Goal: Task Accomplishment & Management: Complete application form

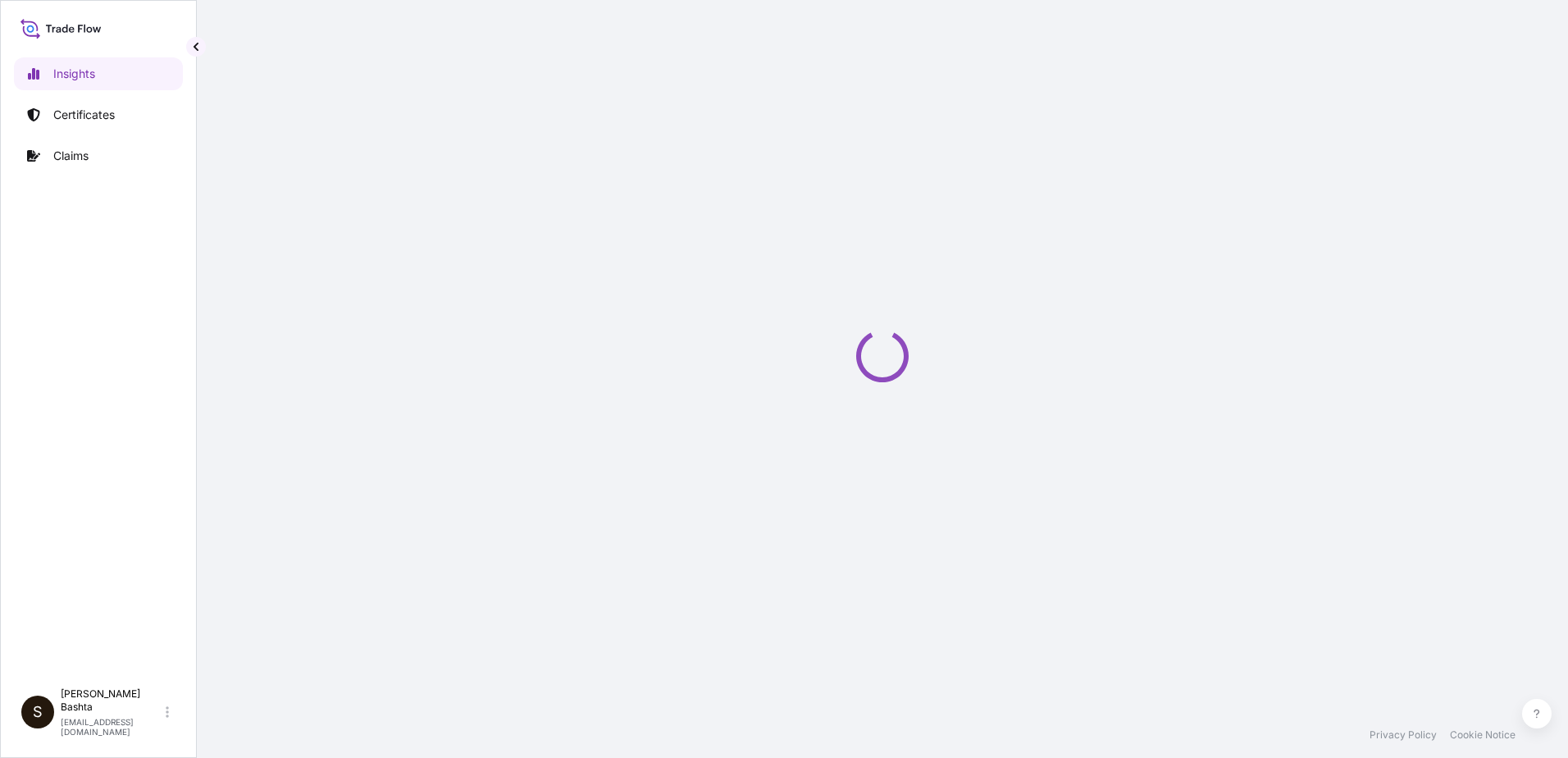
select select "2025"
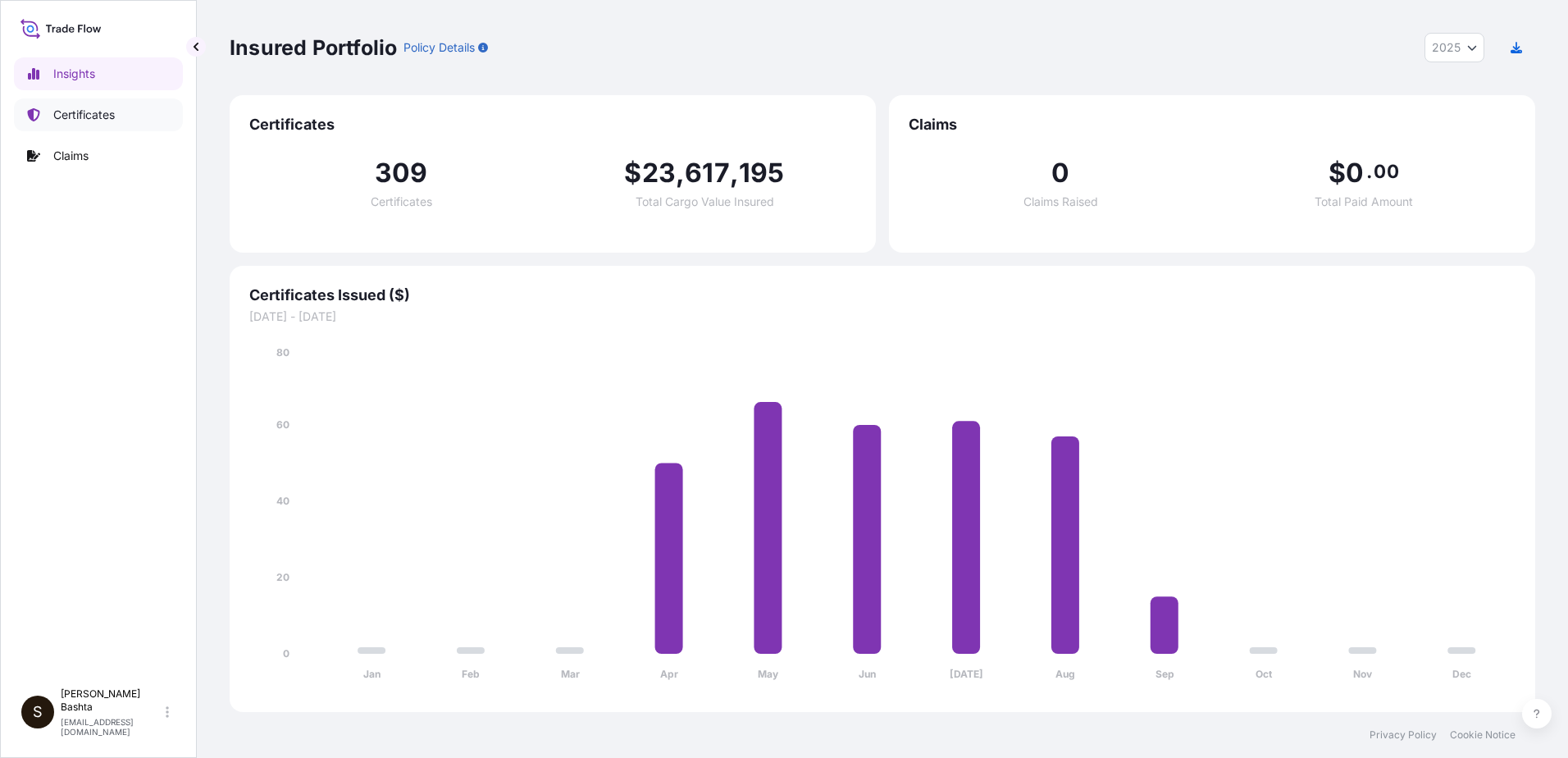
click at [92, 109] on p "Certificates" at bounding box center [84, 114] width 61 height 16
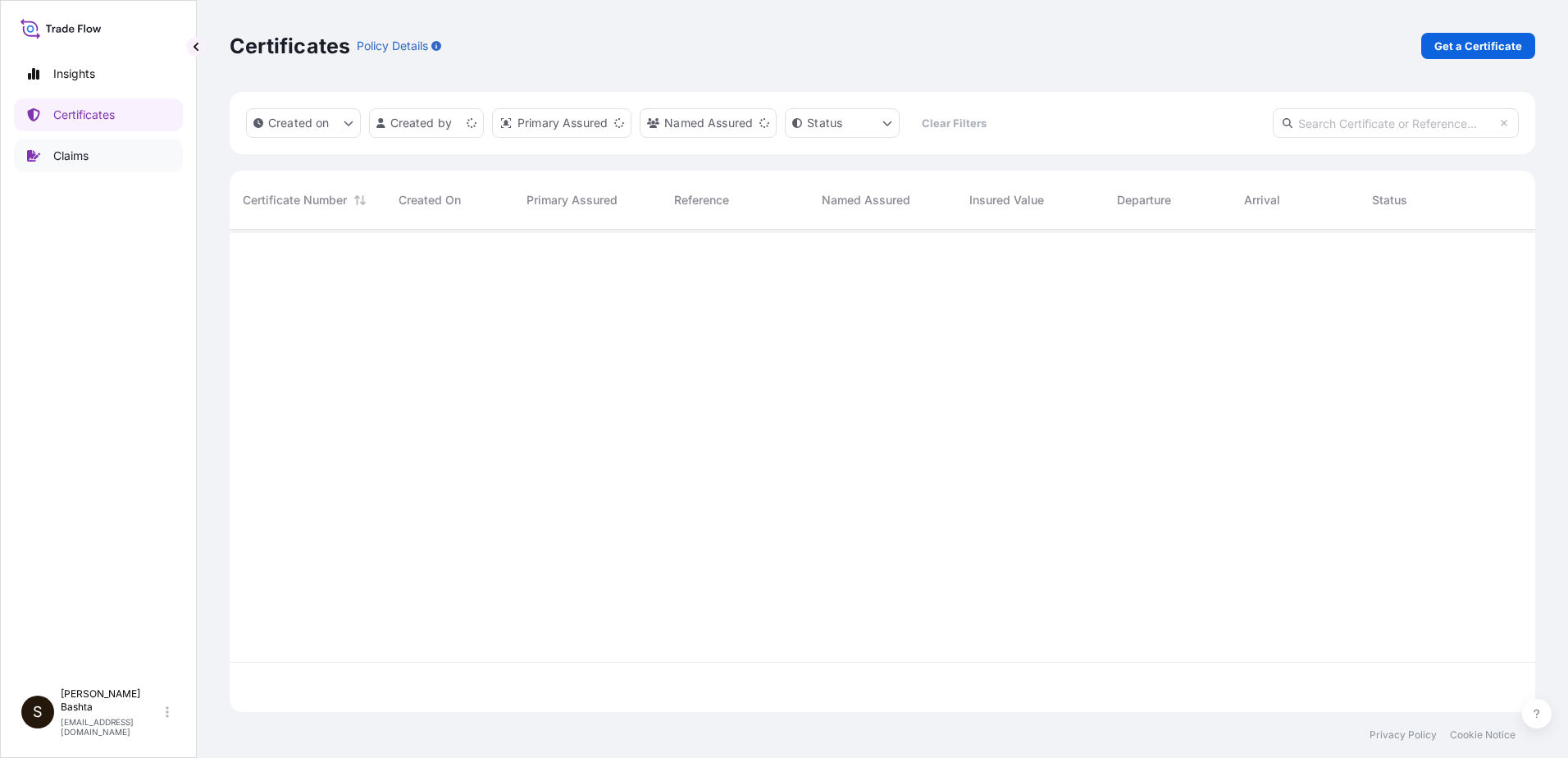
scroll to position [479, 1293]
click at [1494, 40] on p "Get a Certificate" at bounding box center [1479, 46] width 88 height 16
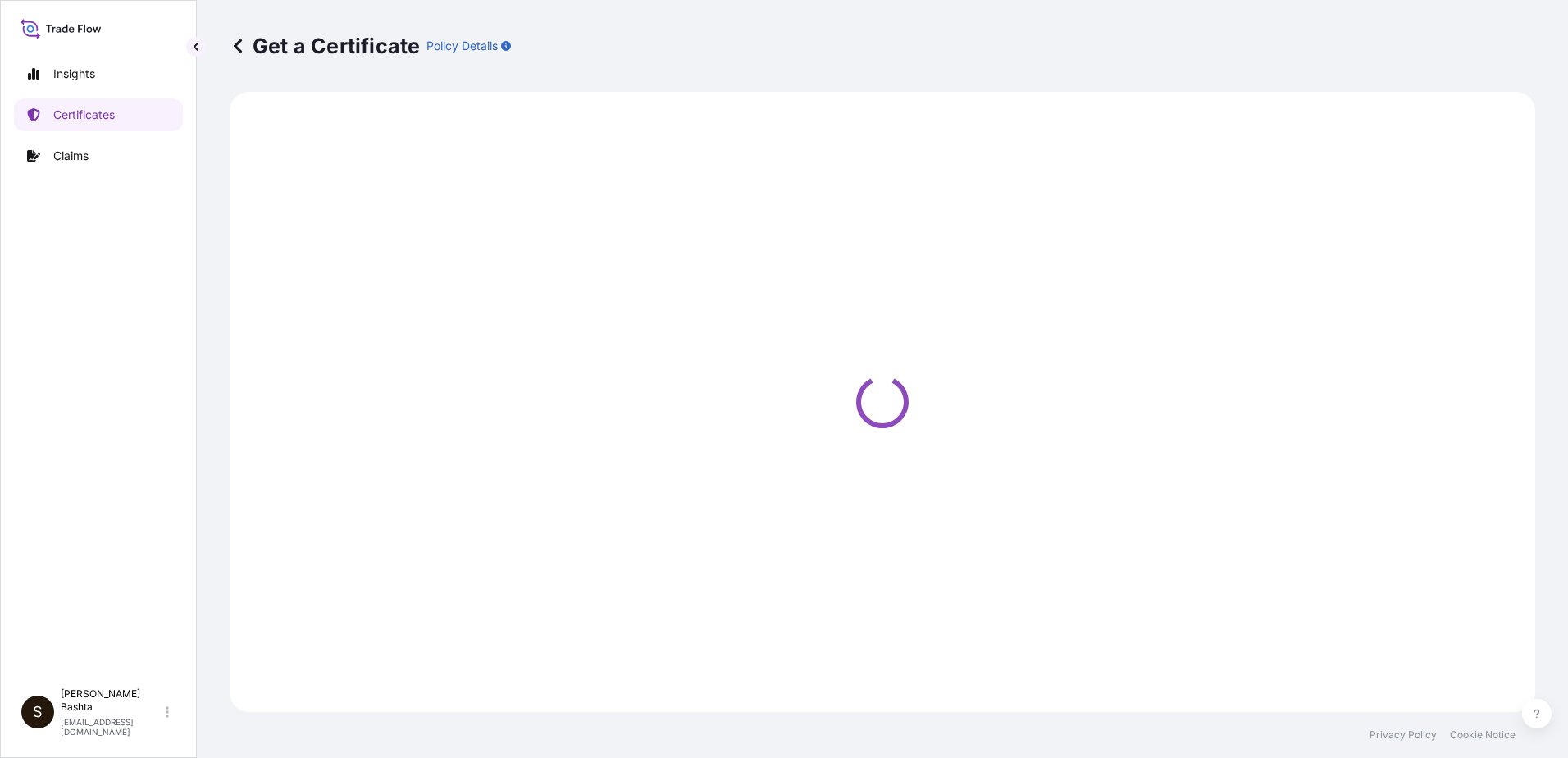
select select "Barge"
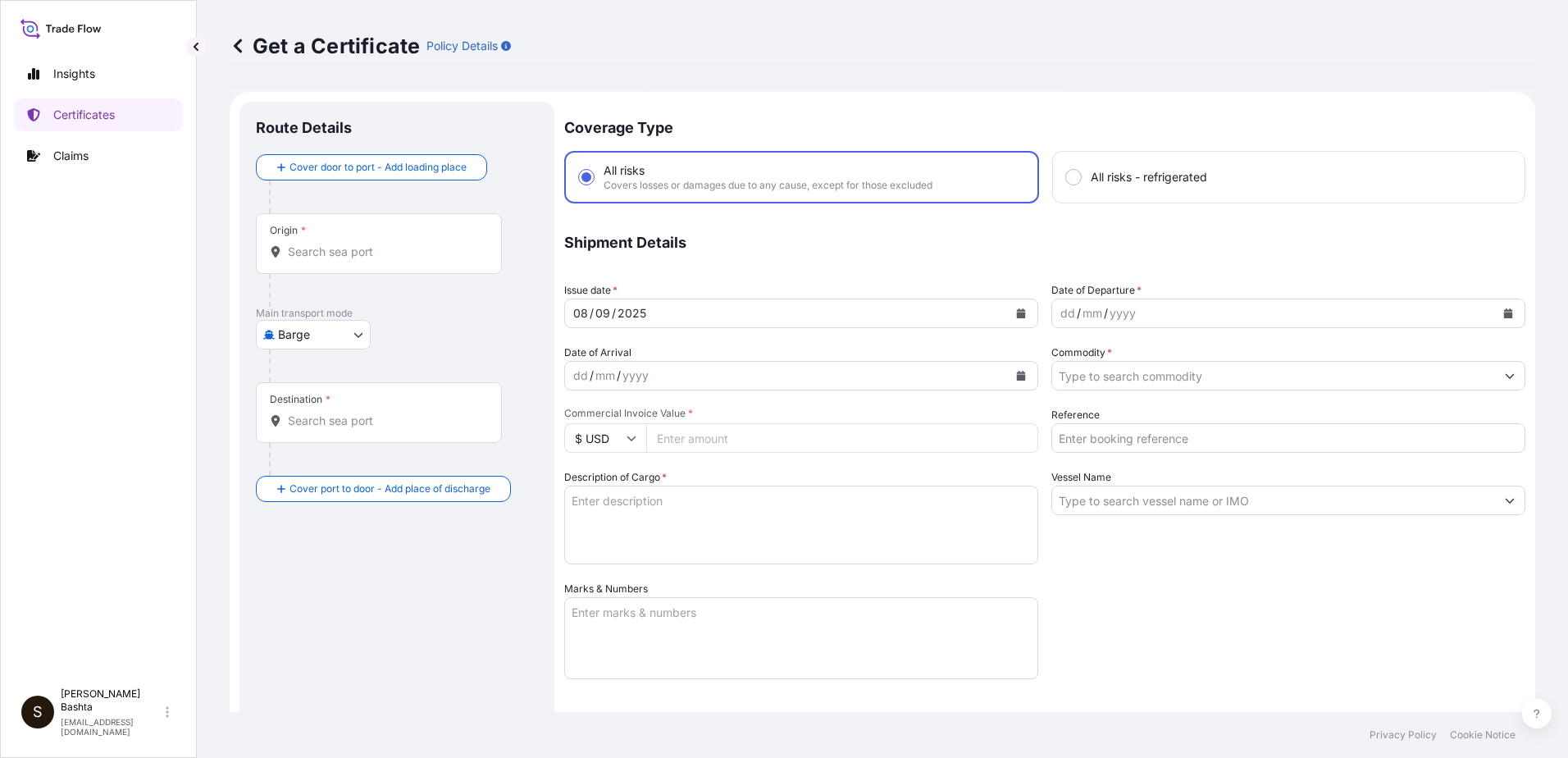
click at [364, 246] on input "Origin *" at bounding box center [385, 252] width 194 height 16
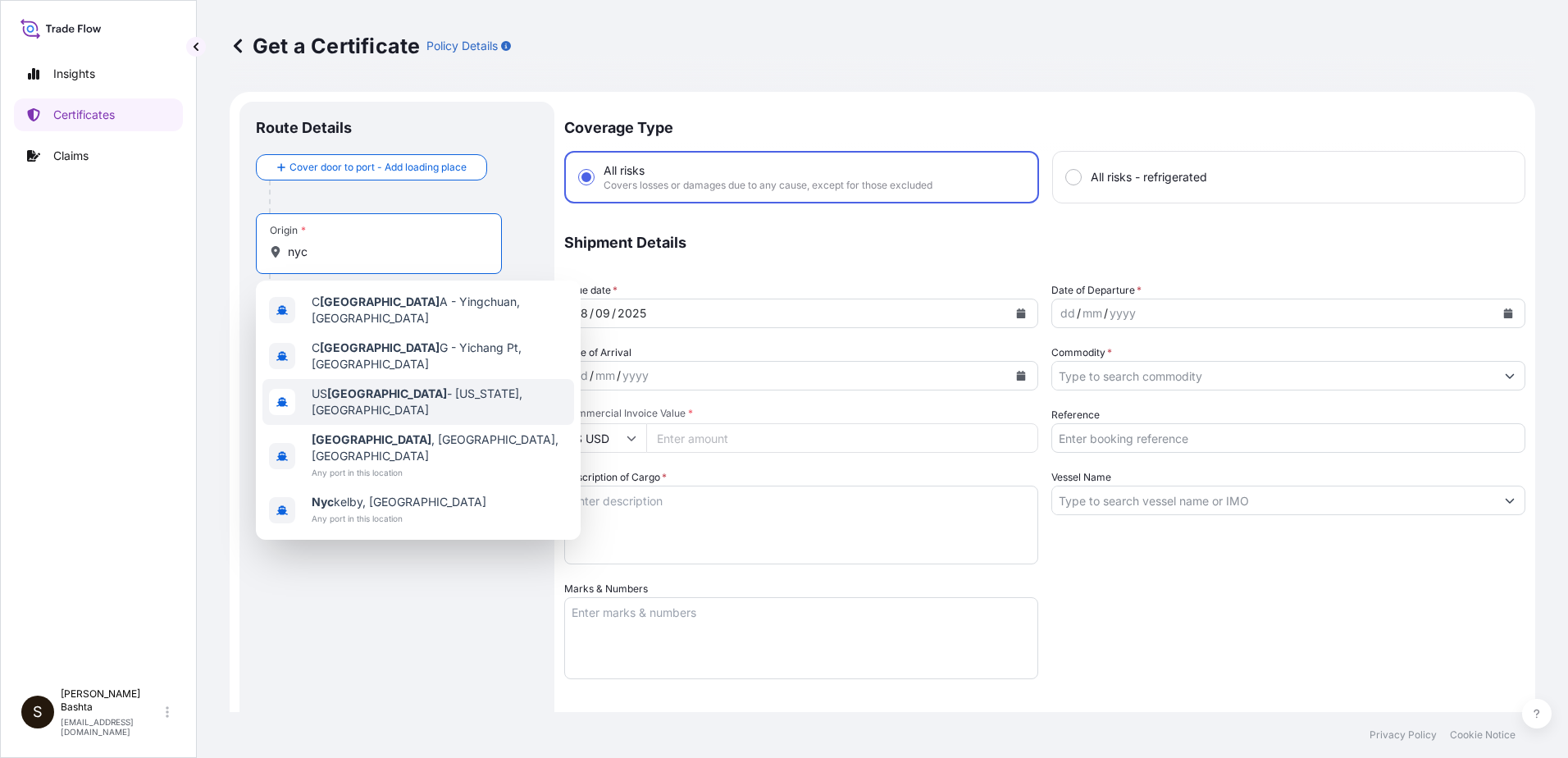
click at [424, 386] on span "US [GEOGRAPHIC_DATA] - [US_STATE], [GEOGRAPHIC_DATA]" at bounding box center [440, 402] width 256 height 33
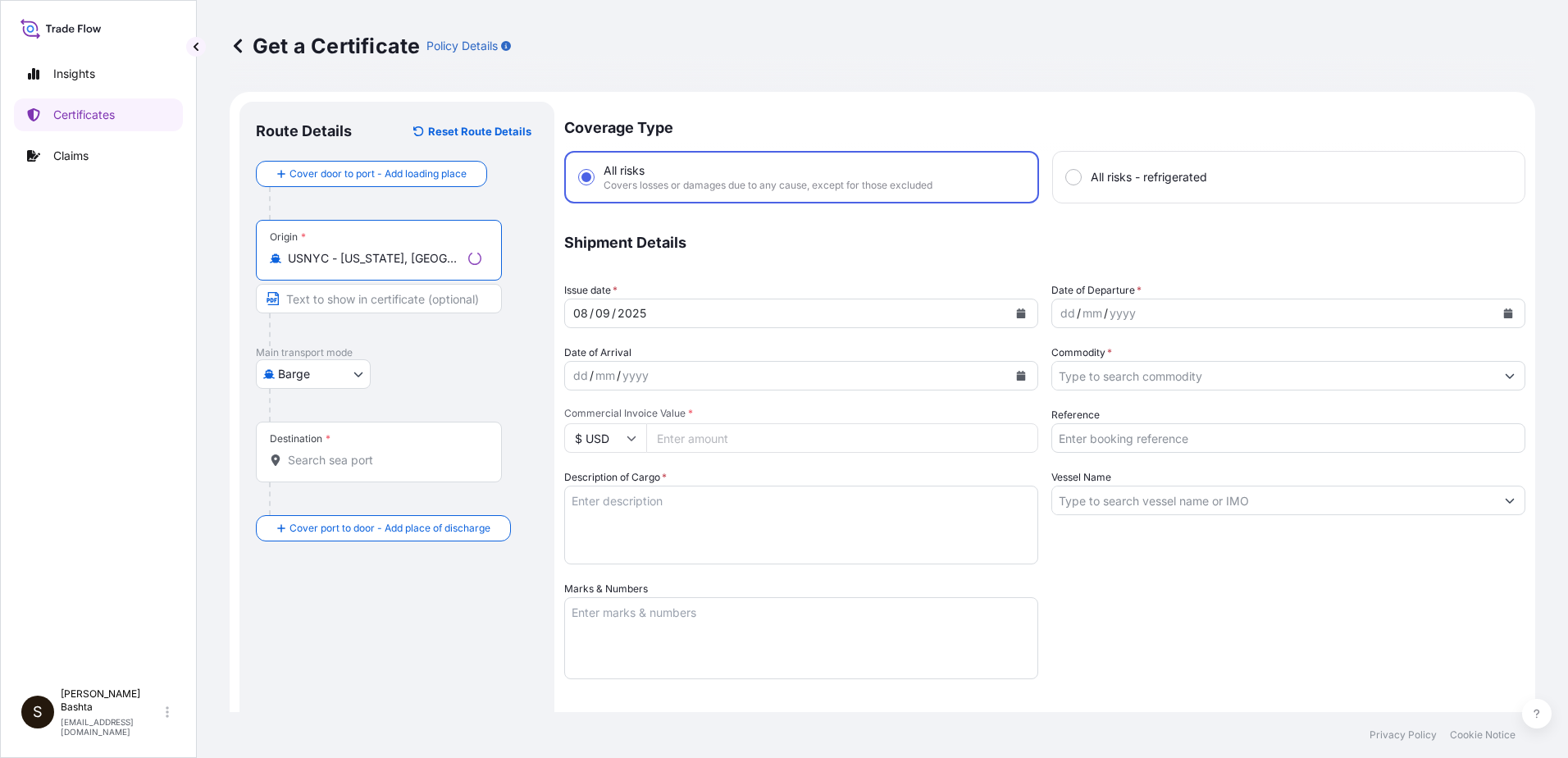
type input "USNYC - [US_STATE], [GEOGRAPHIC_DATA]"
click at [341, 373] on body "0 options available. 5 options available. Insights Certificates Claims S [PERSO…" at bounding box center [784, 379] width 1568 height 758
click at [308, 421] on div "Air" at bounding box center [315, 417] width 105 height 29
select select "Air"
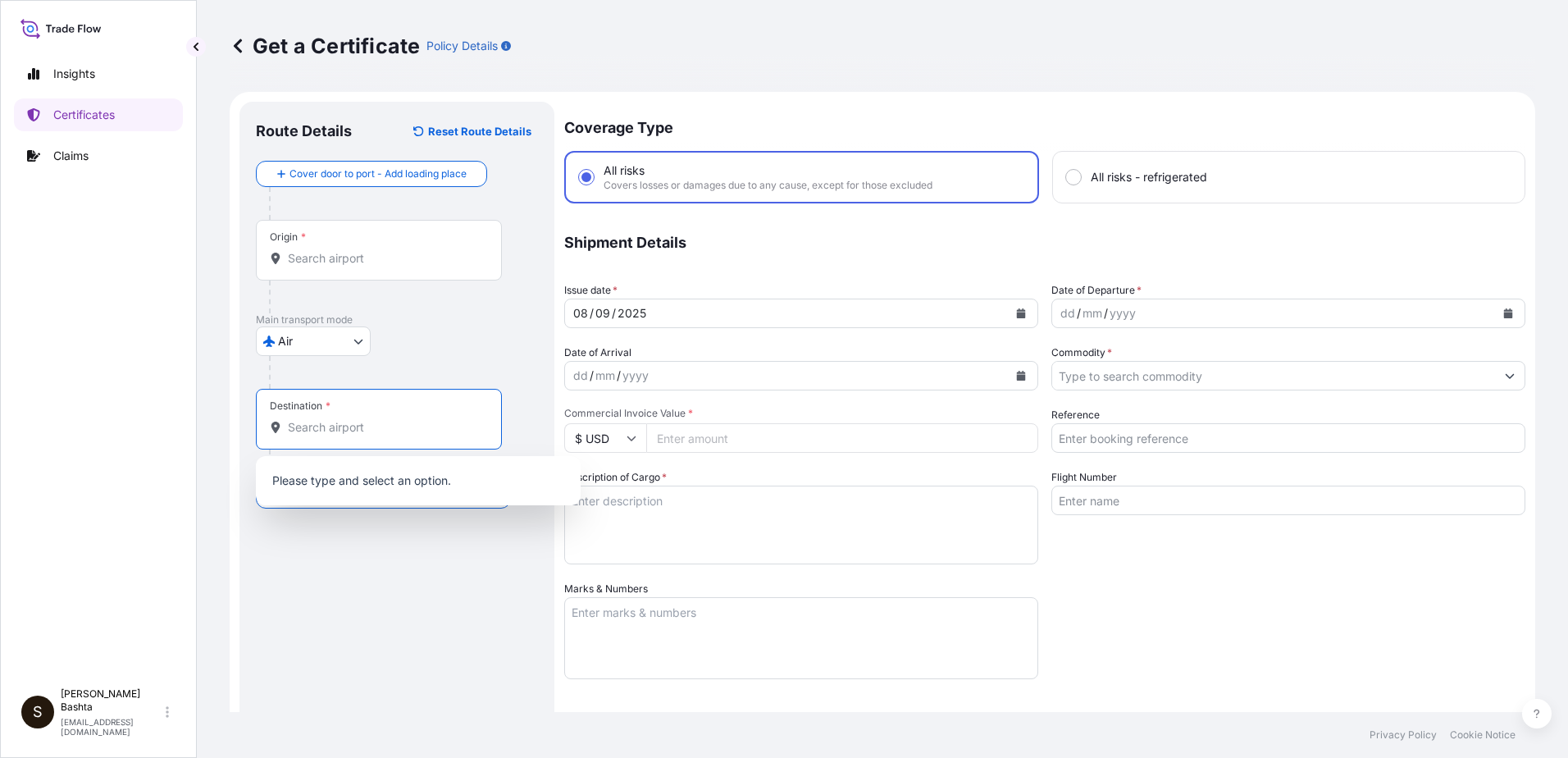
click at [347, 423] on input "Destination *" at bounding box center [385, 427] width 194 height 16
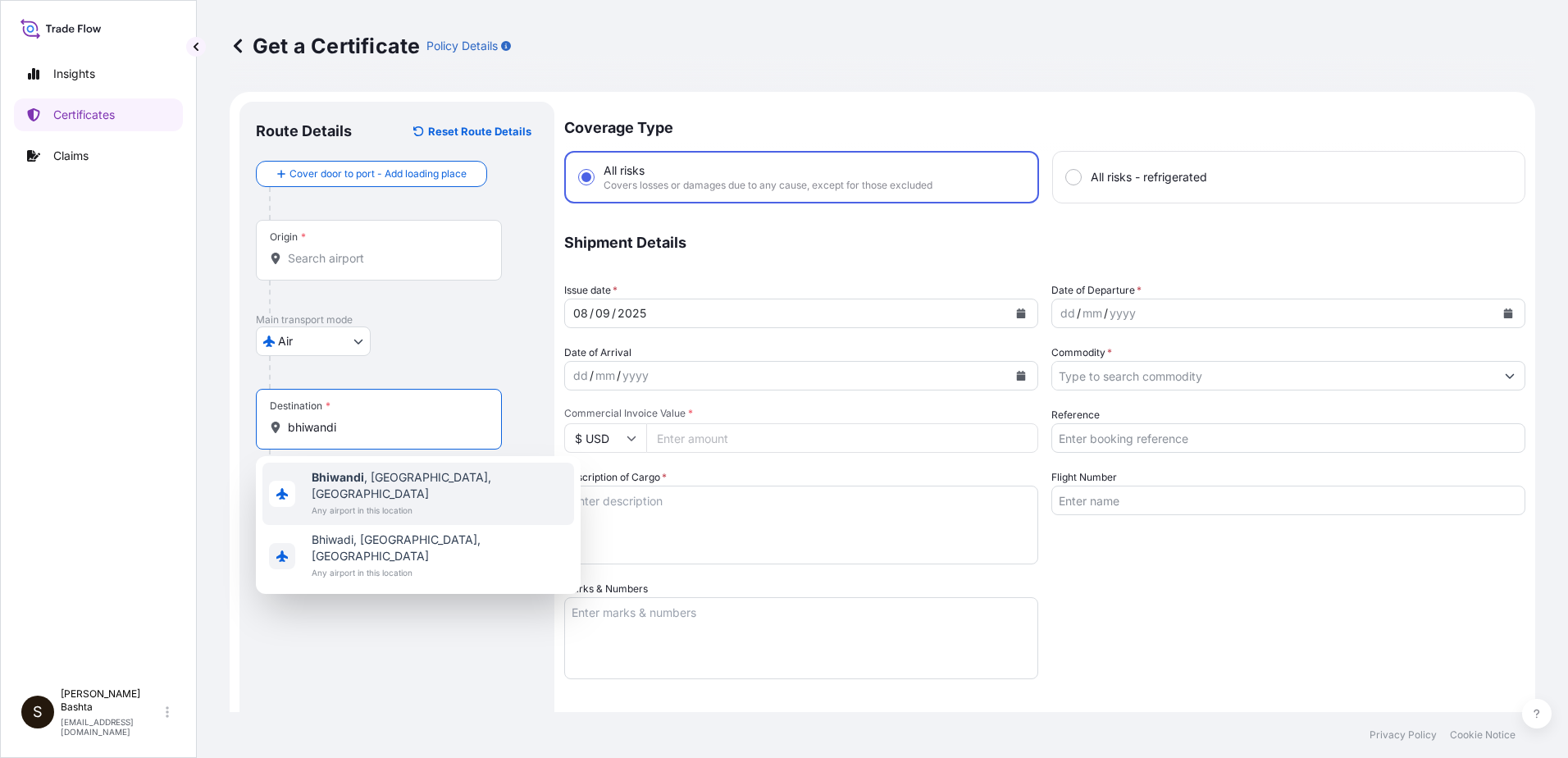
click at [379, 470] on span "[GEOGRAPHIC_DATA] , [GEOGRAPHIC_DATA], [GEOGRAPHIC_DATA]" at bounding box center [440, 486] width 256 height 33
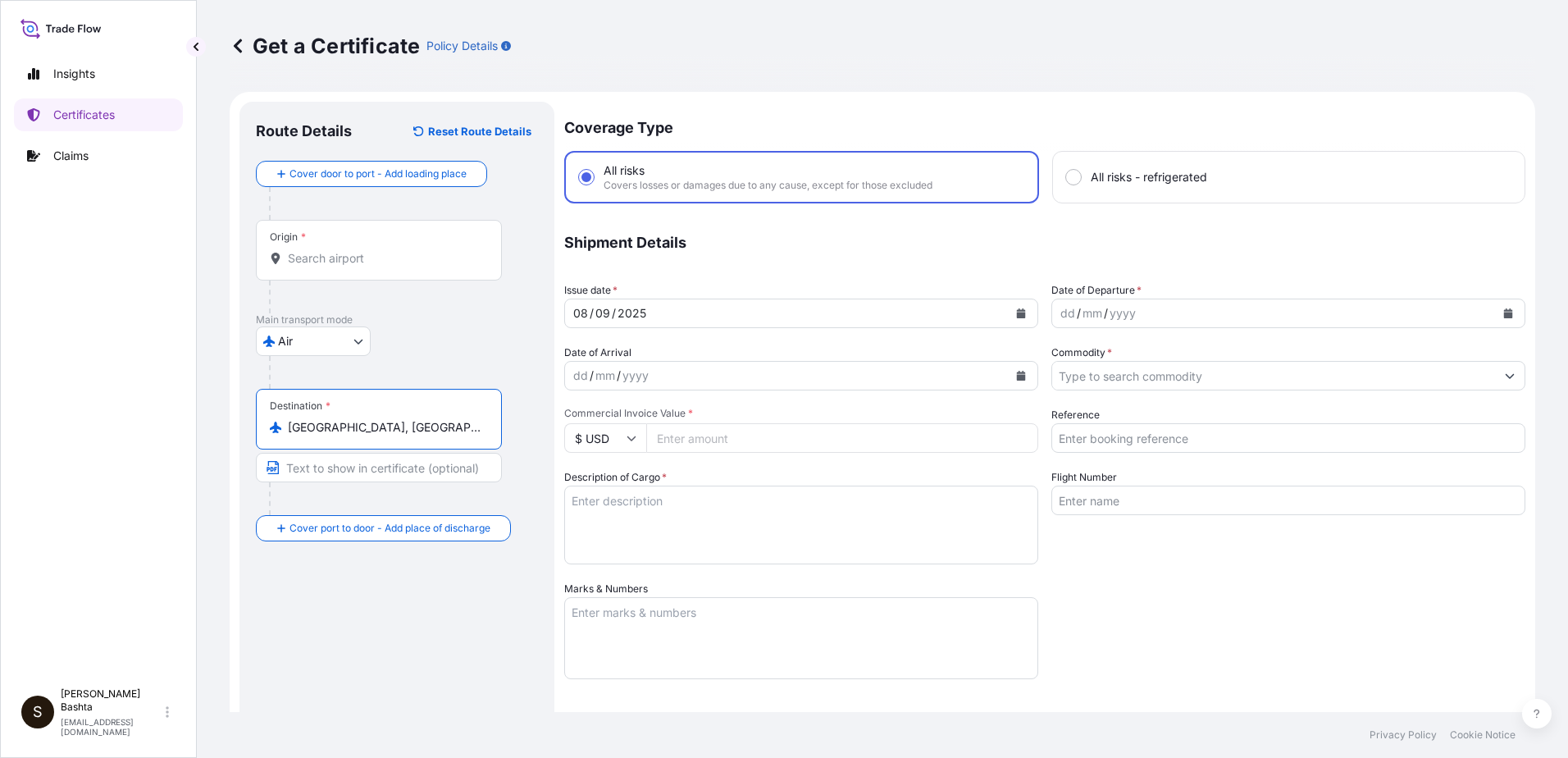
type input "[GEOGRAPHIC_DATA], [GEOGRAPHIC_DATA], [GEOGRAPHIC_DATA]"
click at [1065, 316] on div "dd" at bounding box center [1068, 313] width 18 height 20
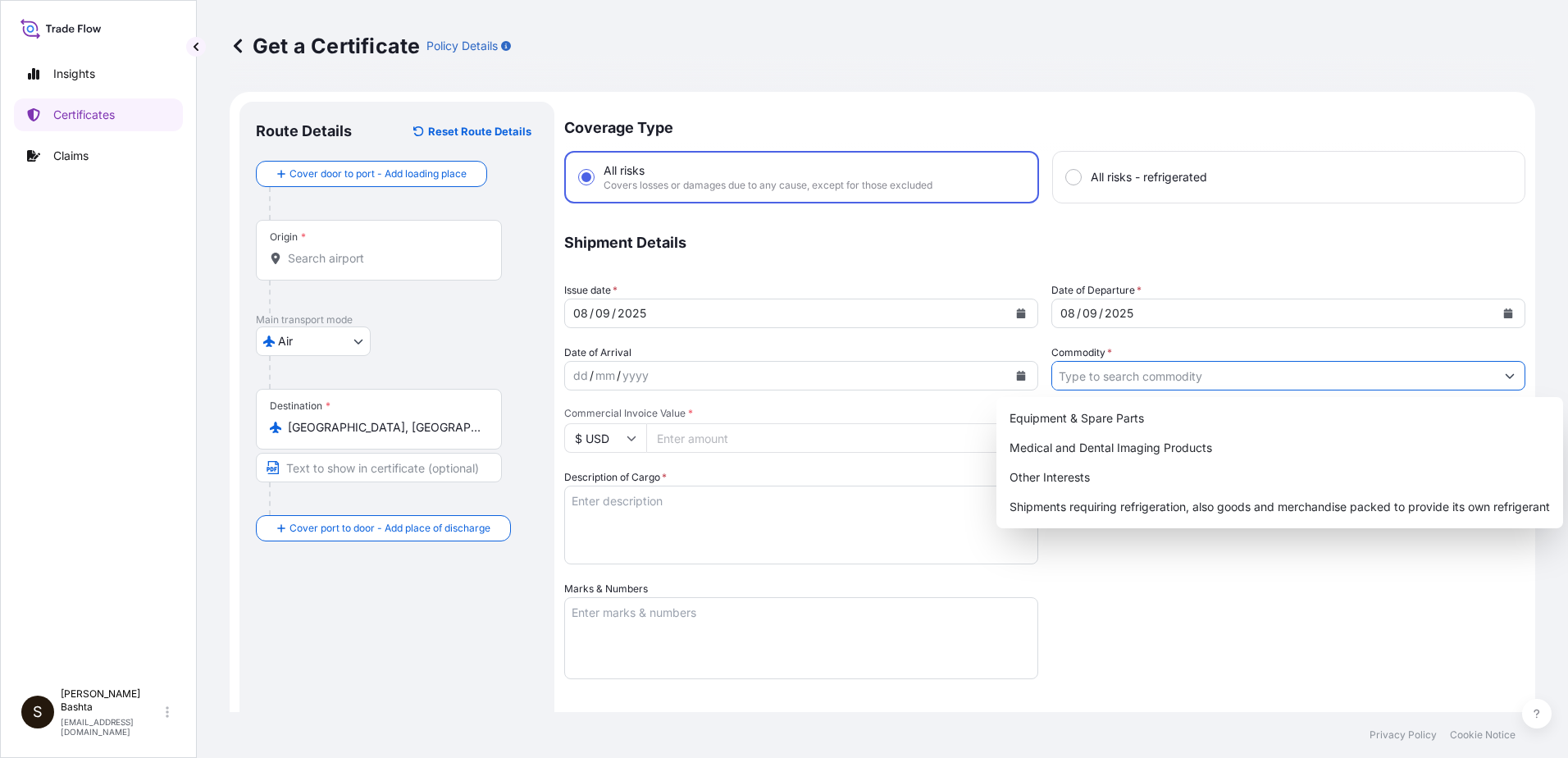
click at [1506, 377] on icon "Show suggestions" at bounding box center [1510, 377] width 9 height 5
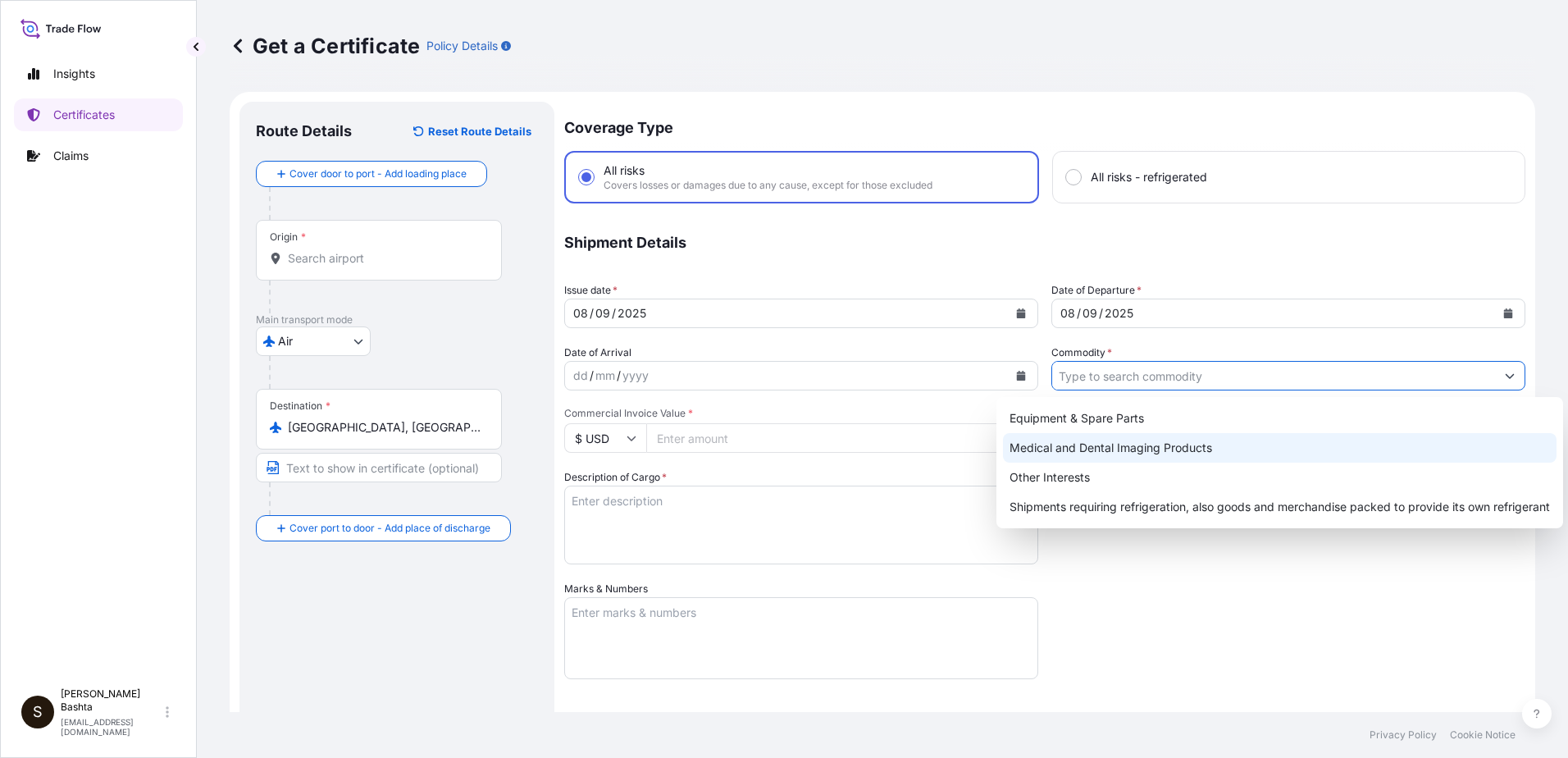
click at [1175, 446] on div "Medical and Dental Imaging Products" at bounding box center [1280, 448] width 554 height 29
type input "Medical and Dental Imaging Products"
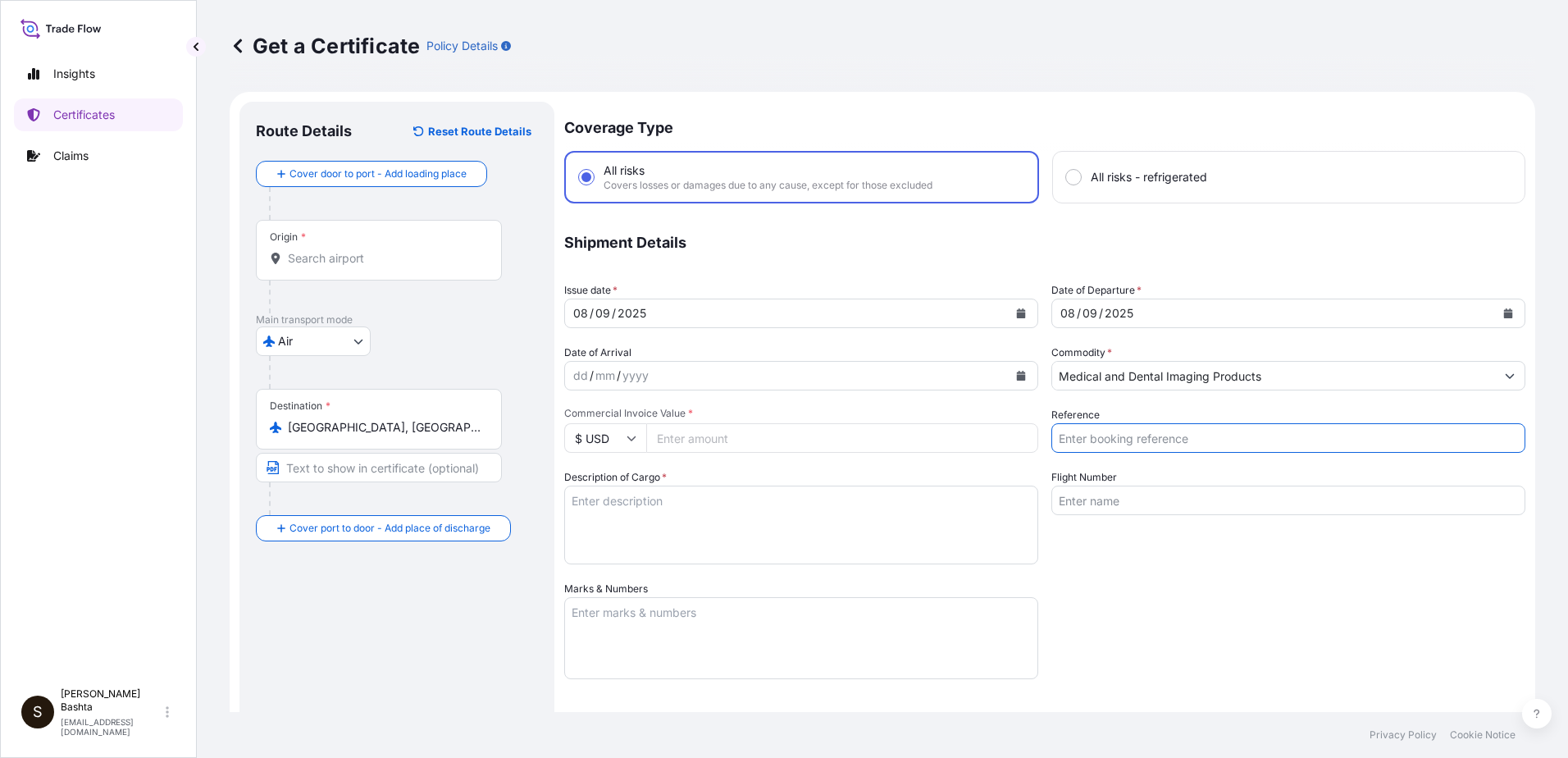
click at [1125, 436] on input "Reference" at bounding box center [1289, 438] width 474 height 29
type input "21244226"
click at [731, 438] on input "Commercial Invoice Value *" at bounding box center [843, 438] width 392 height 29
type input "779.04"
drag, startPoint x: 646, startPoint y: 510, endPoint x: 643, endPoint y: 497, distance: 13.3
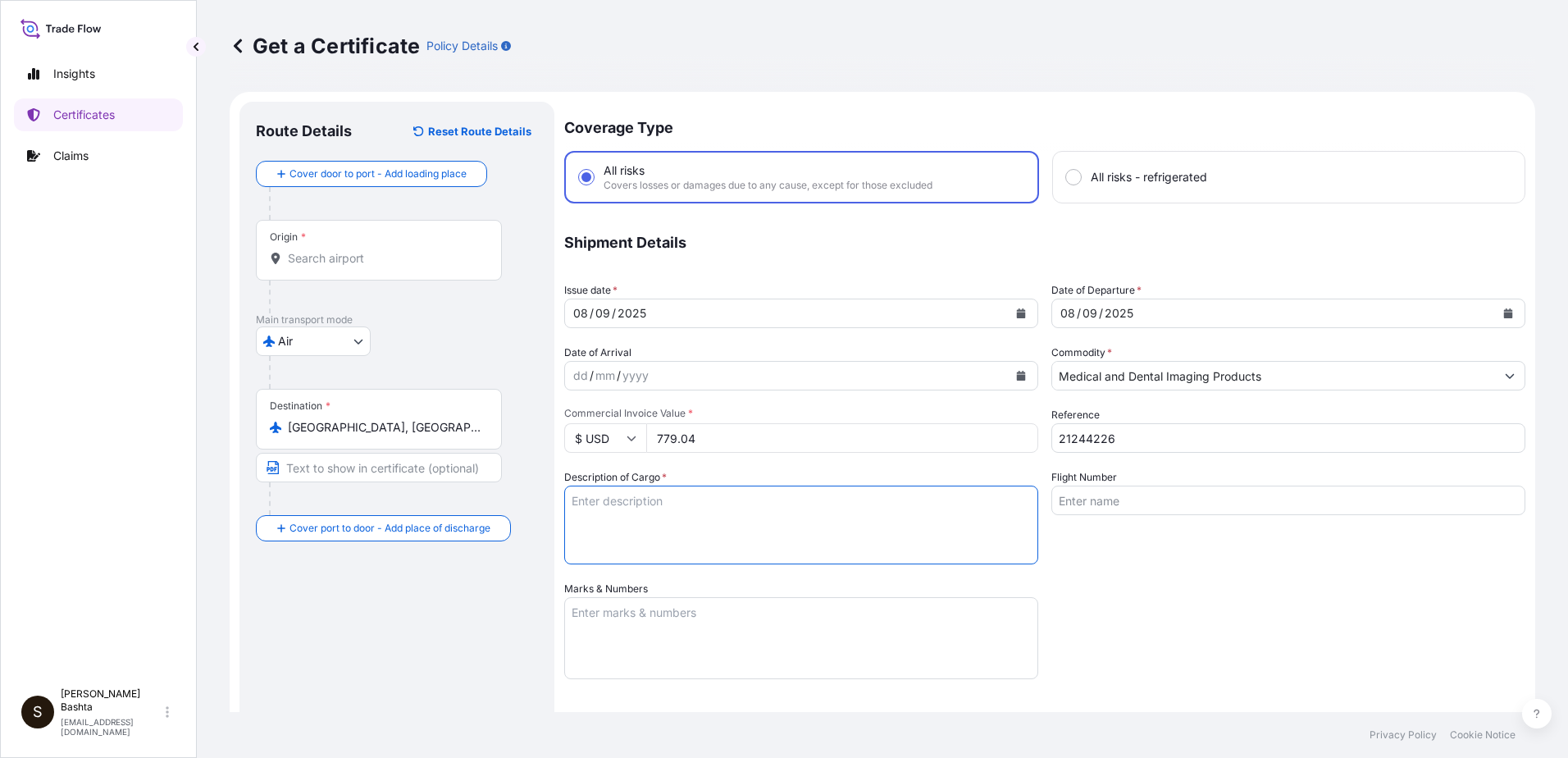
click at [646, 508] on textarea "Description of Cargo *" at bounding box center [801, 525] width 474 height 79
type textarea "MEDICAL AND DENTAL IMAGING PRODUCTS"
drag, startPoint x: 599, startPoint y: 609, endPoint x: 615, endPoint y: 604, distance: 16.8
click at [599, 610] on textarea "Marks & Numbers" at bounding box center [801, 638] width 474 height 82
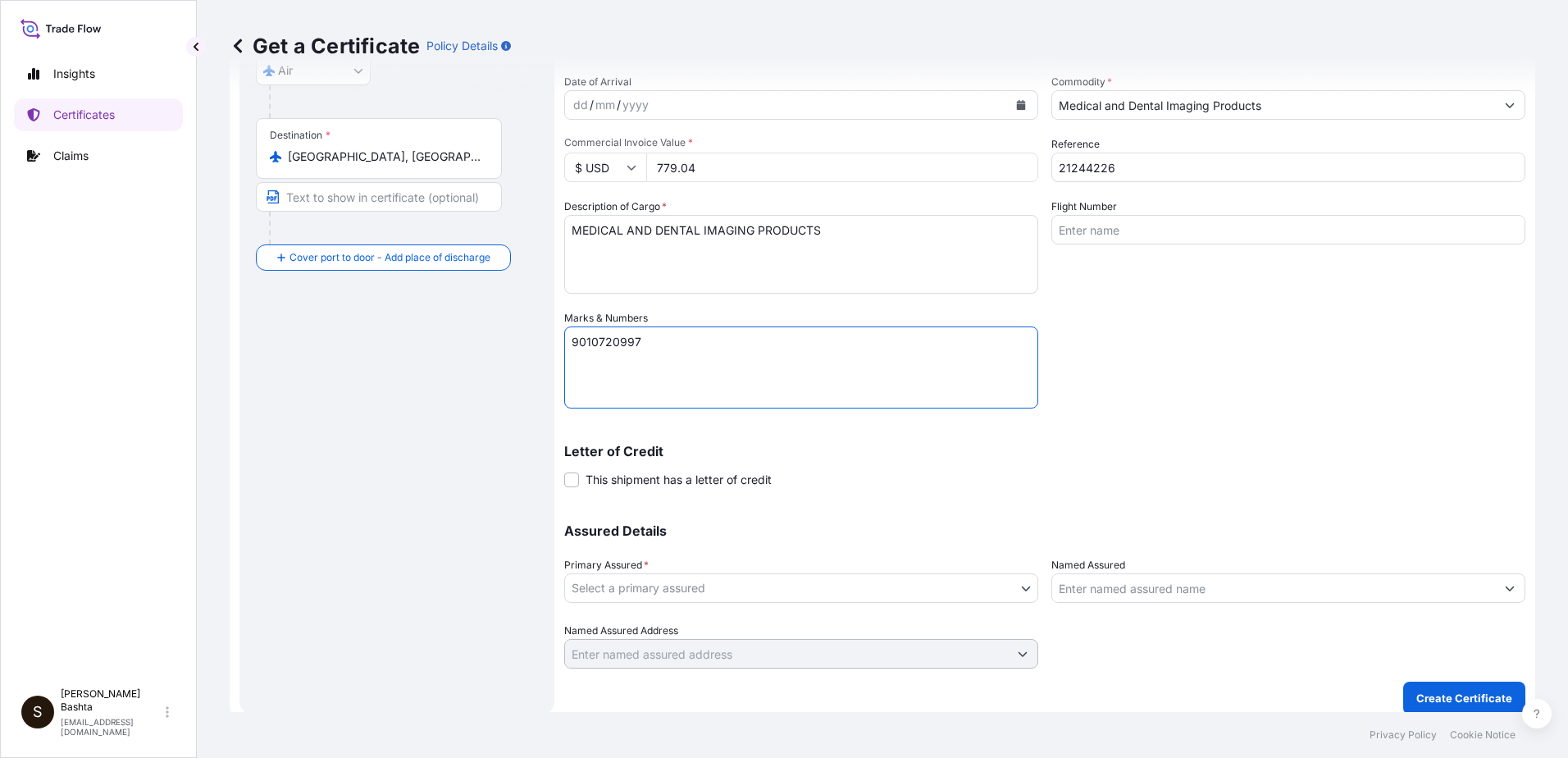
scroll to position [283, 0]
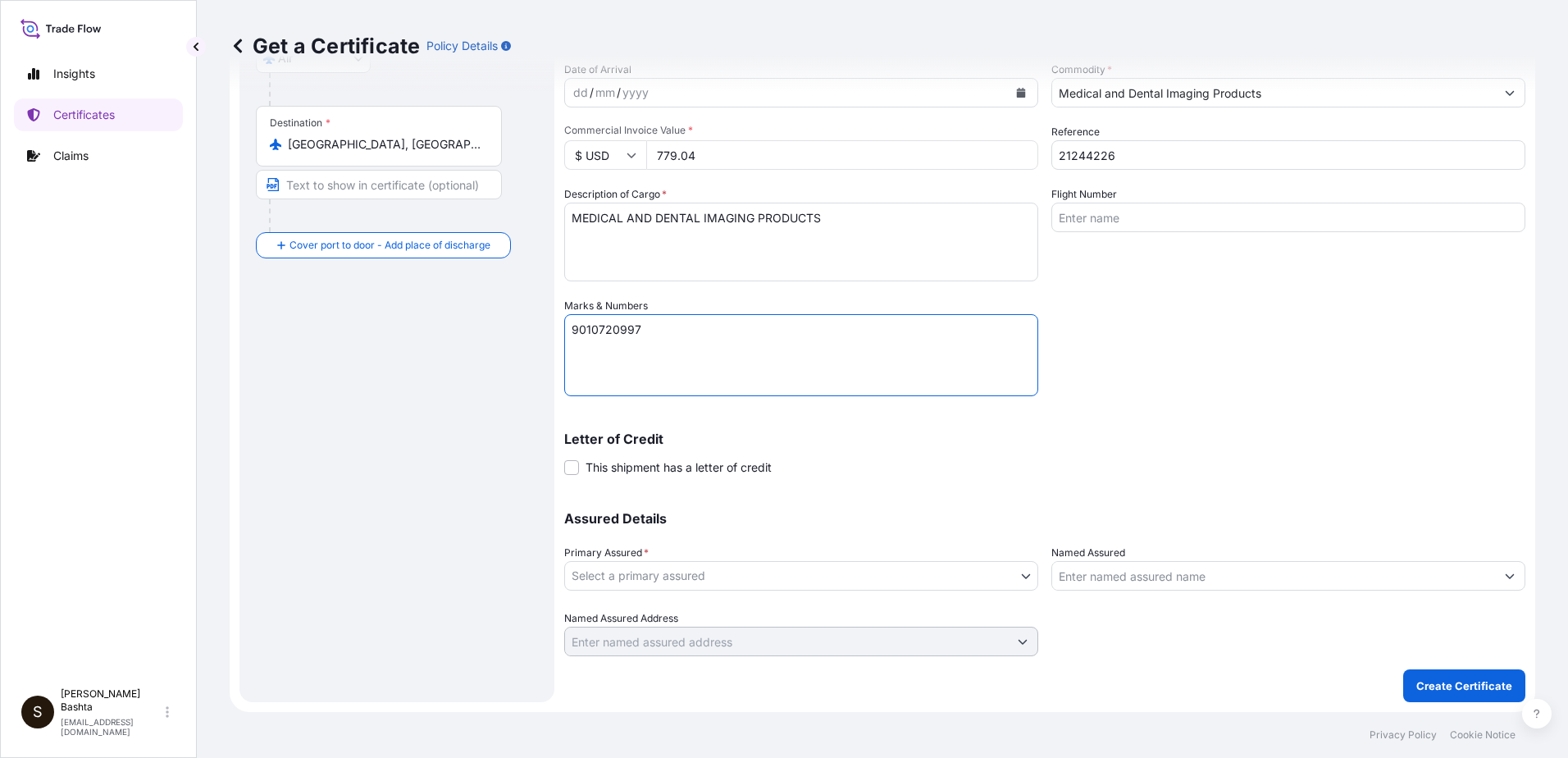
type textarea "9010720997"
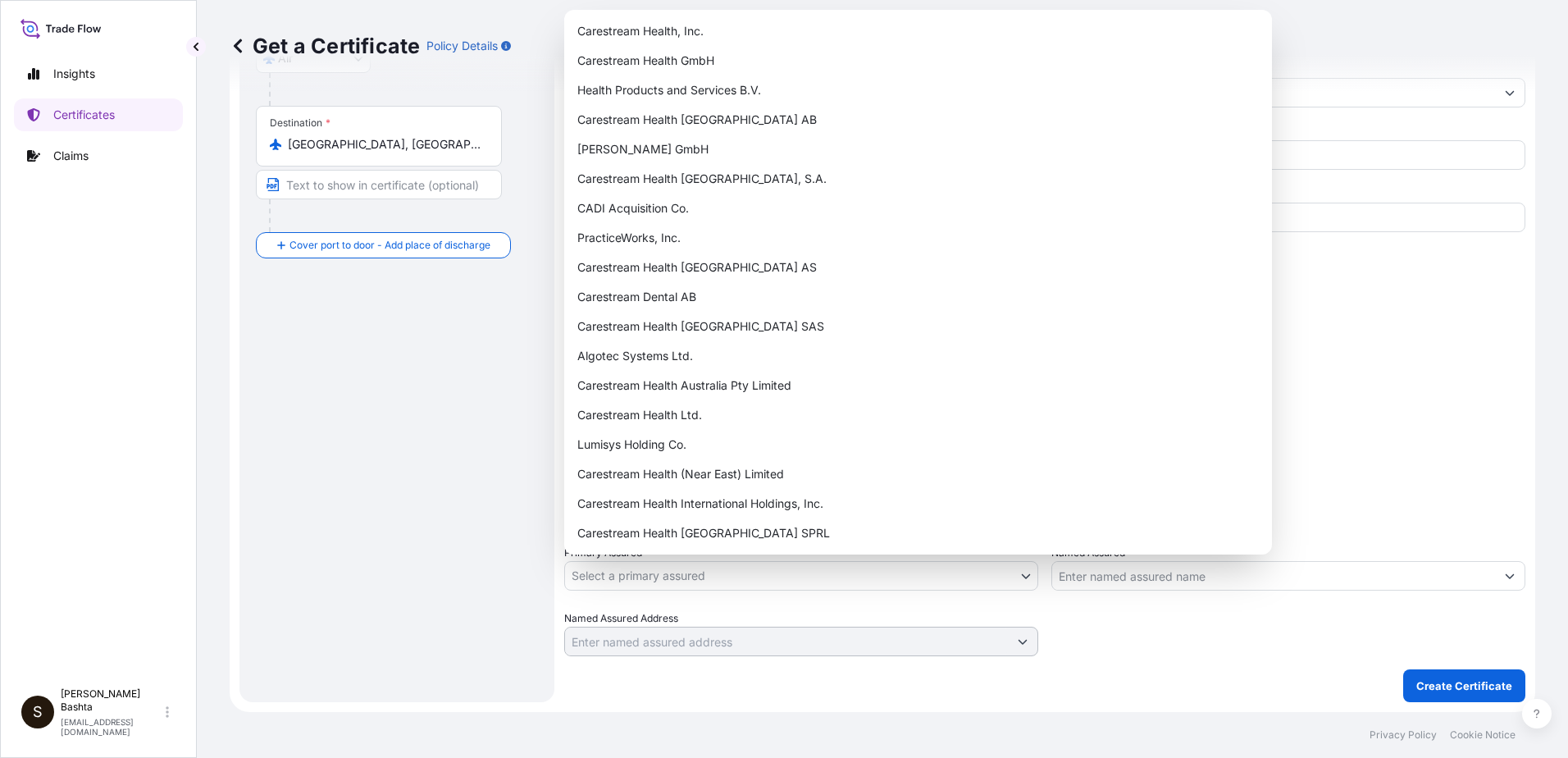
click at [1012, 571] on body "Insights Certificates Claims S [PERSON_NAME] [PERSON_NAME][EMAIL_ADDRESS][PERSO…" at bounding box center [784, 379] width 1568 height 758
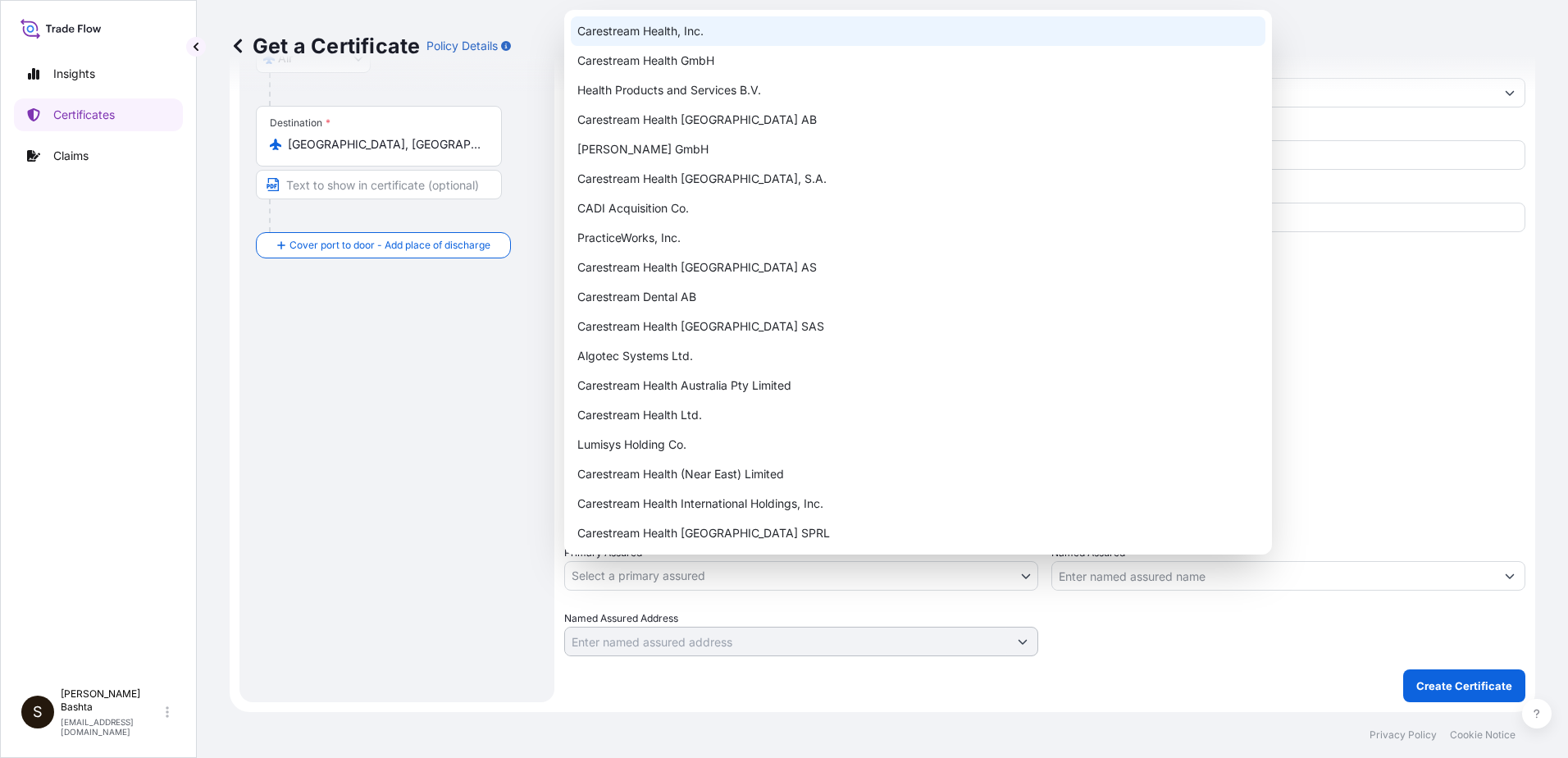
click at [691, 31] on div "Carestream Health, Inc." at bounding box center [918, 31] width 695 height 29
select select "32008"
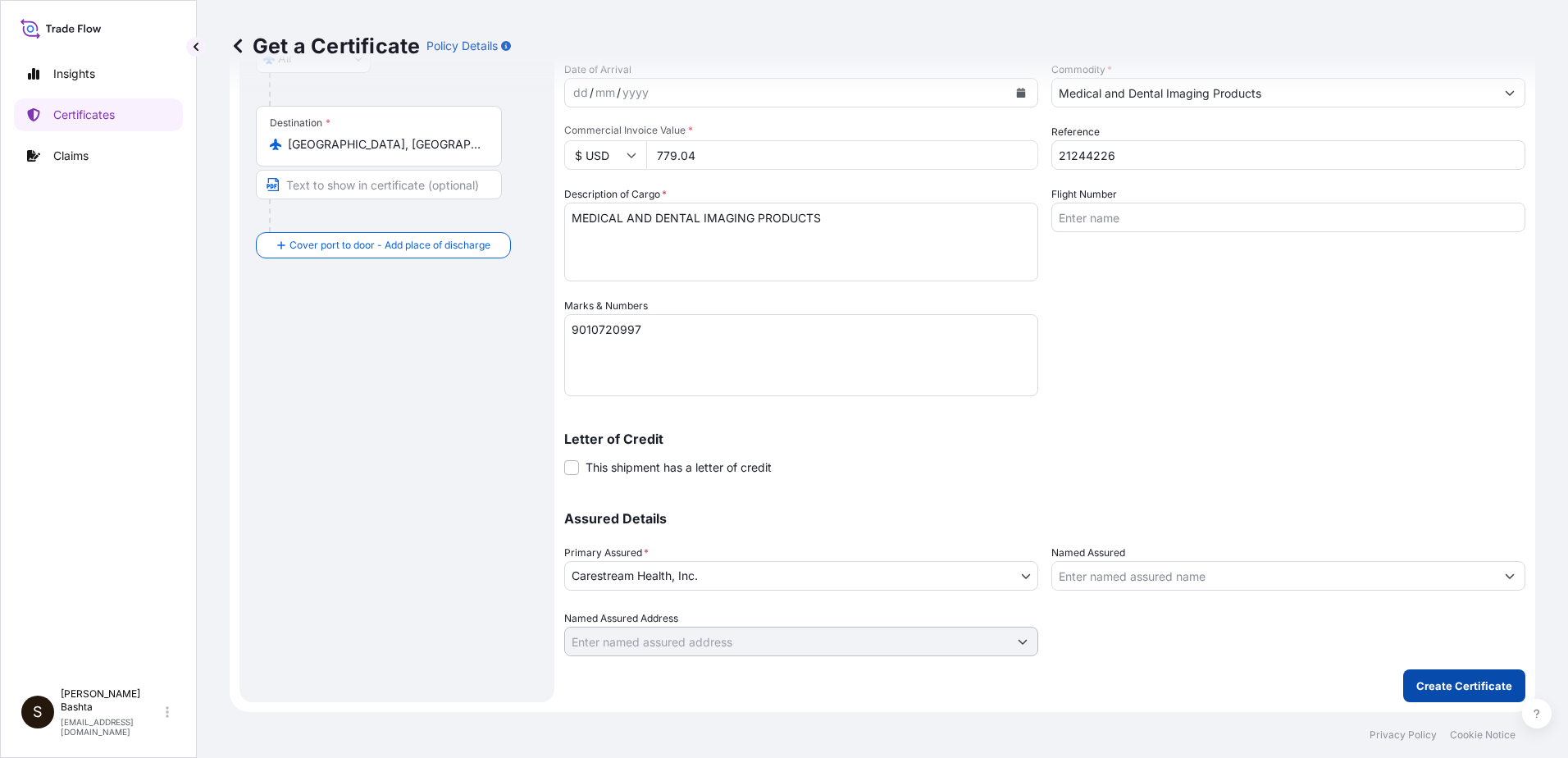
click at [1479, 687] on p "Create Certificate" at bounding box center [1464, 685] width 96 height 16
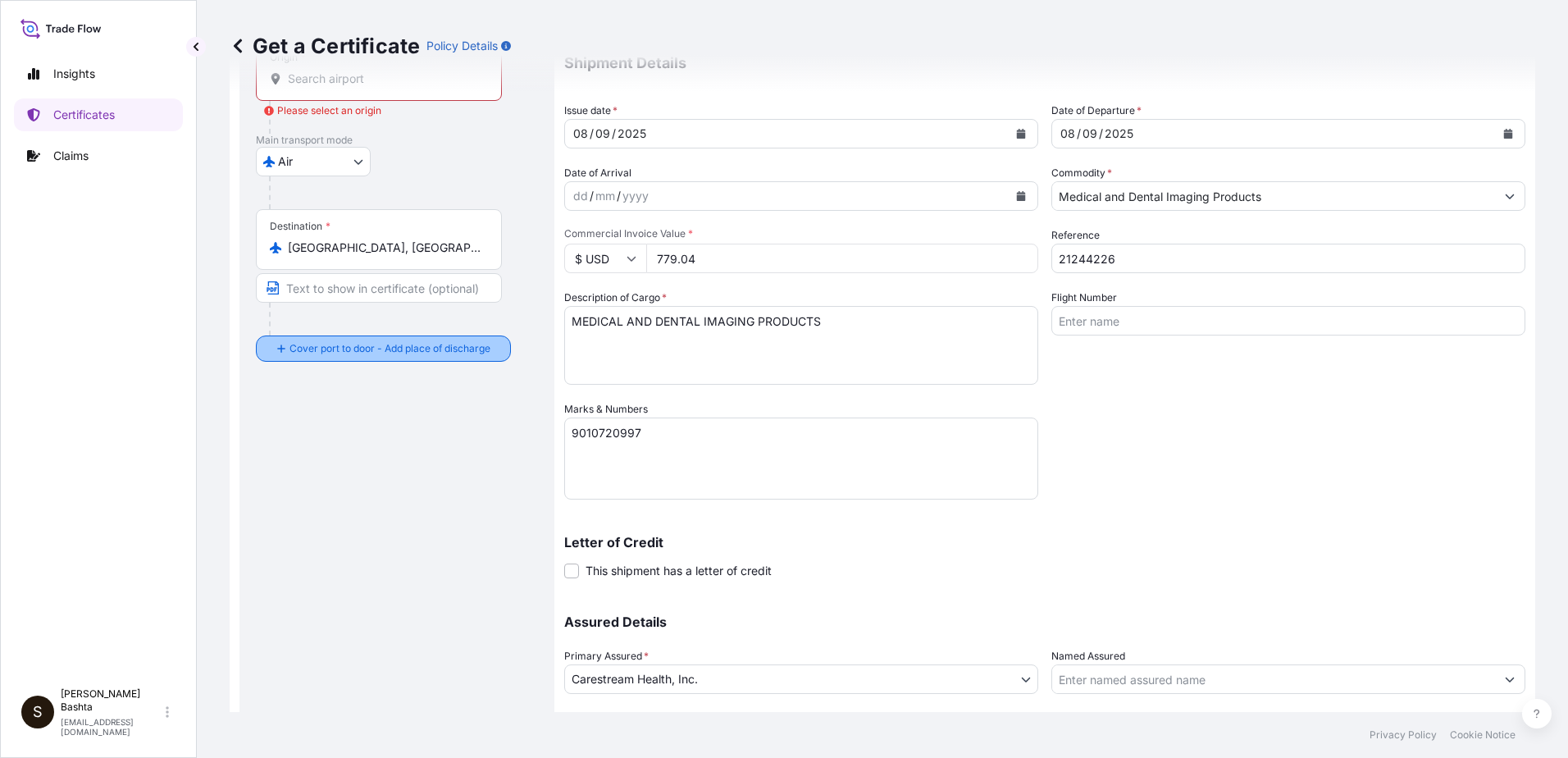
scroll to position [0, 0]
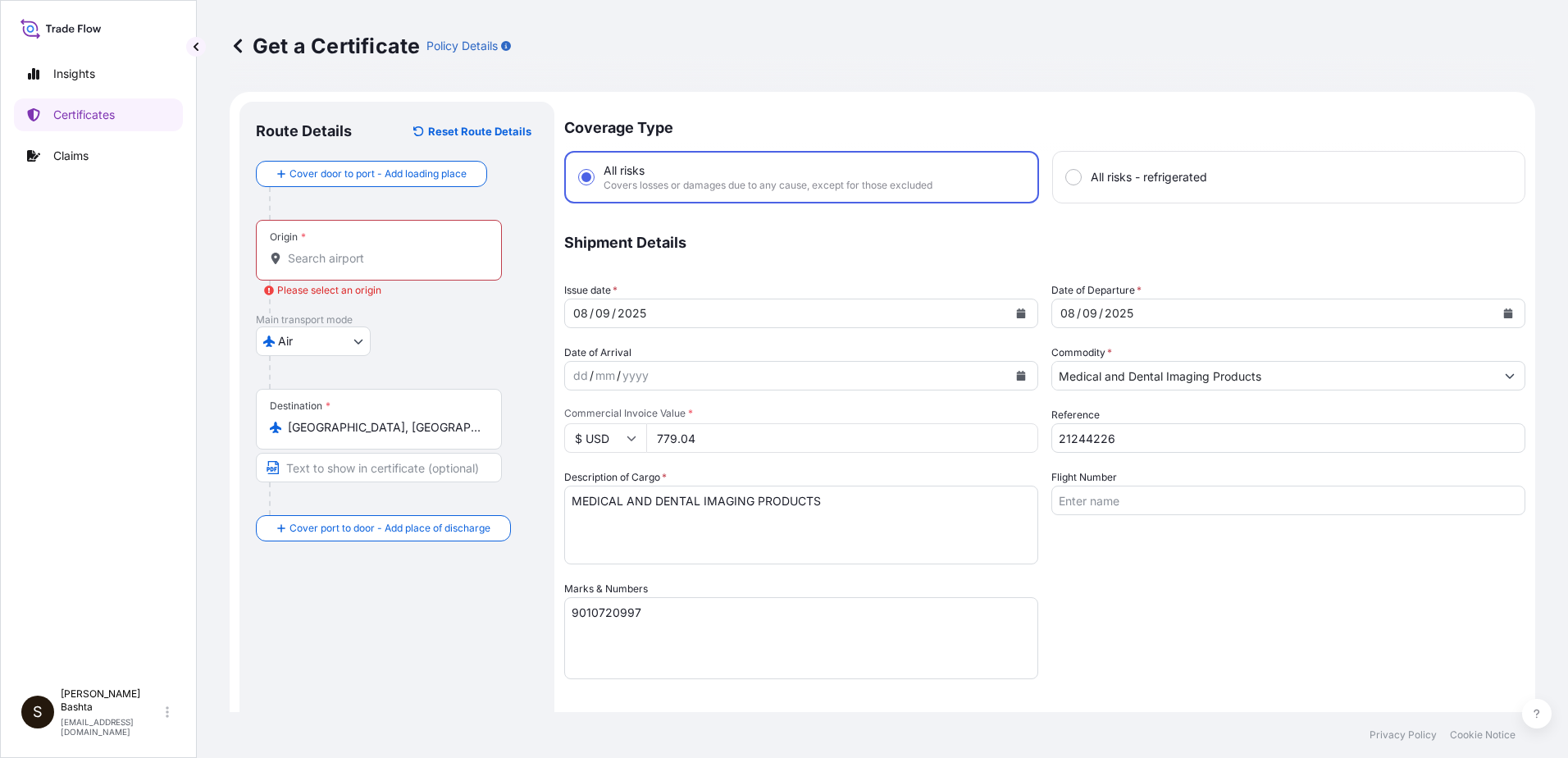
click at [342, 252] on input "Origin * Please select an origin" at bounding box center [385, 258] width 194 height 16
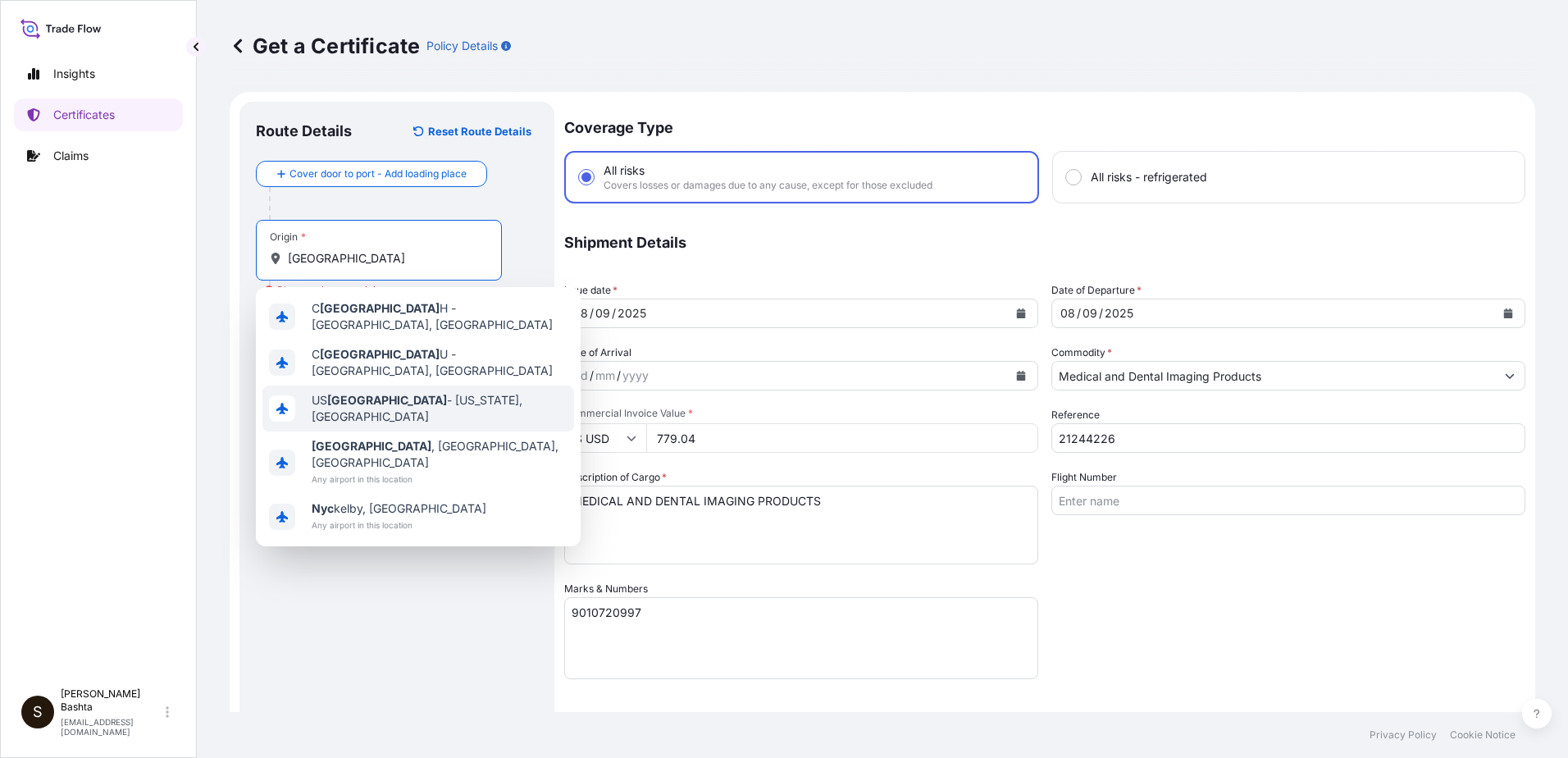
click at [427, 393] on span "US [GEOGRAPHIC_DATA] - [US_STATE], [GEOGRAPHIC_DATA]" at bounding box center [440, 409] width 256 height 33
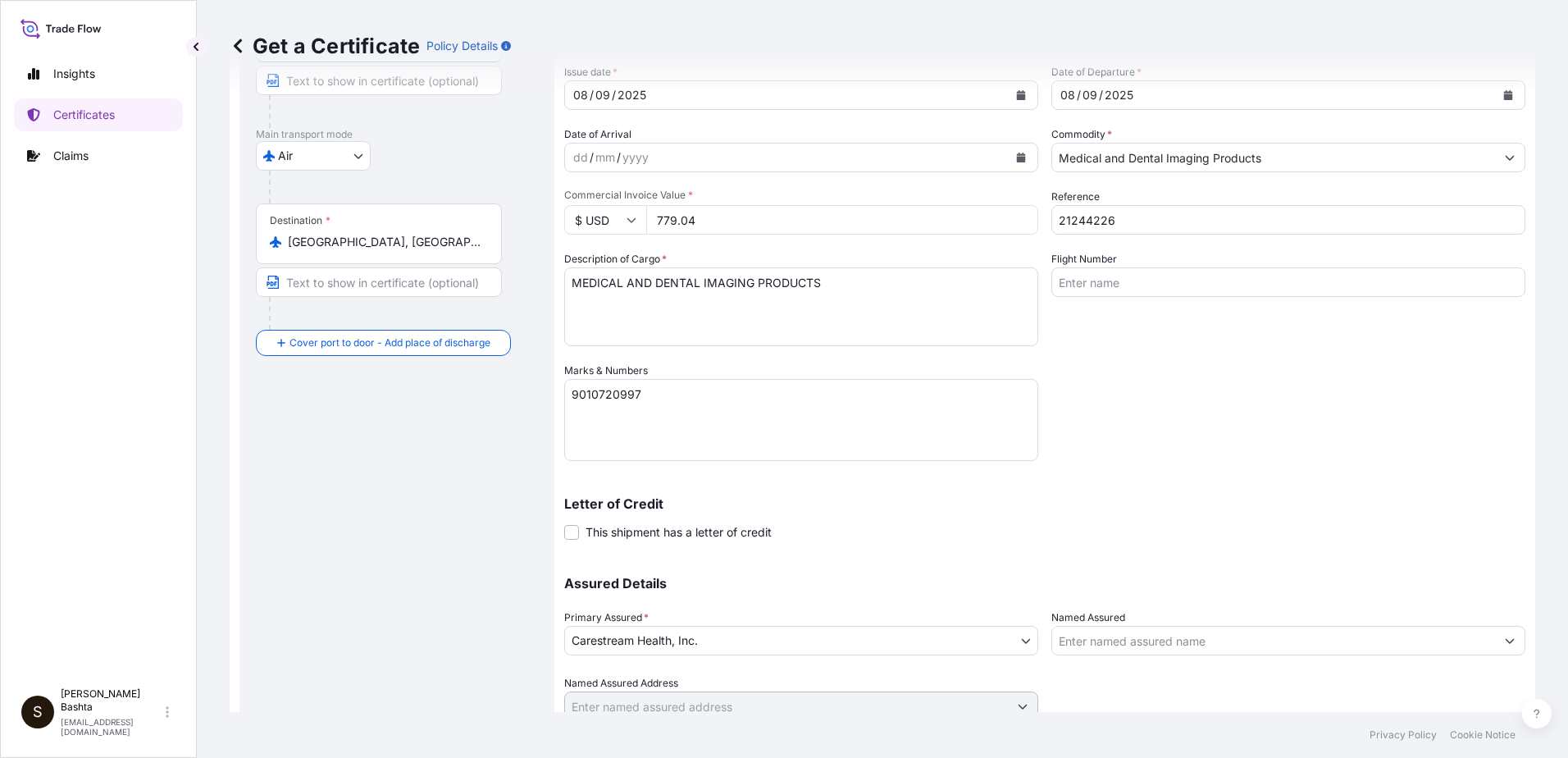
scroll to position [283, 0]
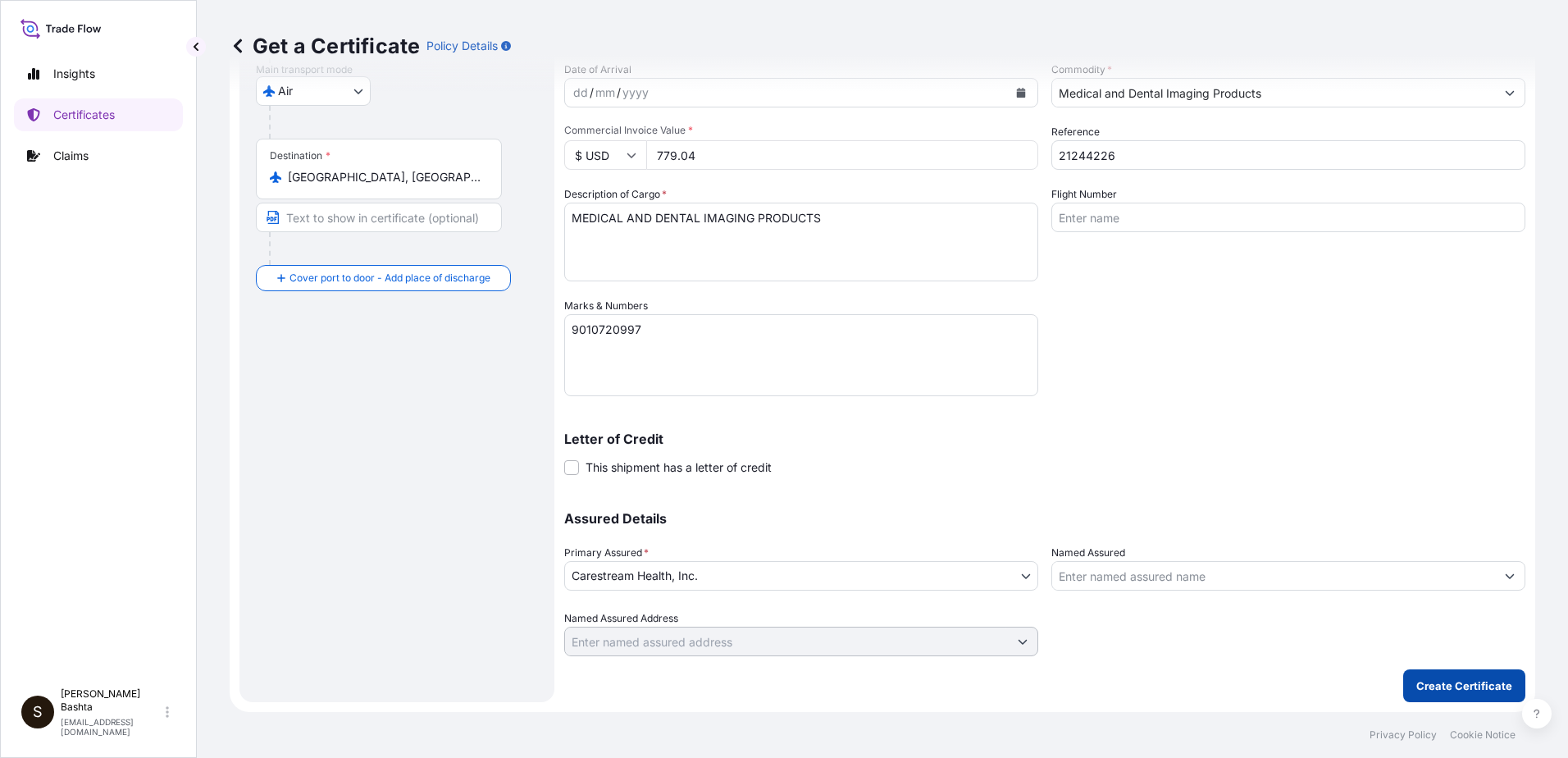
type input "USNYC - [US_STATE], [GEOGRAPHIC_DATA]"
click at [1446, 688] on p "Create Certificate" at bounding box center [1464, 685] width 96 height 16
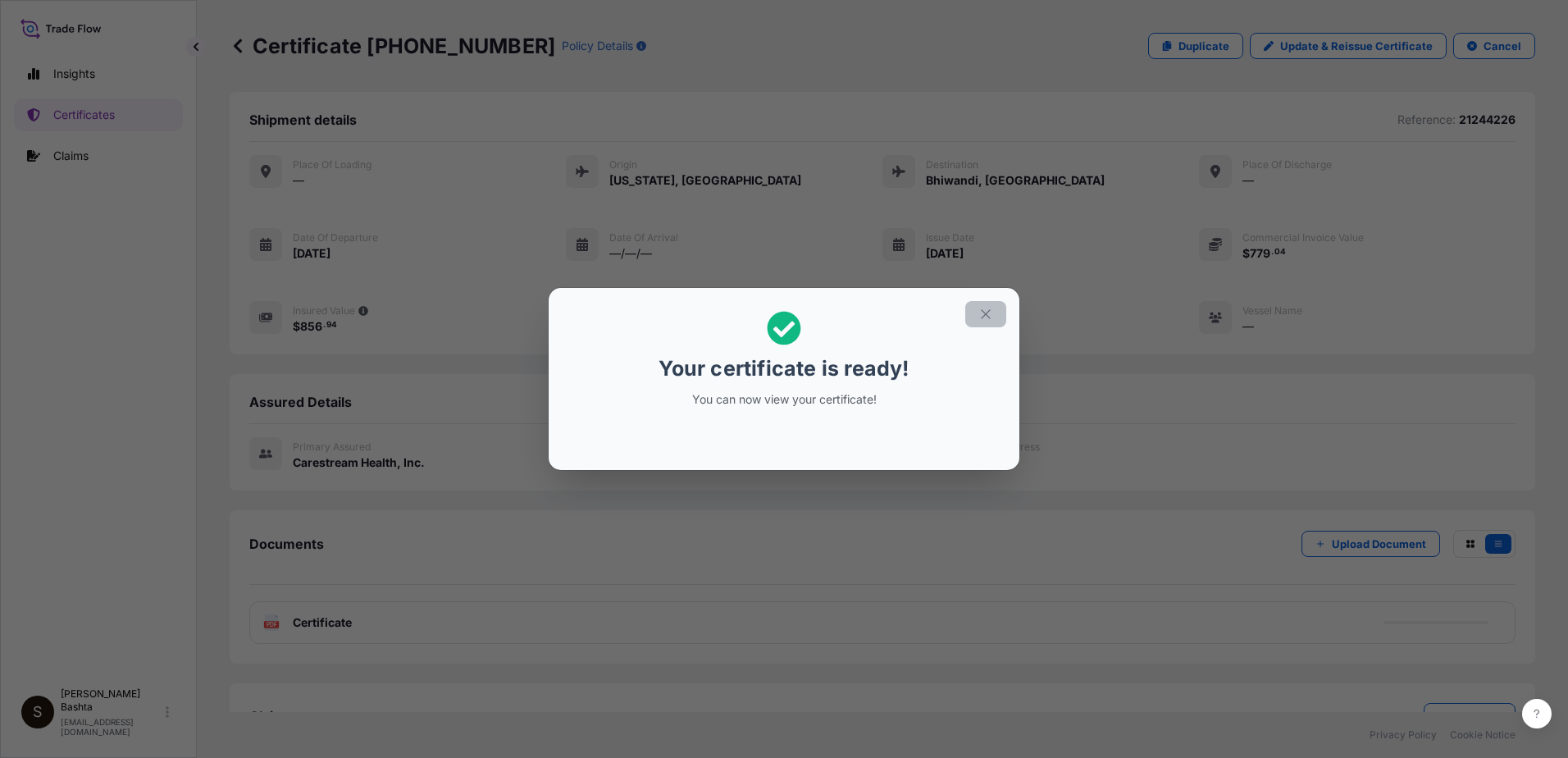
click at [989, 313] on icon "button" at bounding box center [985, 314] width 15 height 15
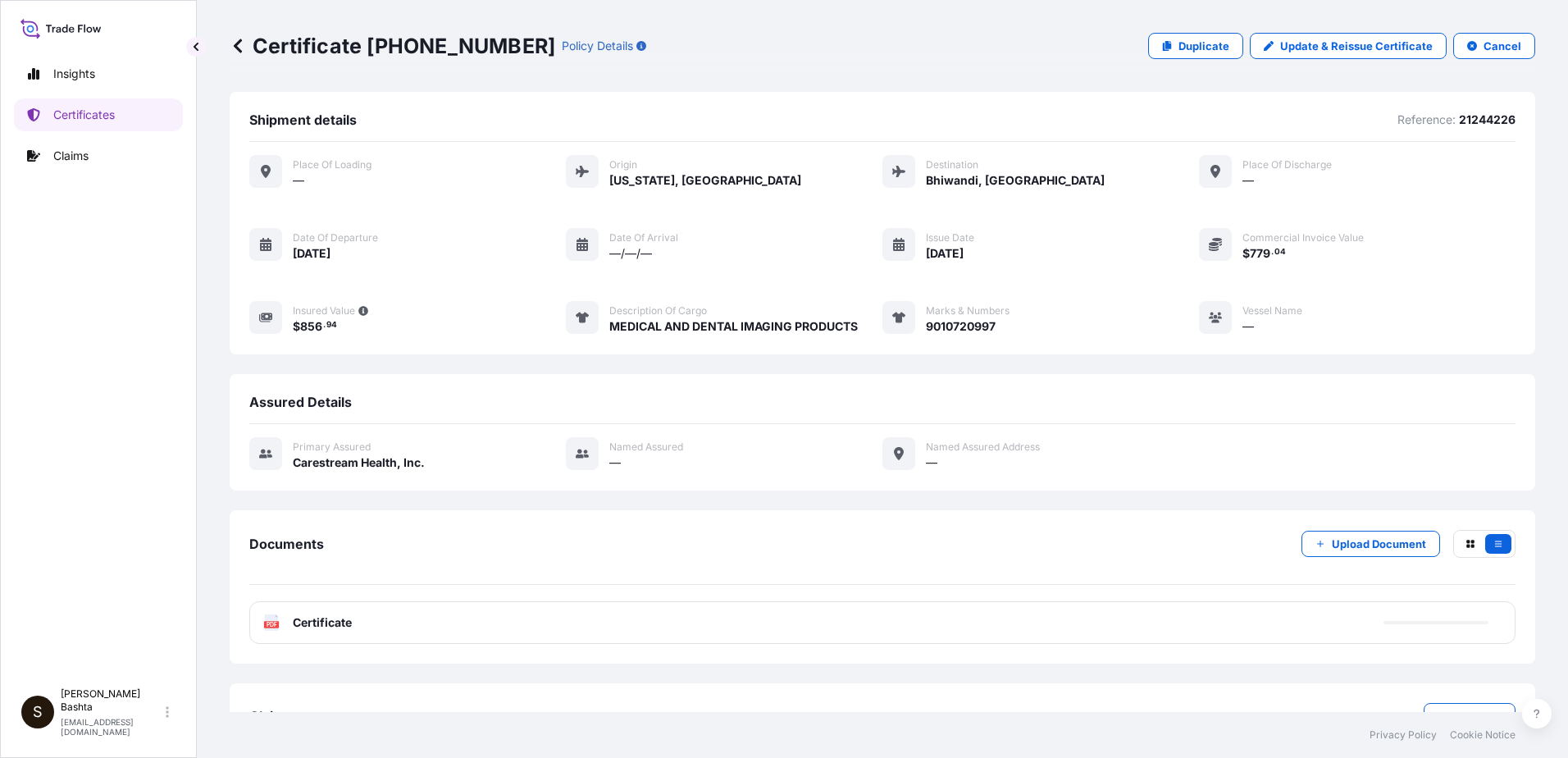
click at [273, 627] on text "PDF" at bounding box center [271, 624] width 10 height 6
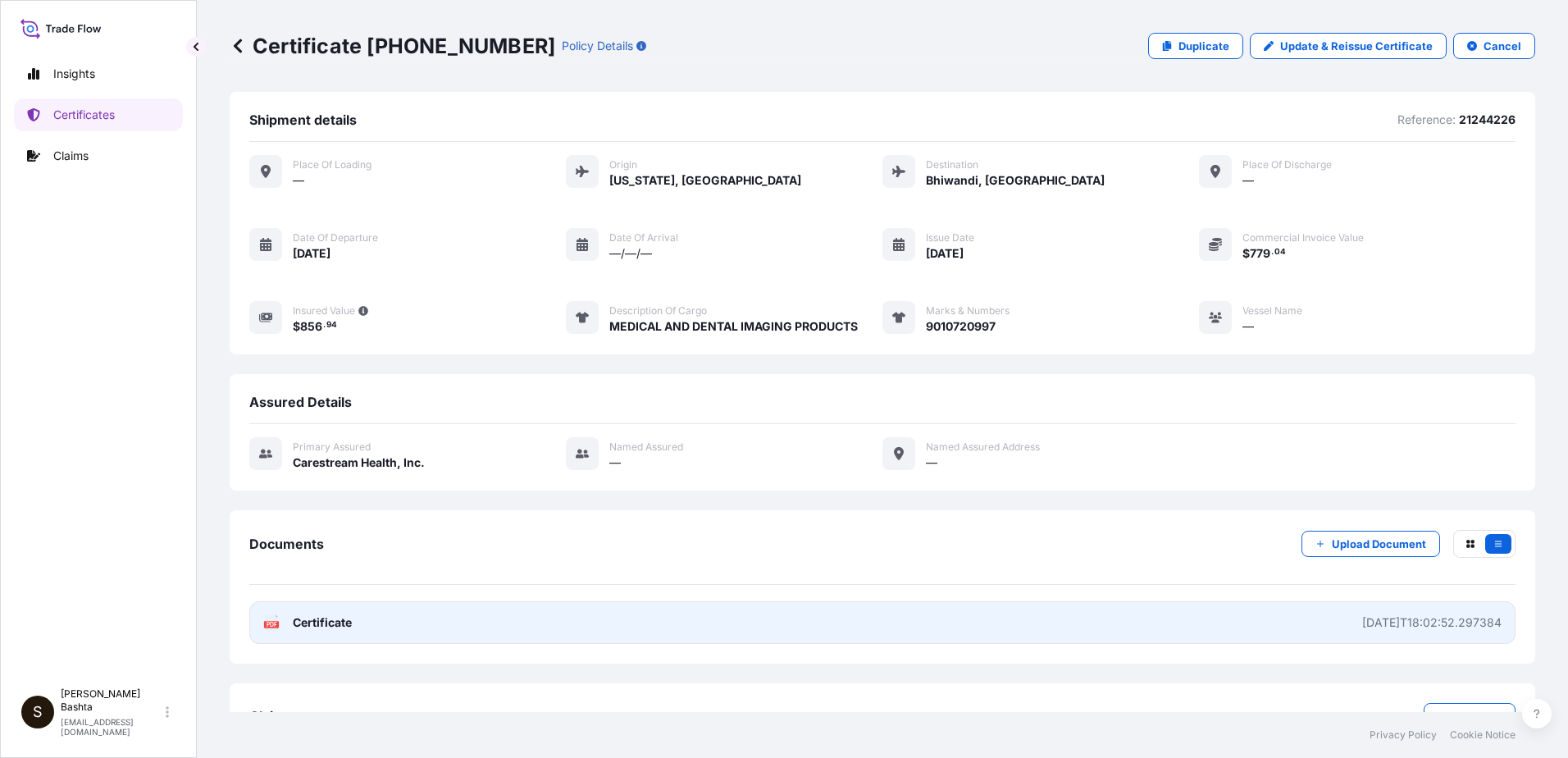
click at [273, 626] on text "PDF" at bounding box center [271, 624] width 10 height 6
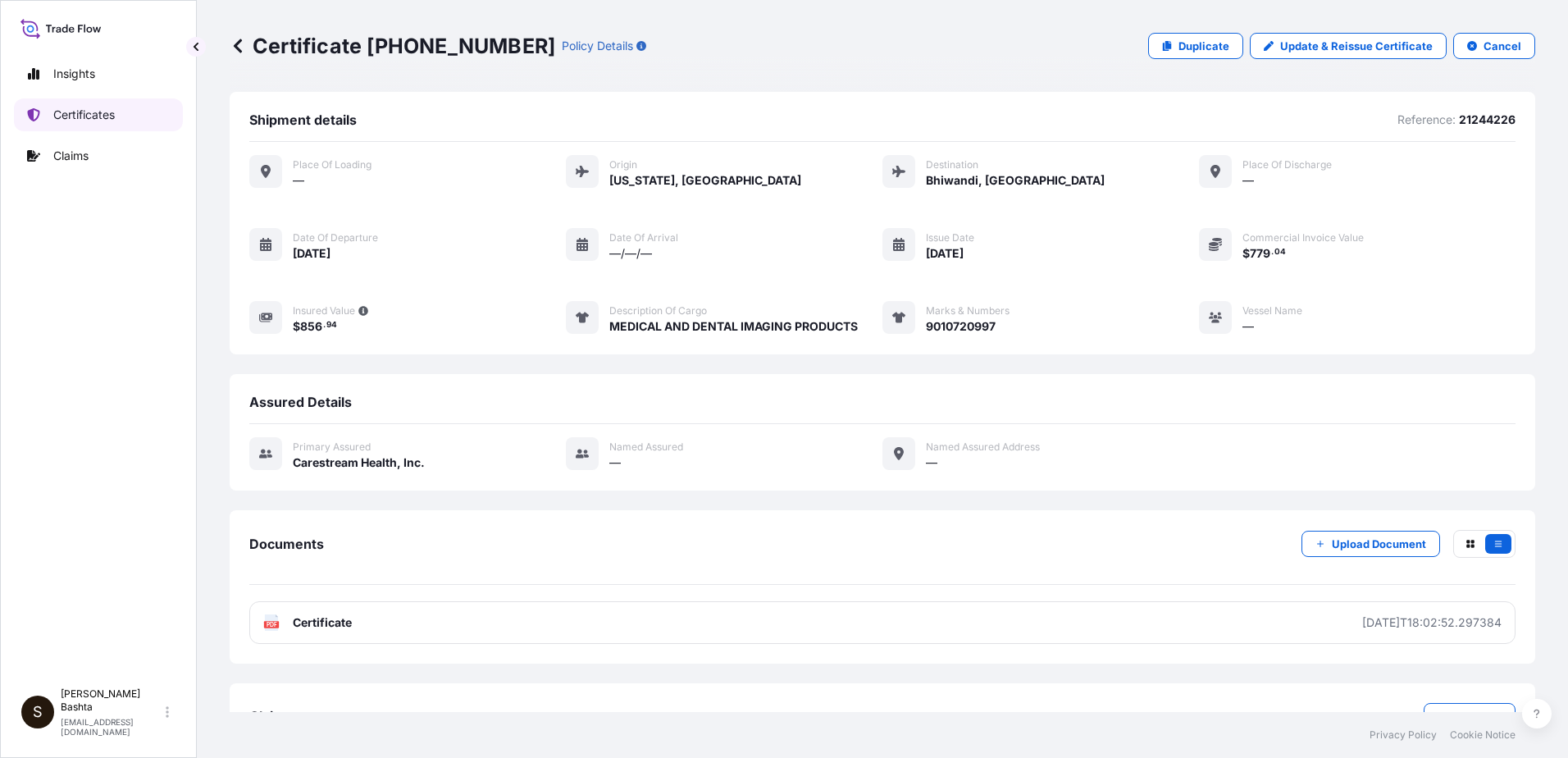
click at [99, 110] on p "Certificates" at bounding box center [84, 114] width 61 height 16
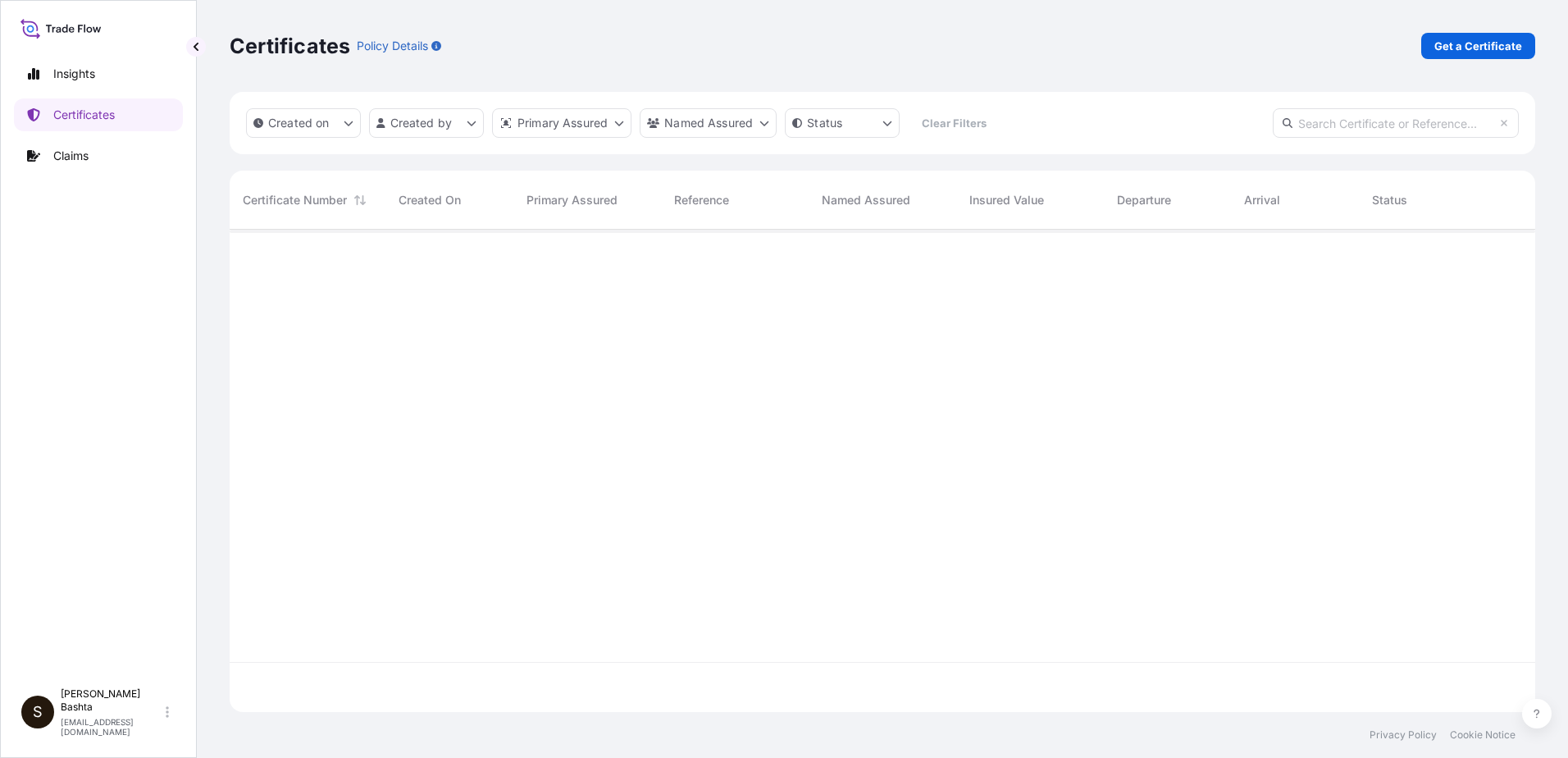
scroll to position [479, 1293]
click at [1482, 53] on p "Get a Certificate" at bounding box center [1479, 46] width 88 height 16
select select "Barge"
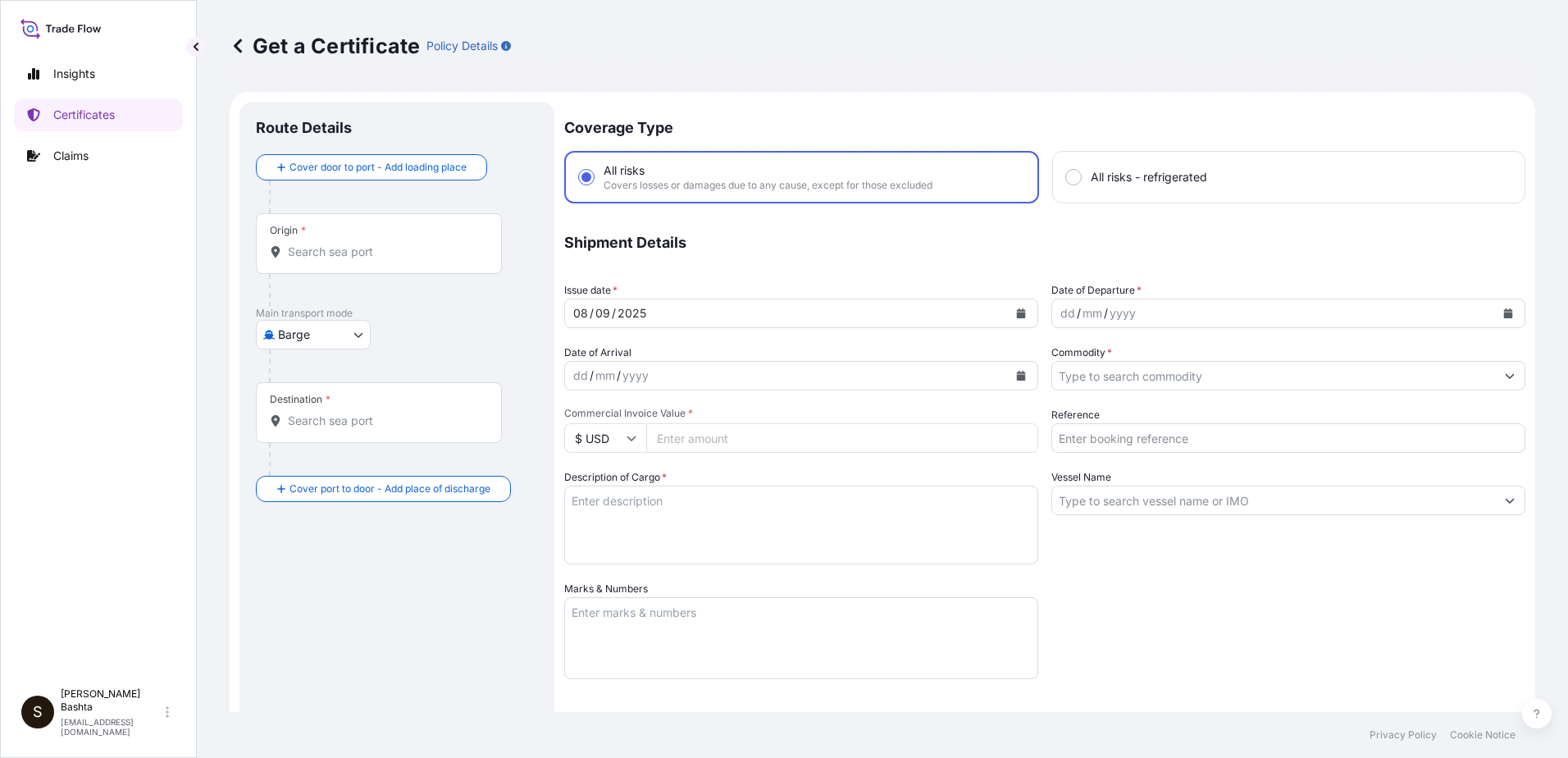
click at [390, 246] on input "Origin *" at bounding box center [385, 252] width 194 height 16
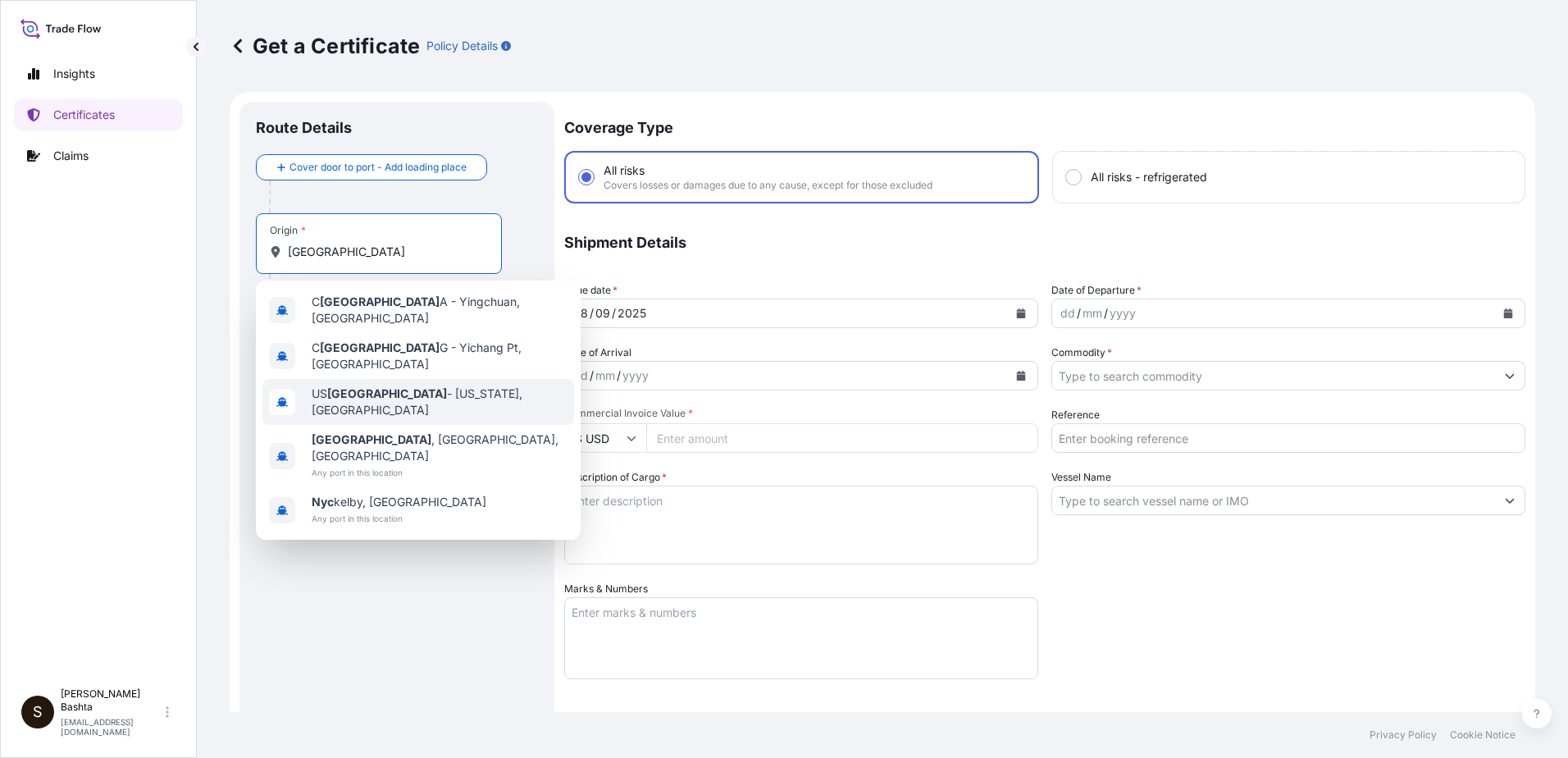
click at [381, 391] on span "US [GEOGRAPHIC_DATA] - [US_STATE], [GEOGRAPHIC_DATA]" at bounding box center [440, 402] width 256 height 33
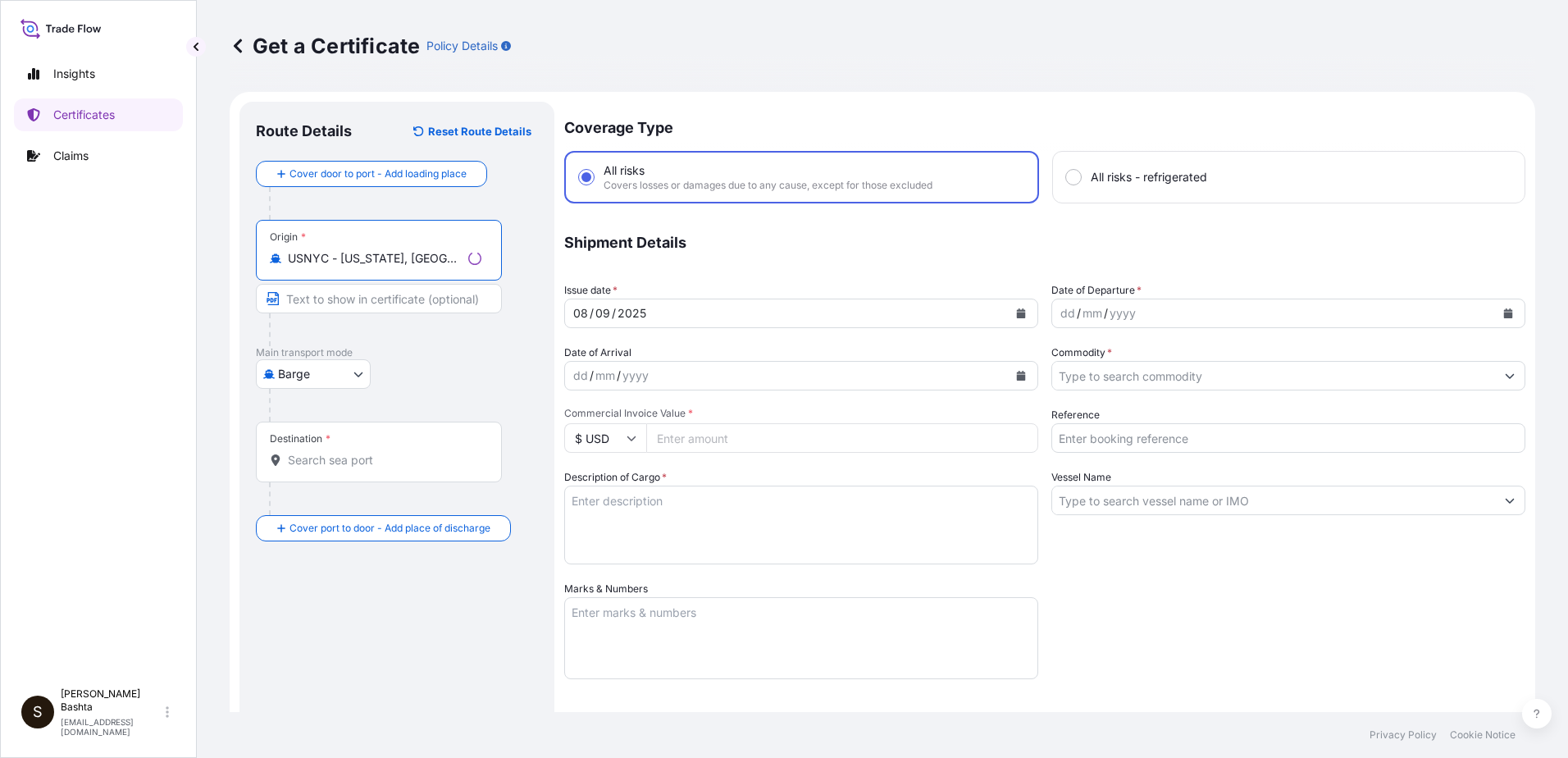
type input "USNYC - [US_STATE], [GEOGRAPHIC_DATA]"
click at [354, 369] on body "0 options available. 10 options available. 0 options available. 2 options avail…" at bounding box center [784, 379] width 1568 height 758
click at [290, 410] on span "Air" at bounding box center [294, 417] width 15 height 16
select select "Air"
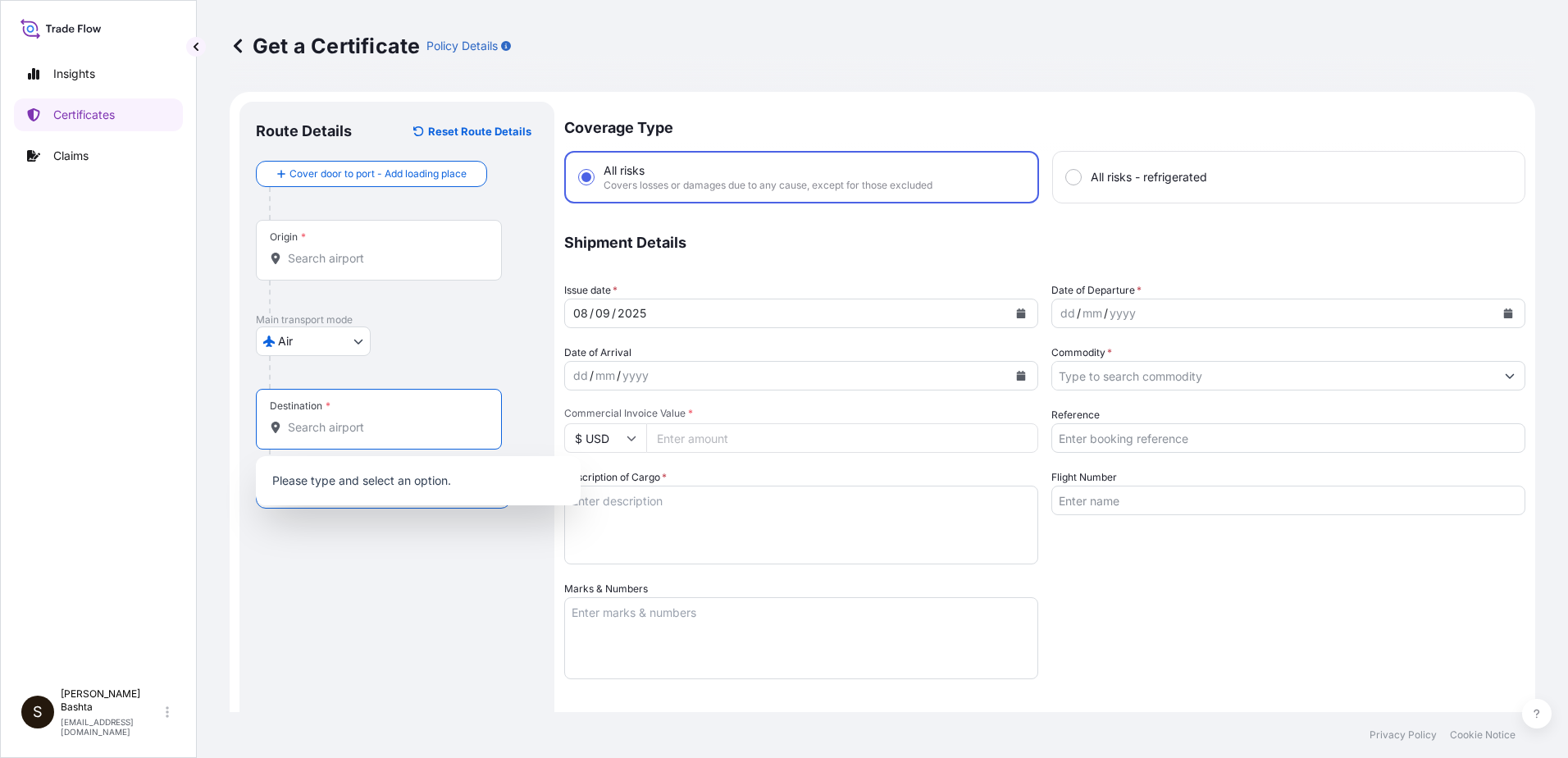
click at [338, 430] on input "Destination *" at bounding box center [385, 427] width 194 height 16
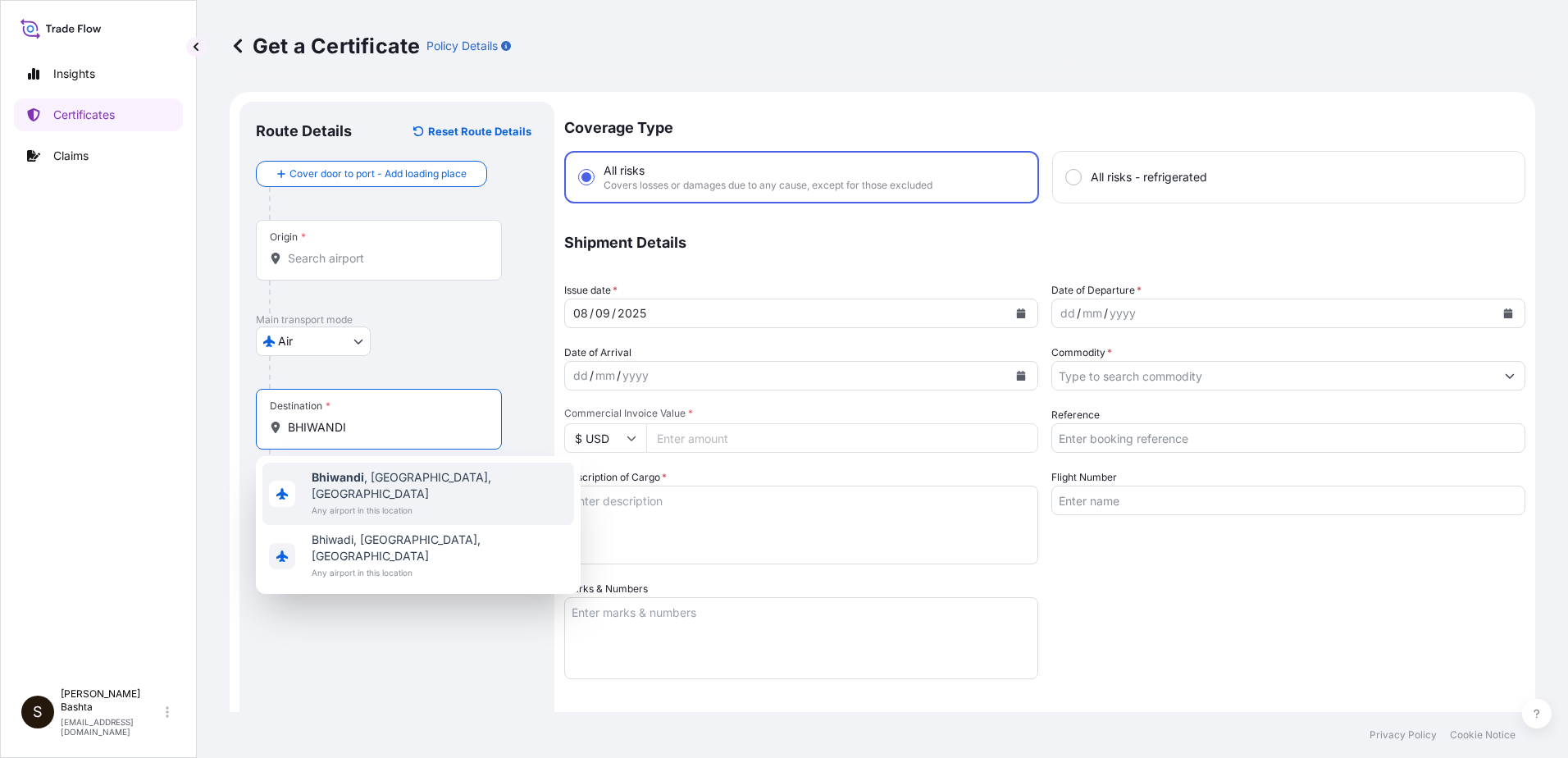
click at [426, 502] on span "Any airport in this location" at bounding box center [440, 510] width 256 height 16
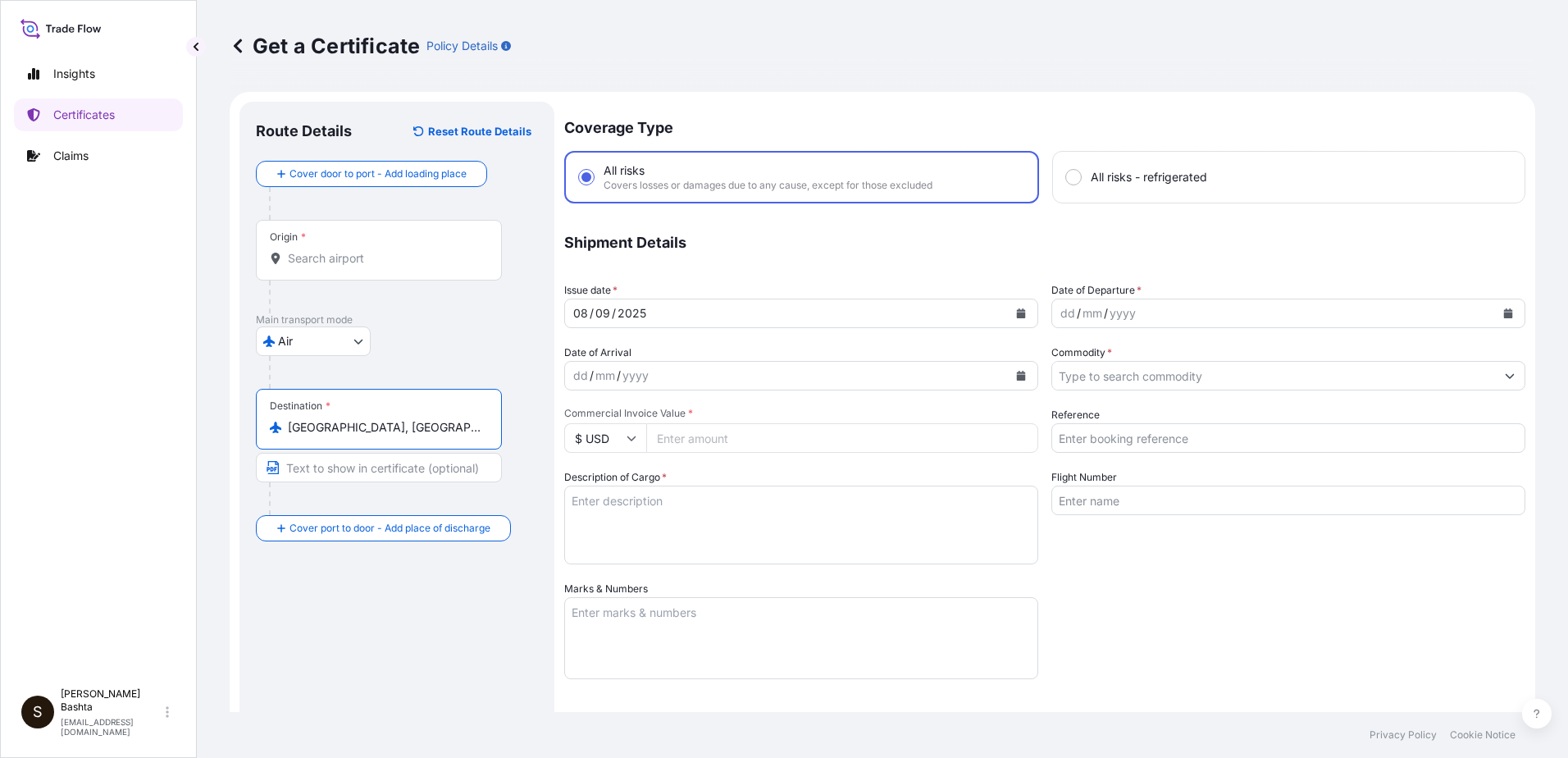
type input "[GEOGRAPHIC_DATA], [GEOGRAPHIC_DATA], [GEOGRAPHIC_DATA]"
click at [1062, 318] on div "dd" at bounding box center [1068, 313] width 18 height 20
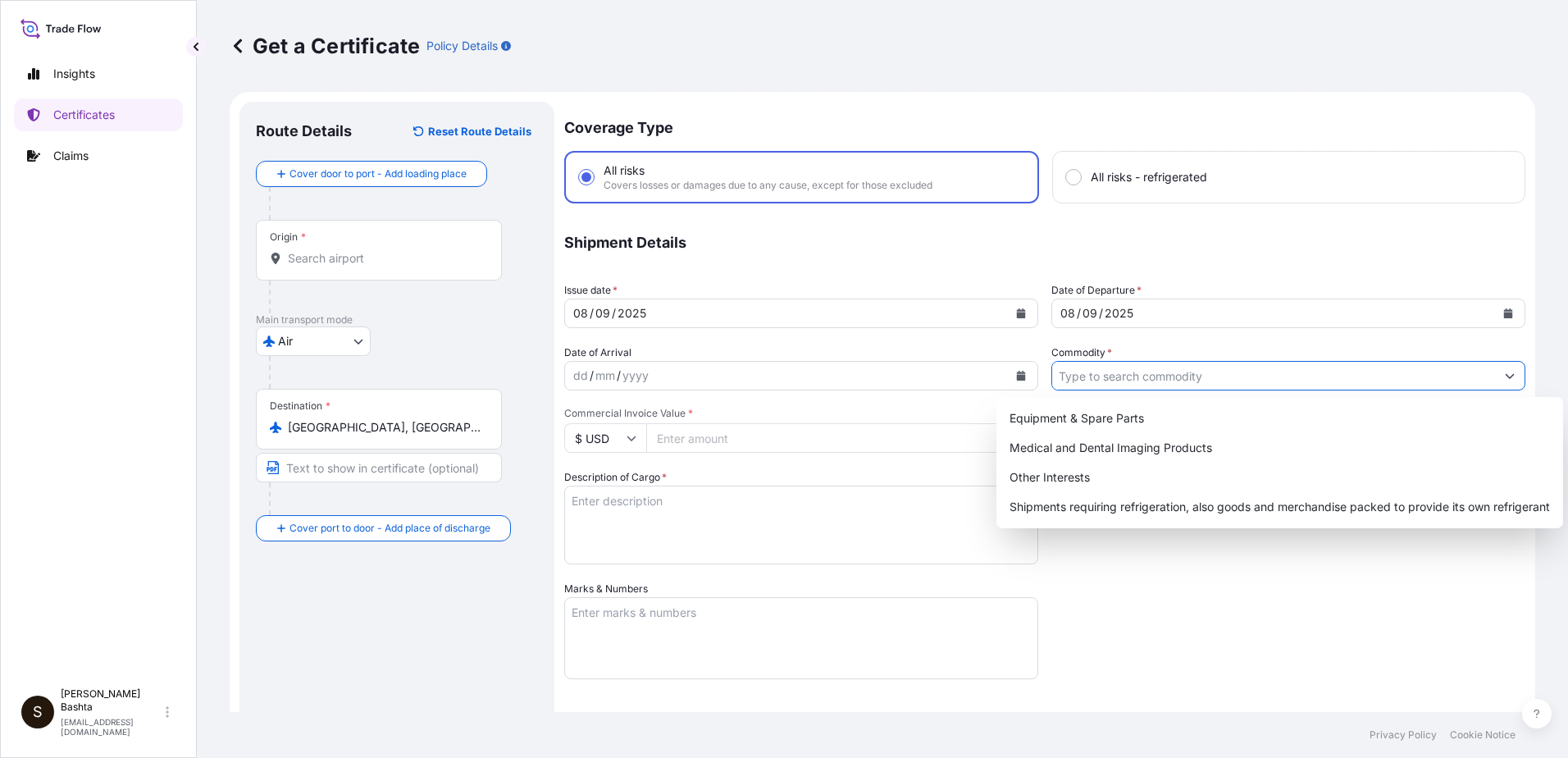
click at [1502, 375] on button "Show suggestions" at bounding box center [1510, 376] width 29 height 29
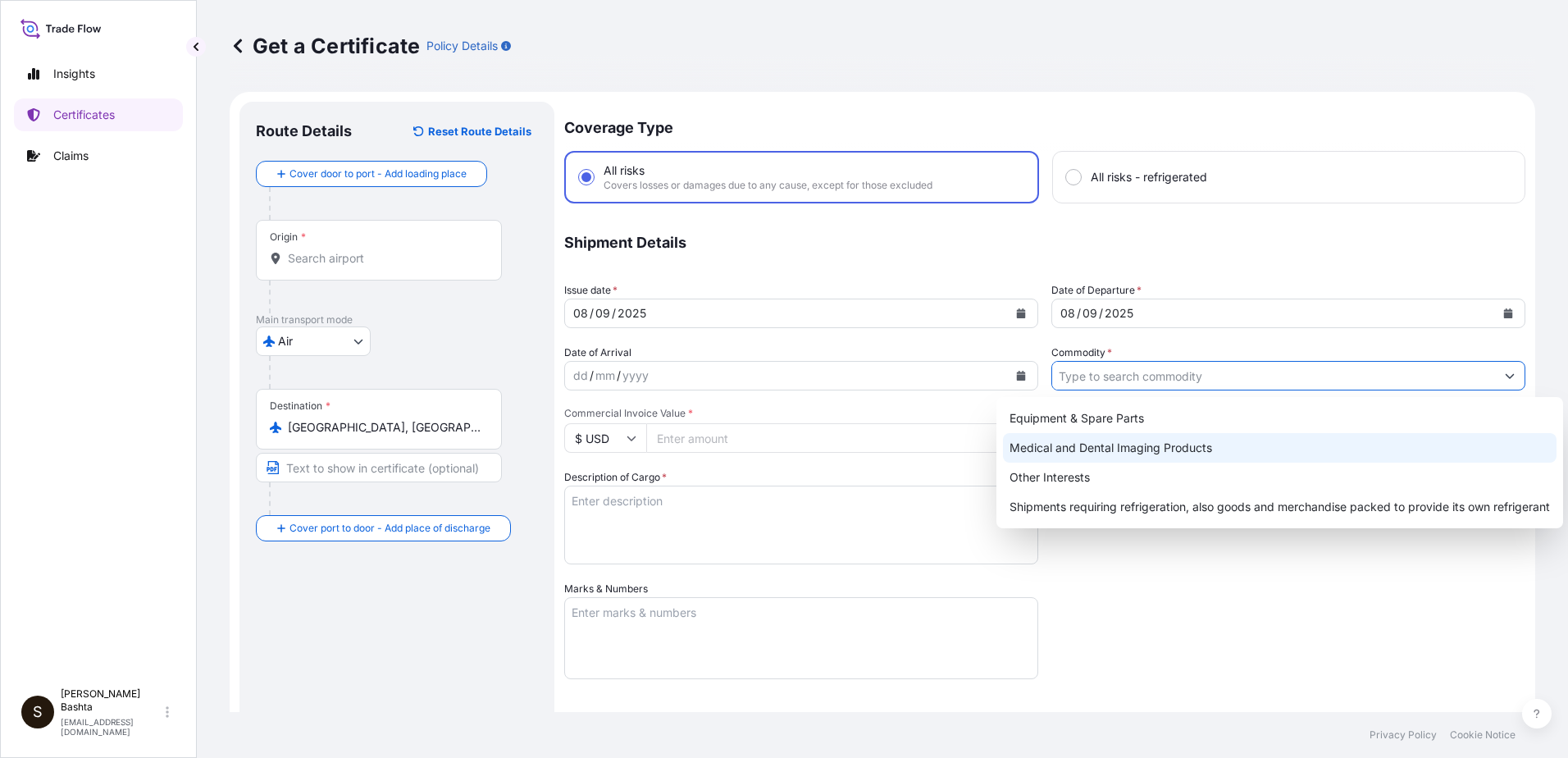
click at [1154, 445] on div "Medical and Dental Imaging Products" at bounding box center [1280, 448] width 554 height 29
type input "Medical and Dental Imaging Products"
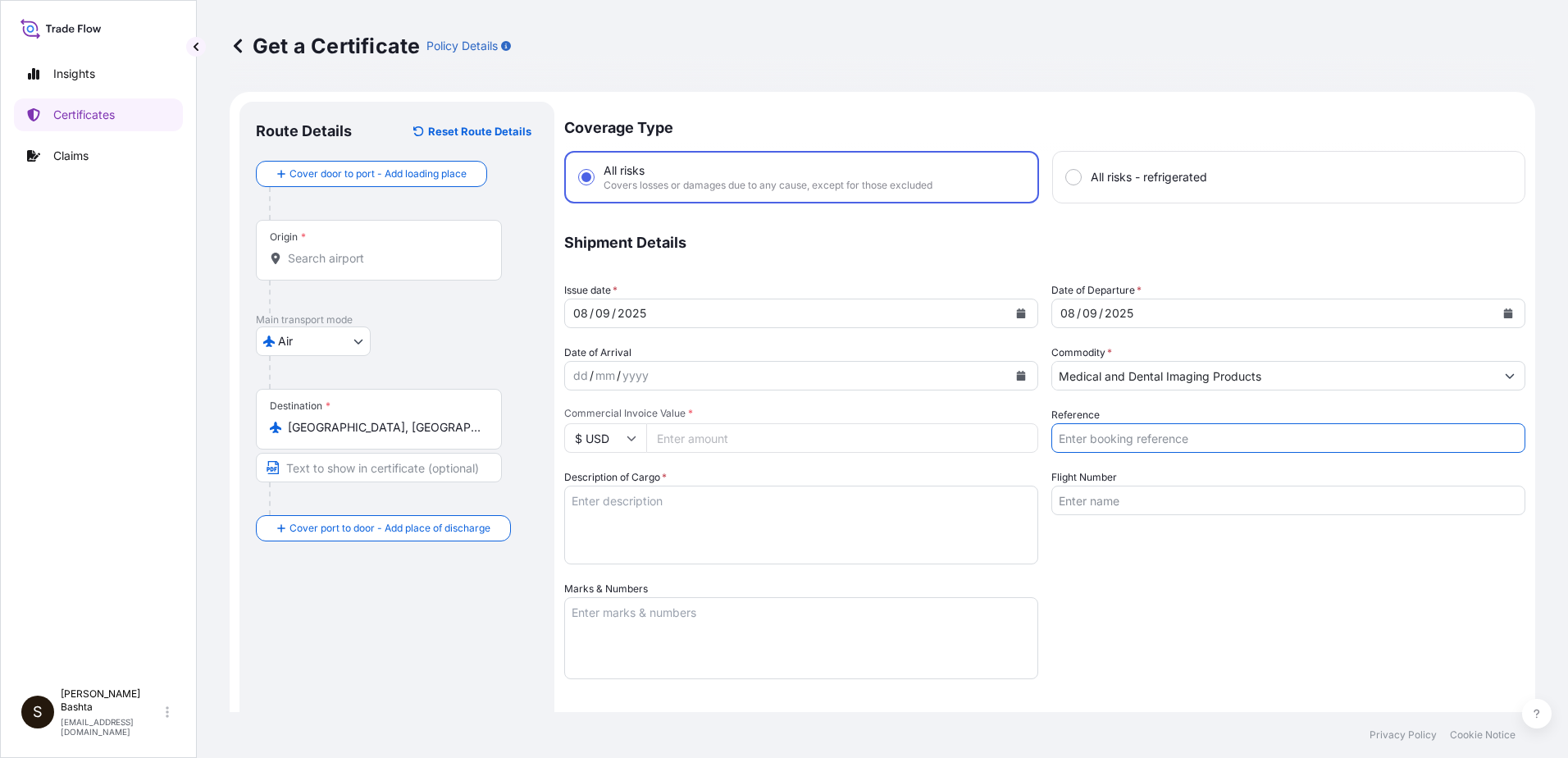
click at [1110, 438] on input "Reference" at bounding box center [1289, 438] width 474 height 29
type input "21244219"
click at [723, 440] on input "Commercial Invoice Value *" at bounding box center [843, 438] width 392 height 29
type input "5037.61"
click at [617, 493] on textarea "Description of Cargo *" at bounding box center [801, 525] width 474 height 79
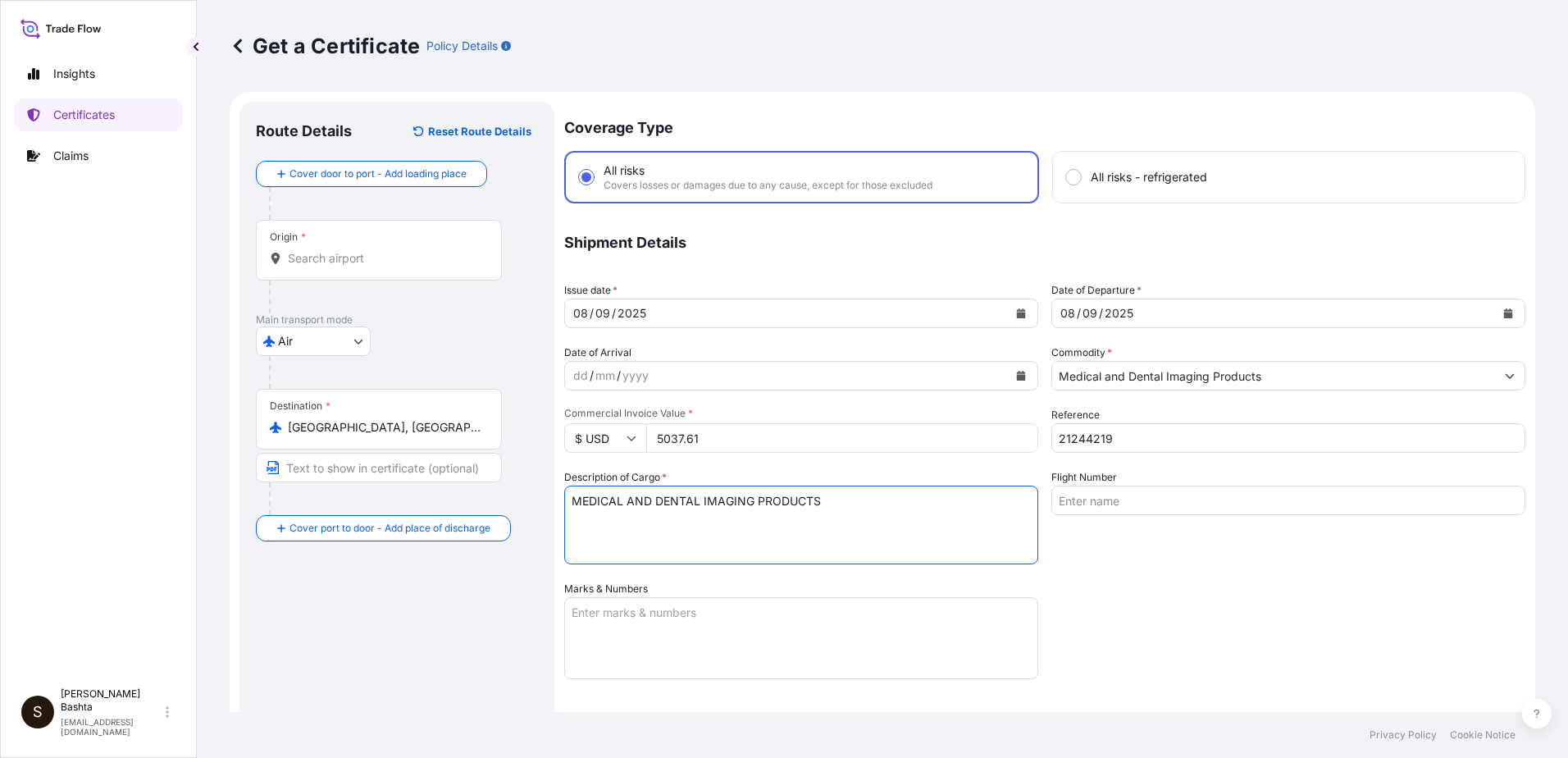
type textarea "MEDICAL AND DENTAL IMAGING PRODUCTS"
click at [598, 603] on textarea "Marks & Numbers" at bounding box center [801, 638] width 474 height 82
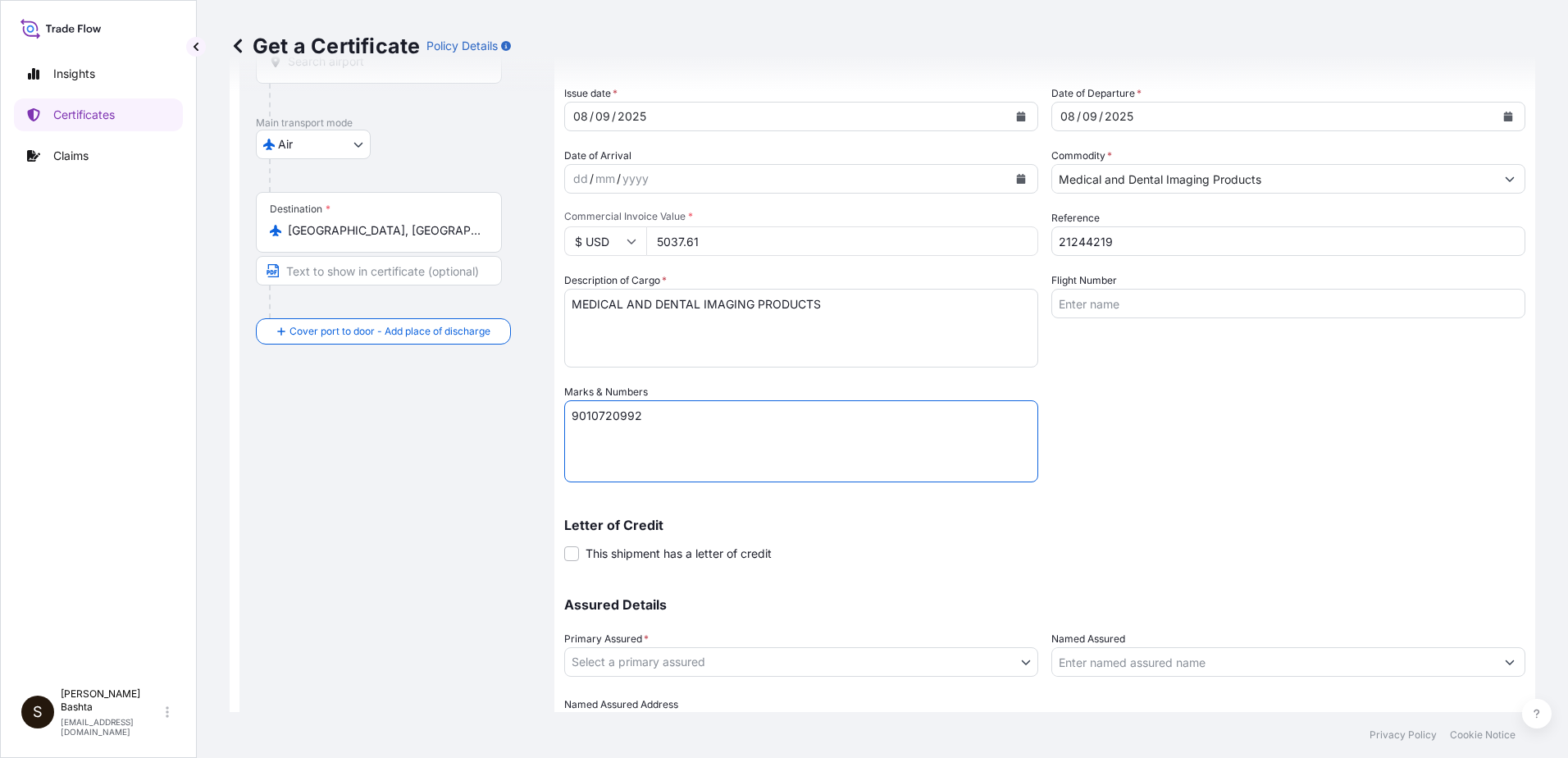
scroll to position [283, 0]
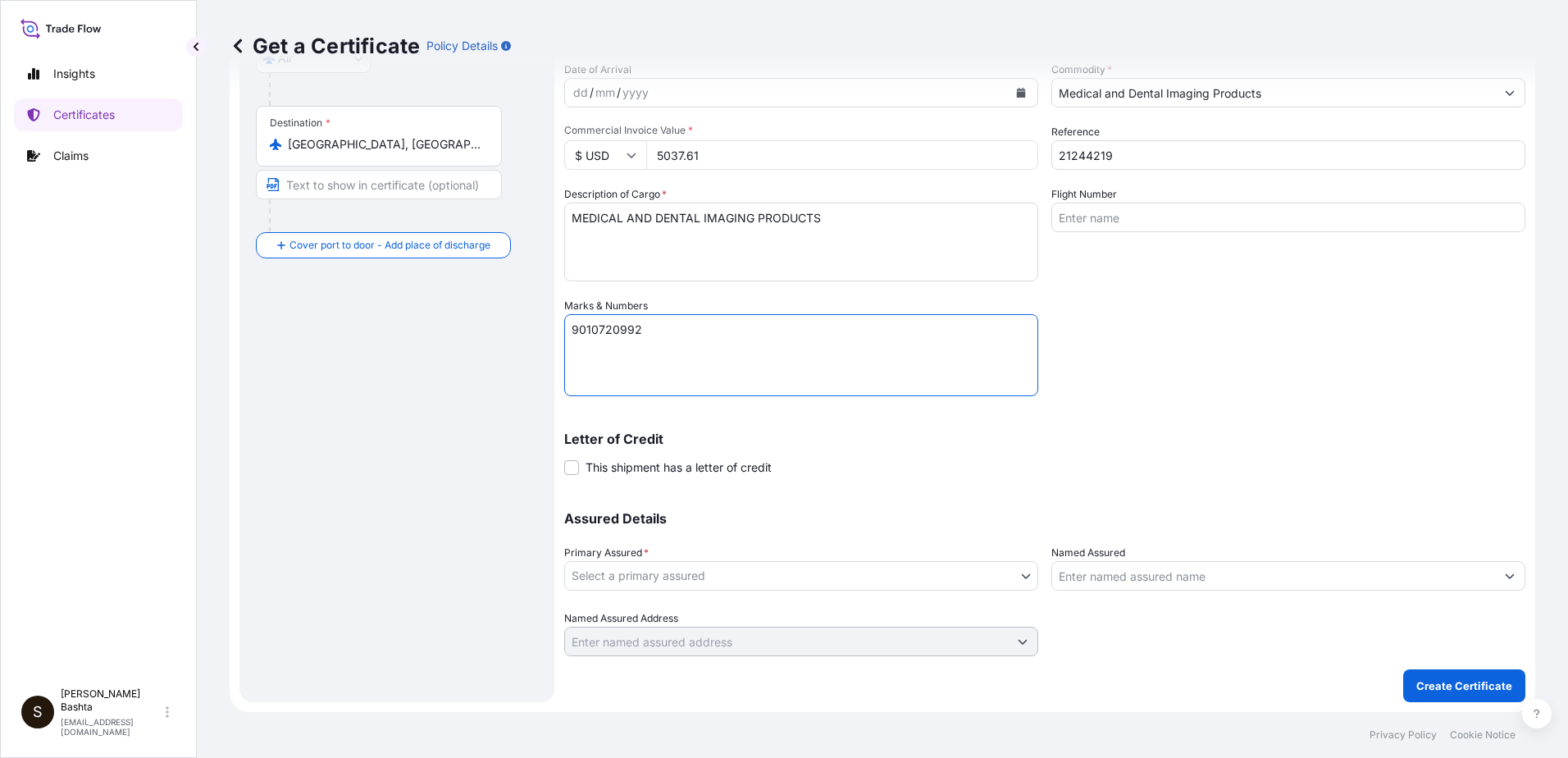
type textarea "9010720992"
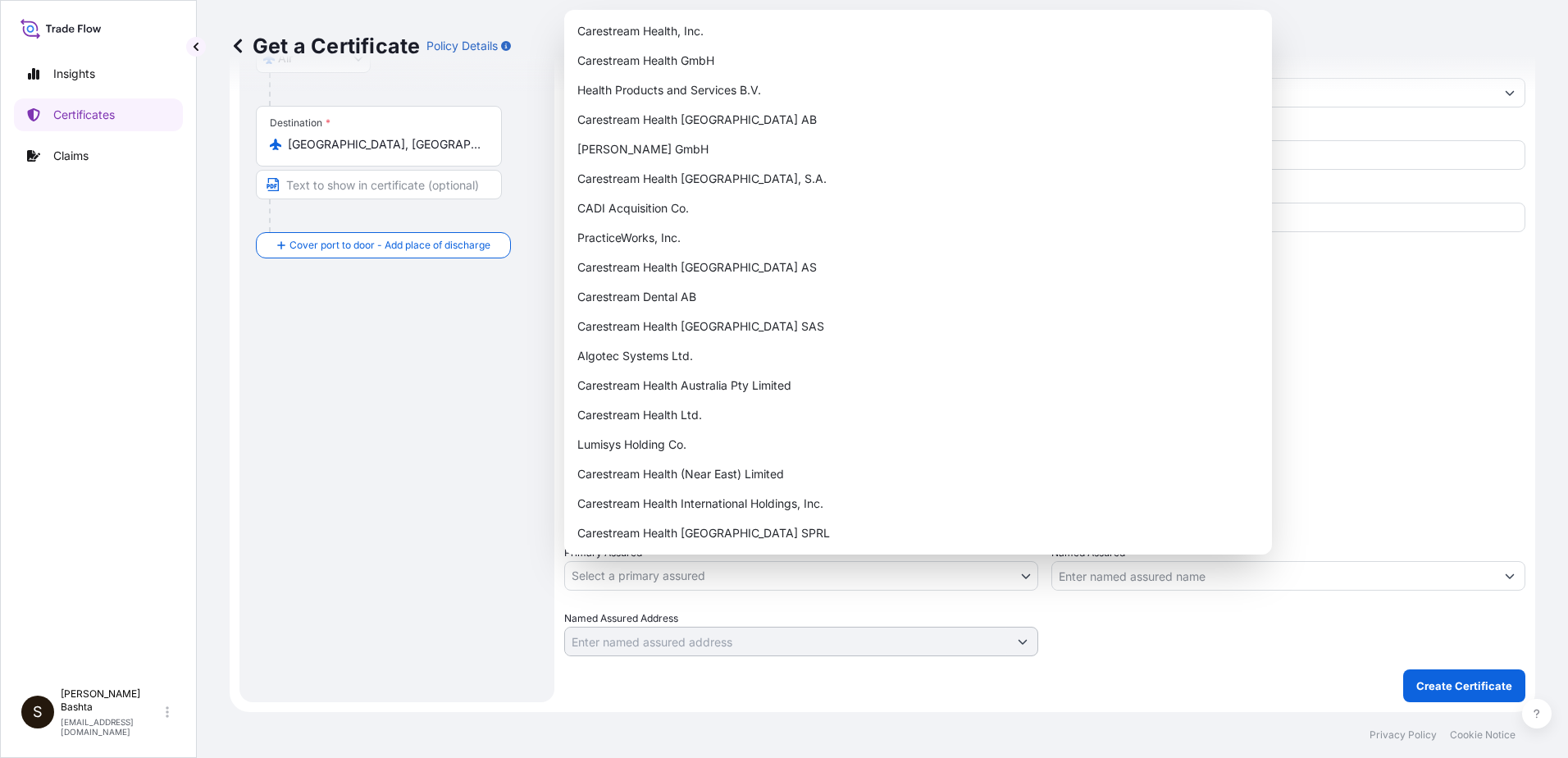
click at [1021, 568] on body "Insights Certificates Claims S [PERSON_NAME] [PERSON_NAME][EMAIL_ADDRESS][PERSO…" at bounding box center [784, 379] width 1568 height 758
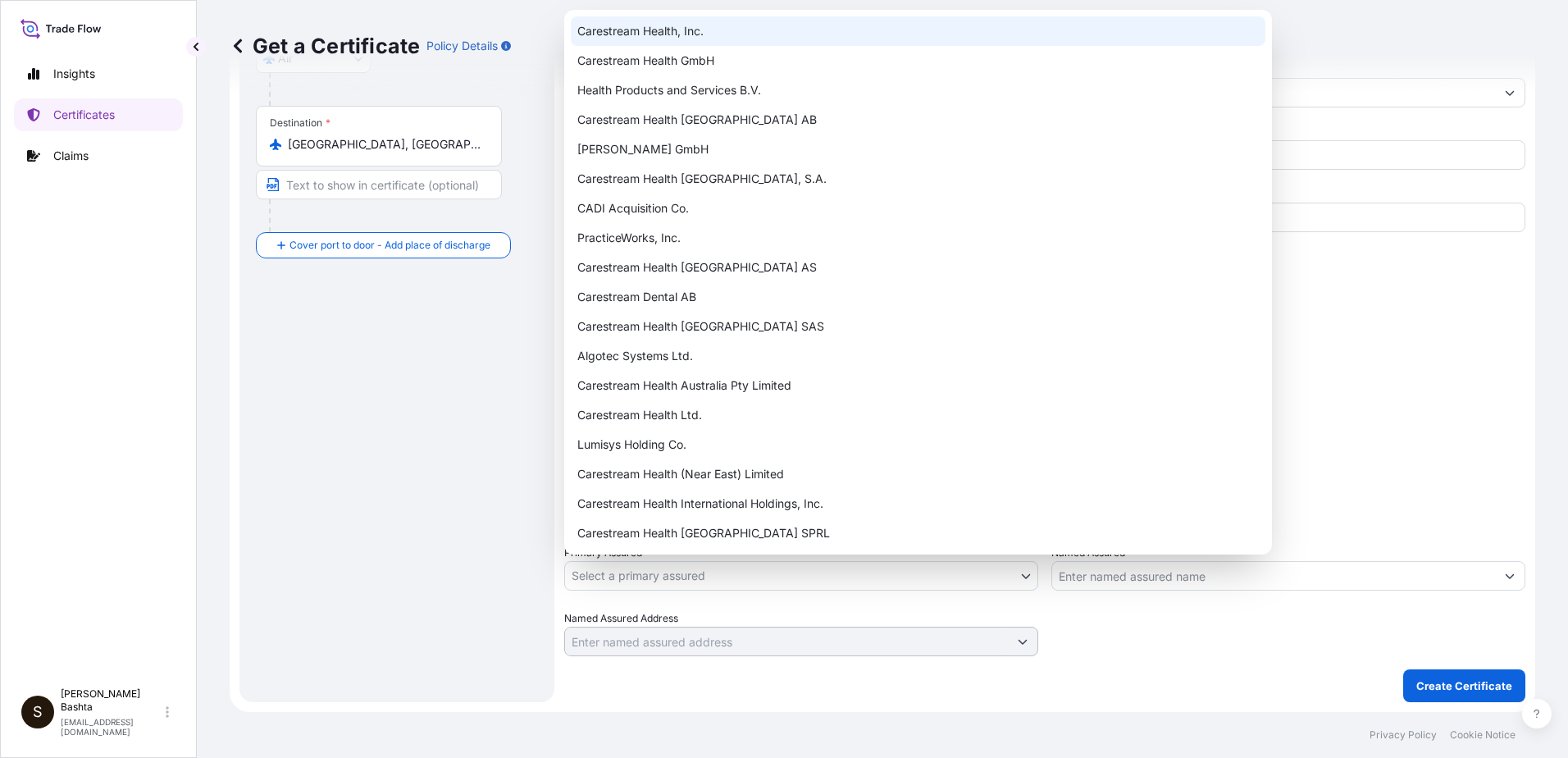
click at [684, 20] on div "Carestream Health, Inc." at bounding box center [918, 31] width 695 height 29
select select "32008"
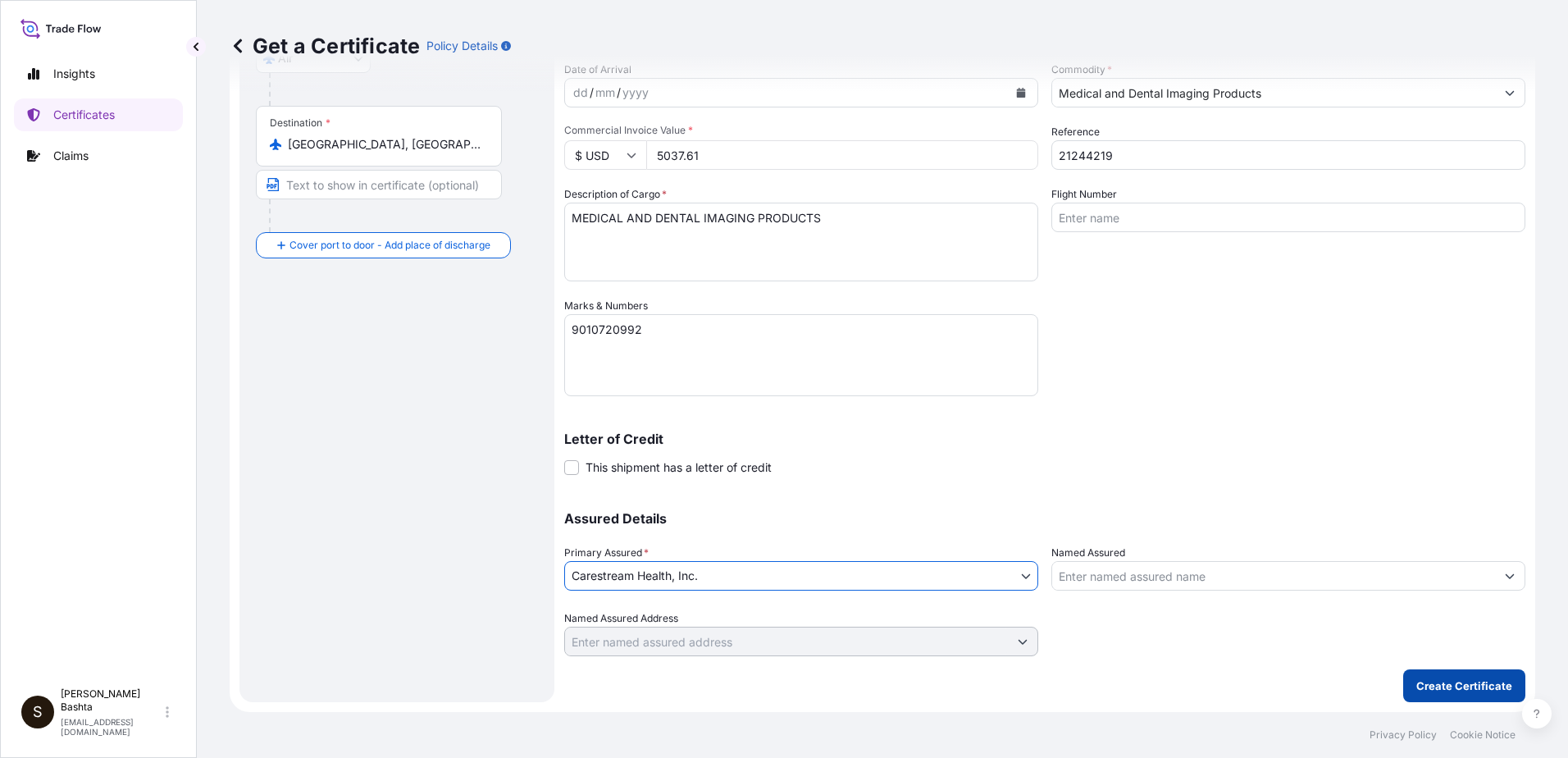
click at [1437, 683] on p "Create Certificate" at bounding box center [1464, 685] width 96 height 16
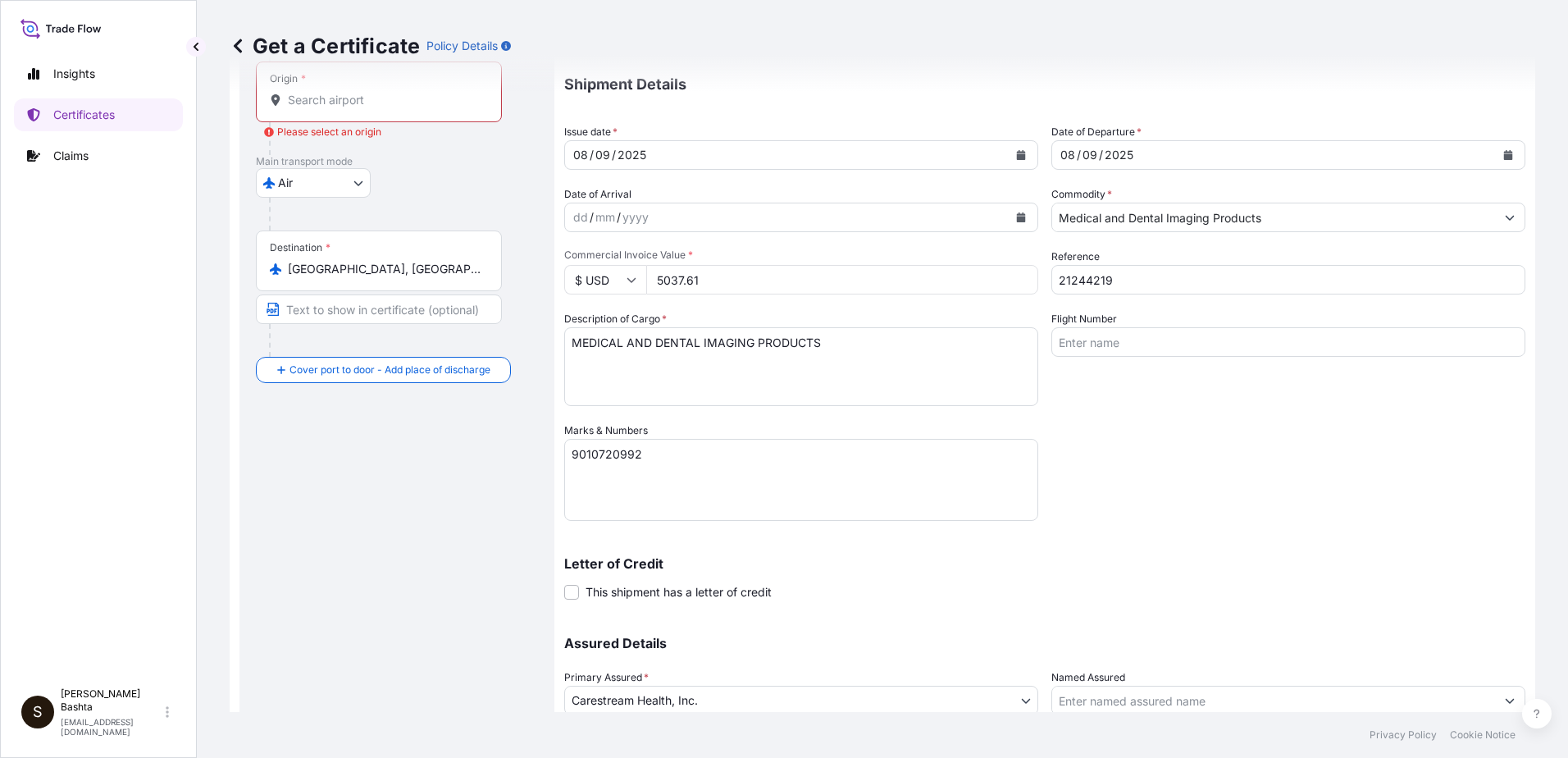
scroll to position [0, 0]
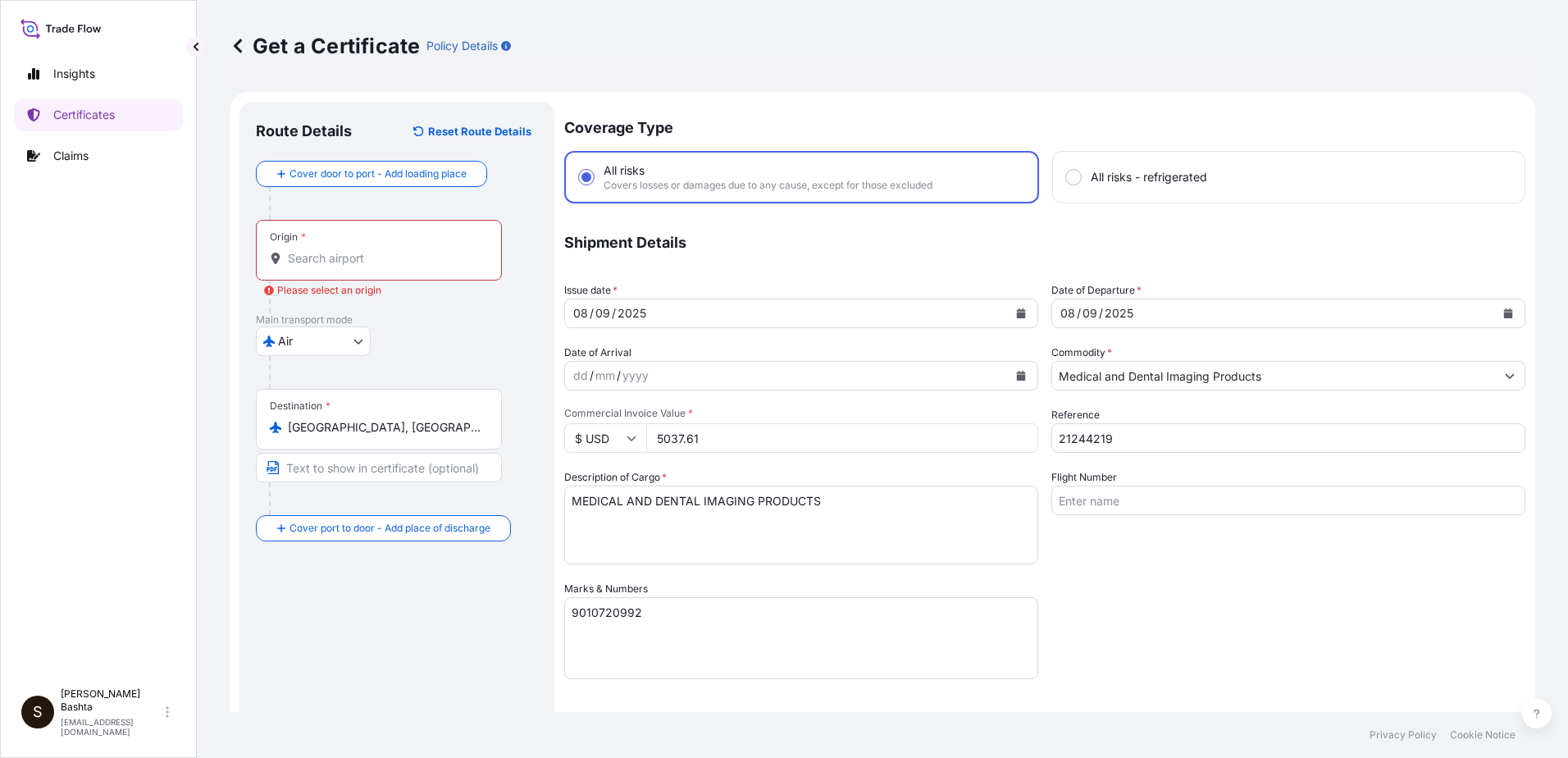
click at [345, 255] on input "Origin * Please select an origin" at bounding box center [385, 258] width 194 height 16
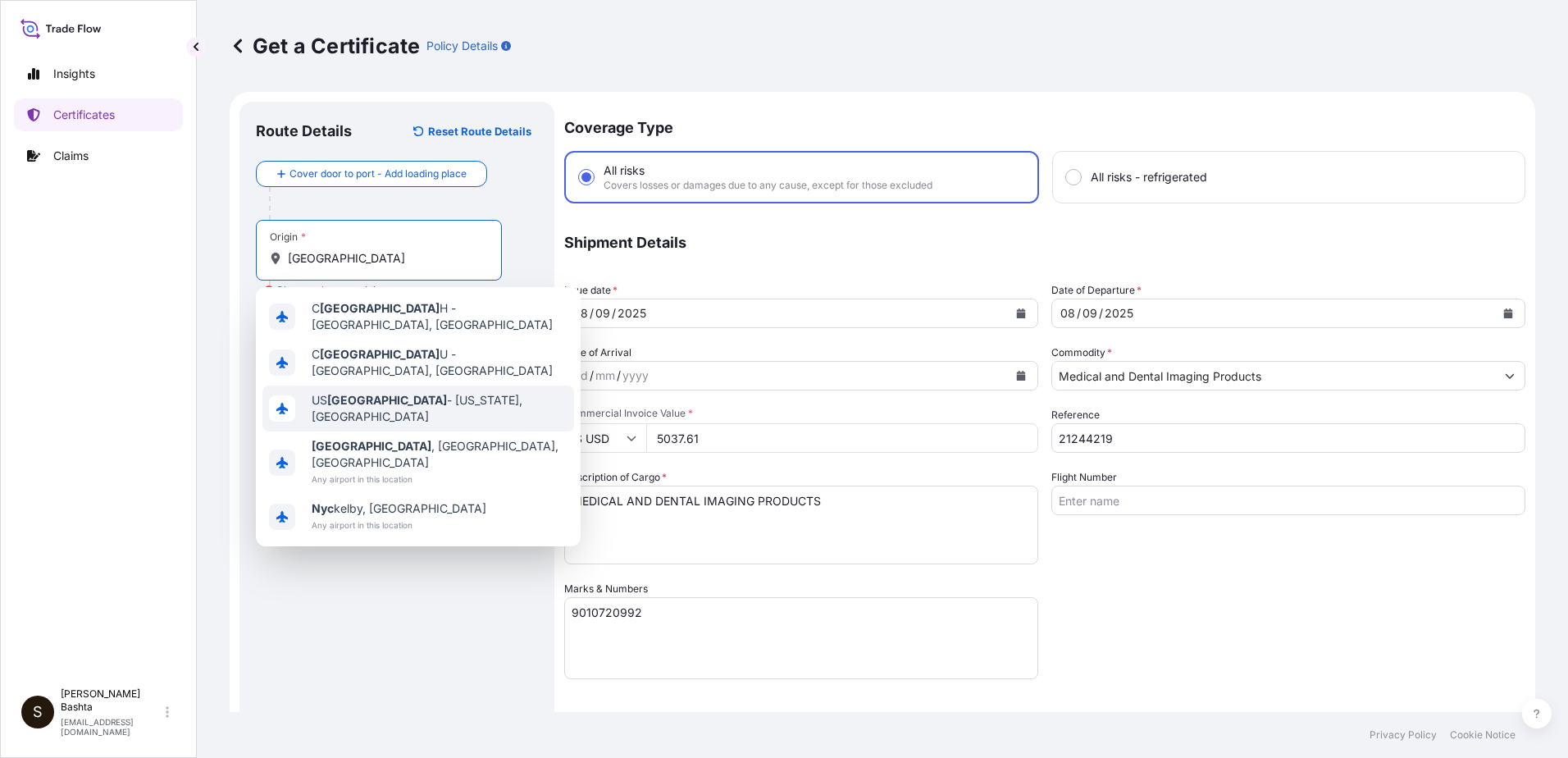
click at [406, 392] on span "US [GEOGRAPHIC_DATA] - [US_STATE], [GEOGRAPHIC_DATA]" at bounding box center [440, 409] width 256 height 33
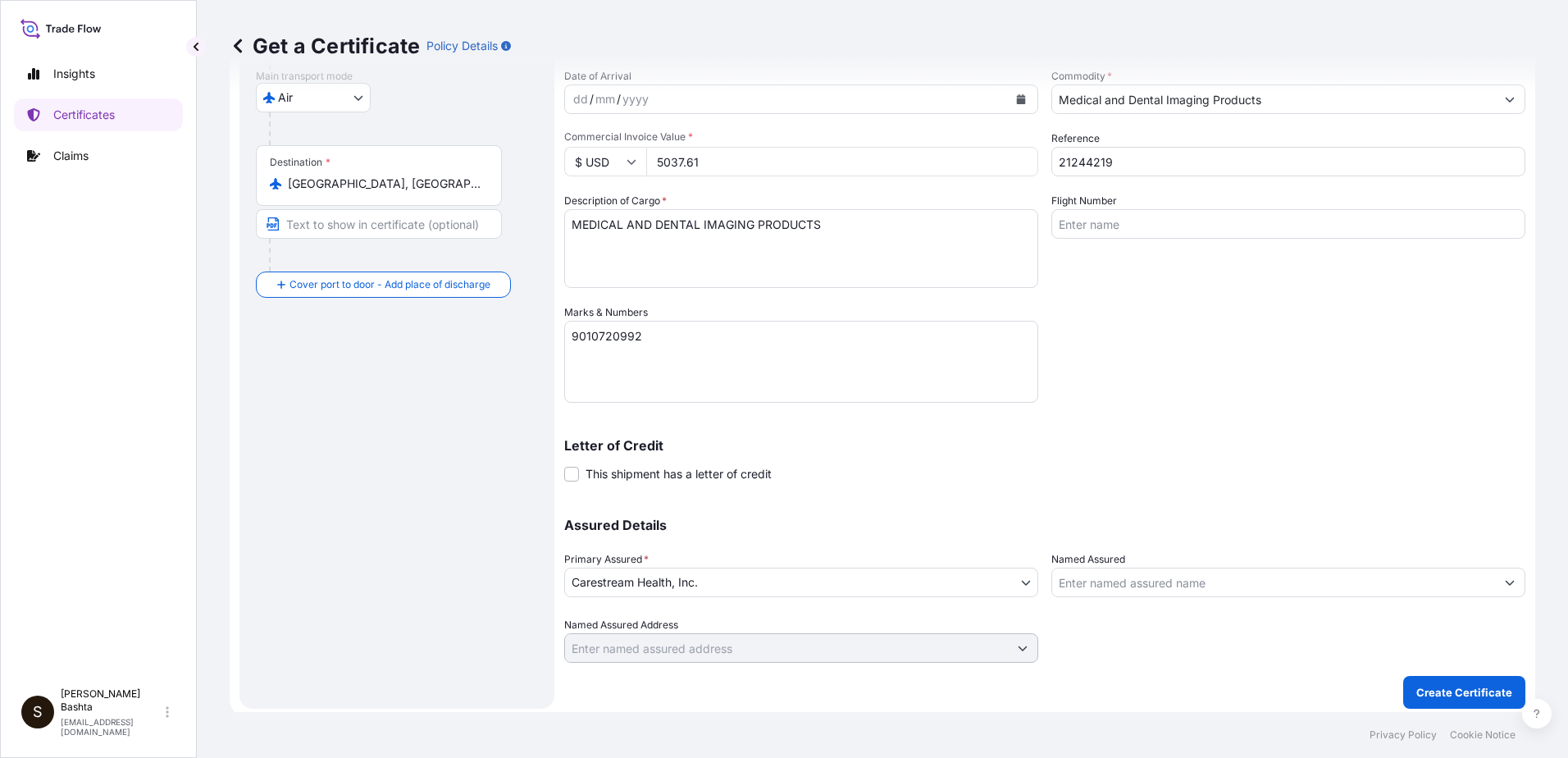
scroll to position [283, 0]
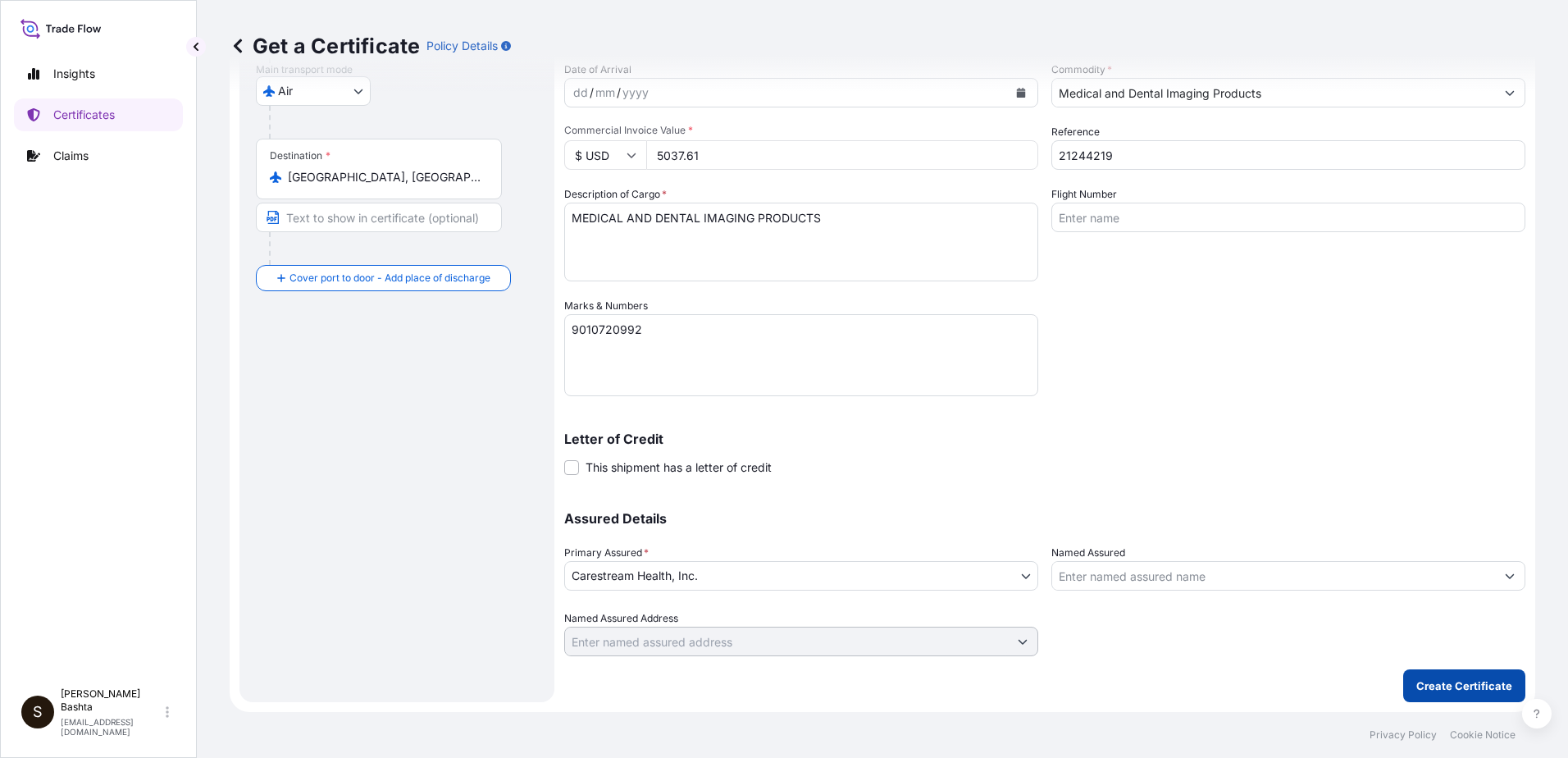
type input "USNYC - [US_STATE], [GEOGRAPHIC_DATA]"
click at [1475, 686] on p "Create Certificate" at bounding box center [1464, 685] width 96 height 16
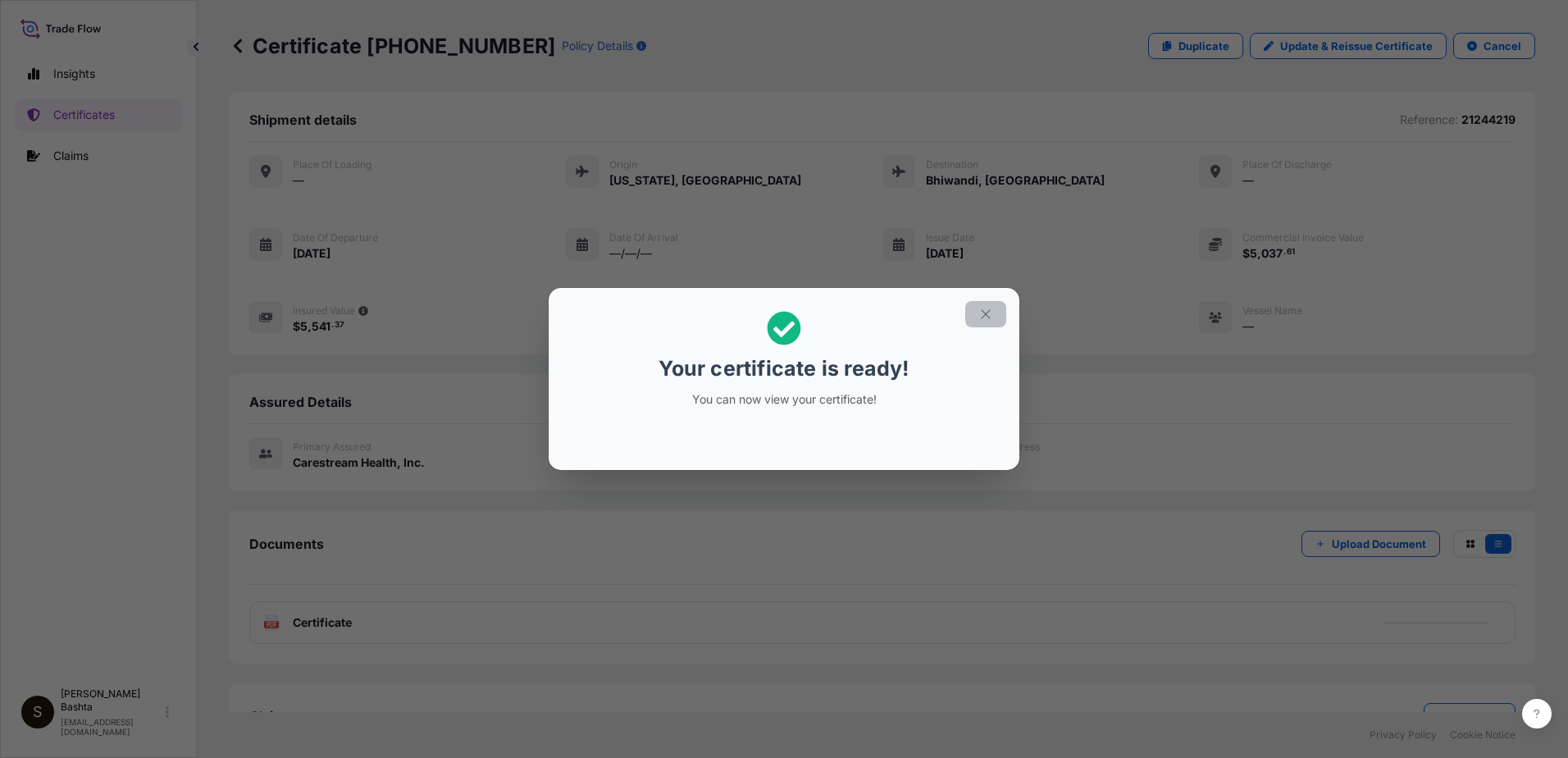
click at [983, 314] on icon "button" at bounding box center [985, 314] width 15 height 15
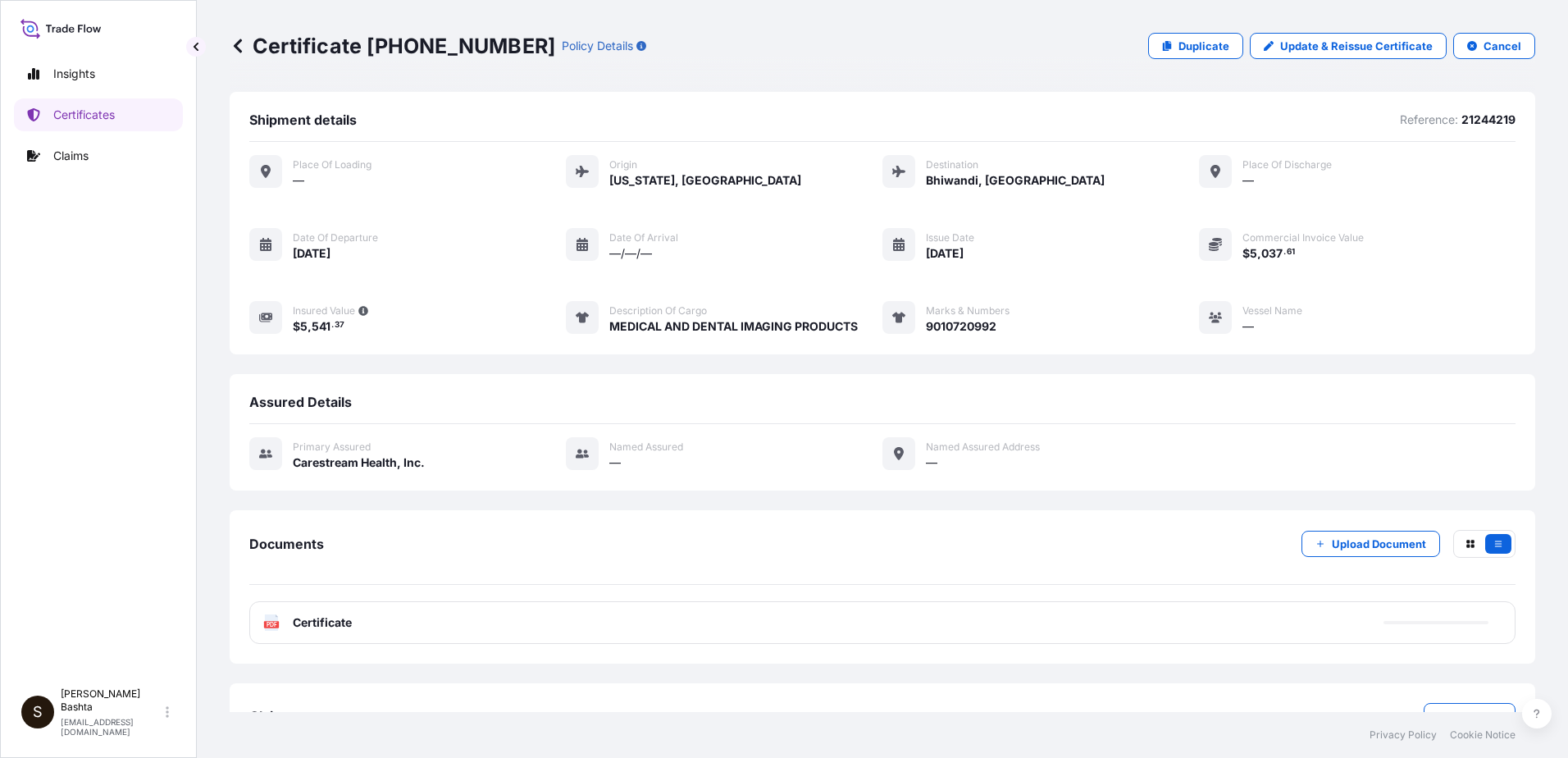
click at [267, 627] on text "PDF" at bounding box center [271, 624] width 10 height 6
click at [269, 627] on rect at bounding box center [271, 624] width 15 height 7
click at [269, 625] on text "PDF" at bounding box center [271, 624] width 10 height 6
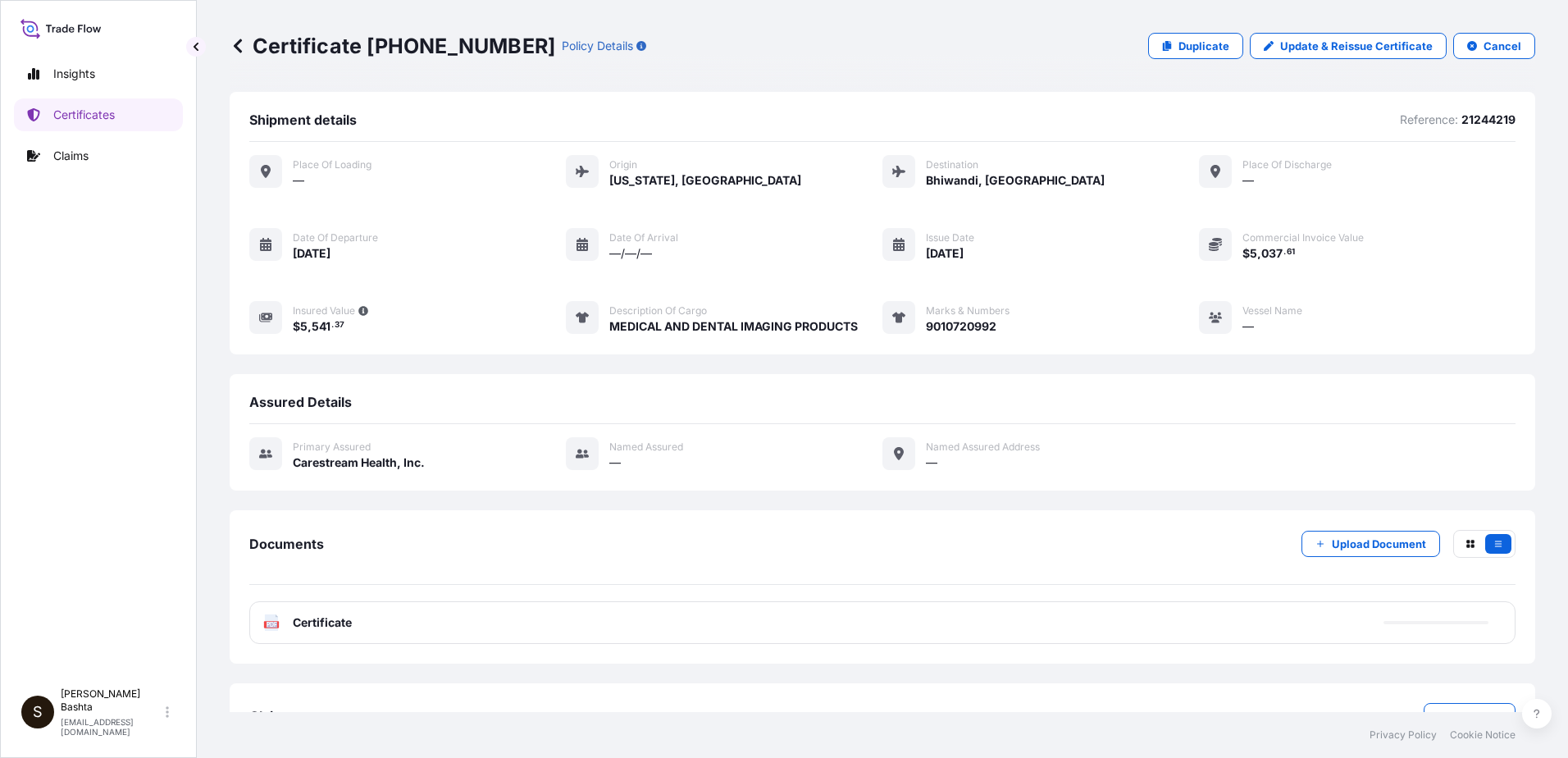
click at [269, 625] on text "PDF" at bounding box center [271, 624] width 10 height 6
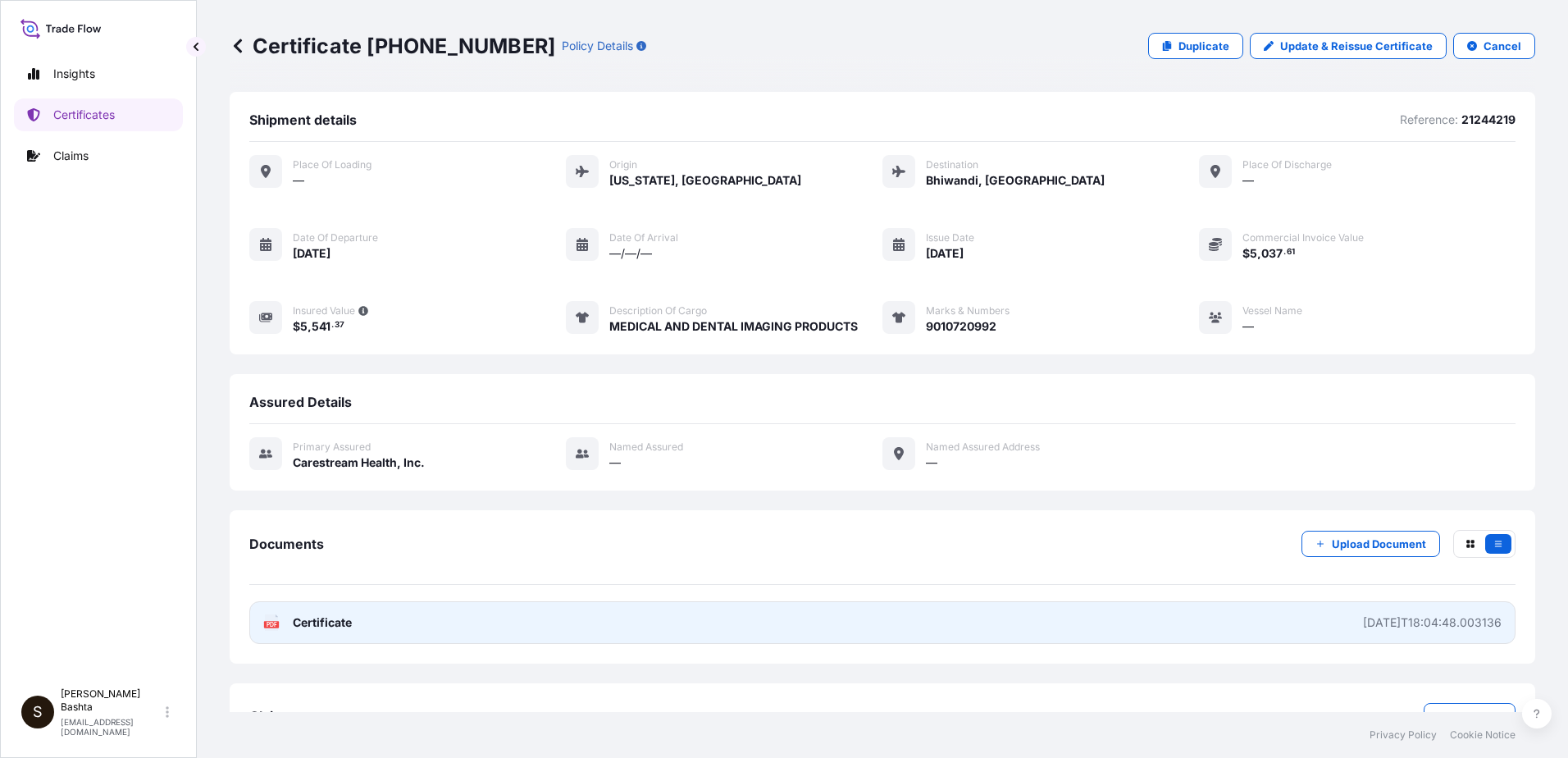
click at [268, 624] on text "PDF" at bounding box center [271, 624] width 10 height 6
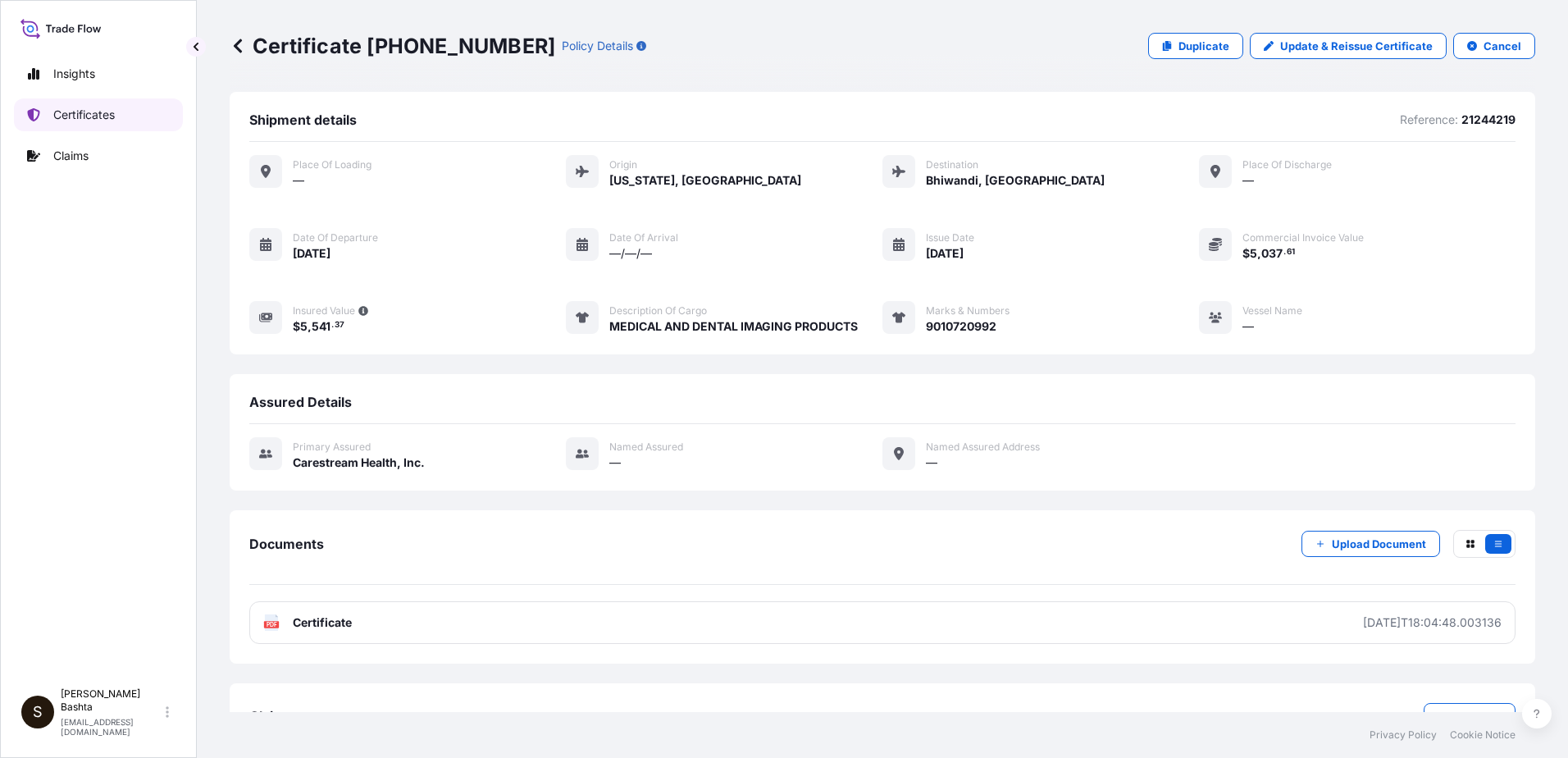
click at [118, 107] on link "Certificates" at bounding box center [98, 115] width 169 height 33
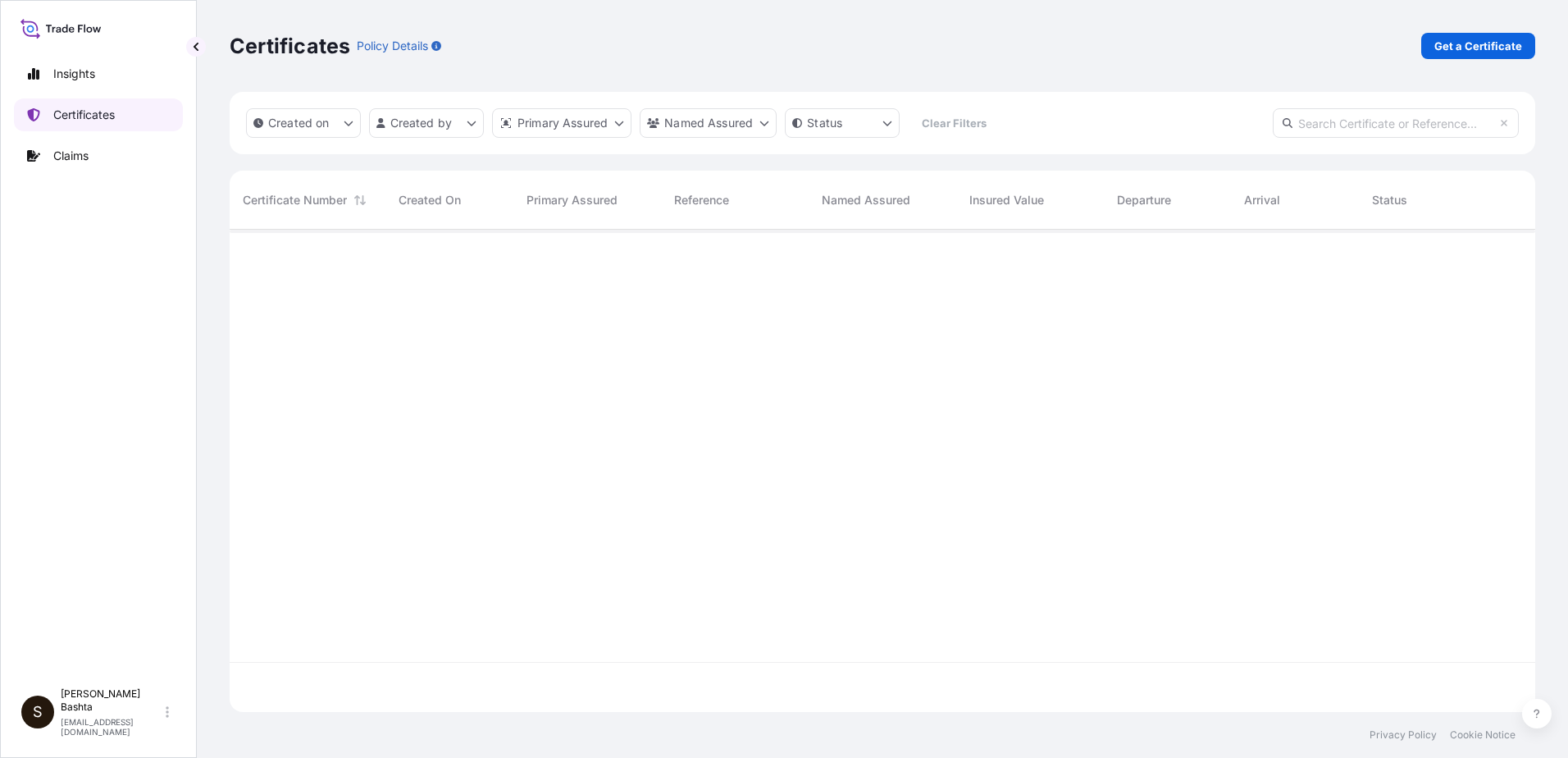
scroll to position [479, 1293]
click at [1476, 44] on p "Get a Certificate" at bounding box center [1479, 46] width 88 height 16
select select "Barge"
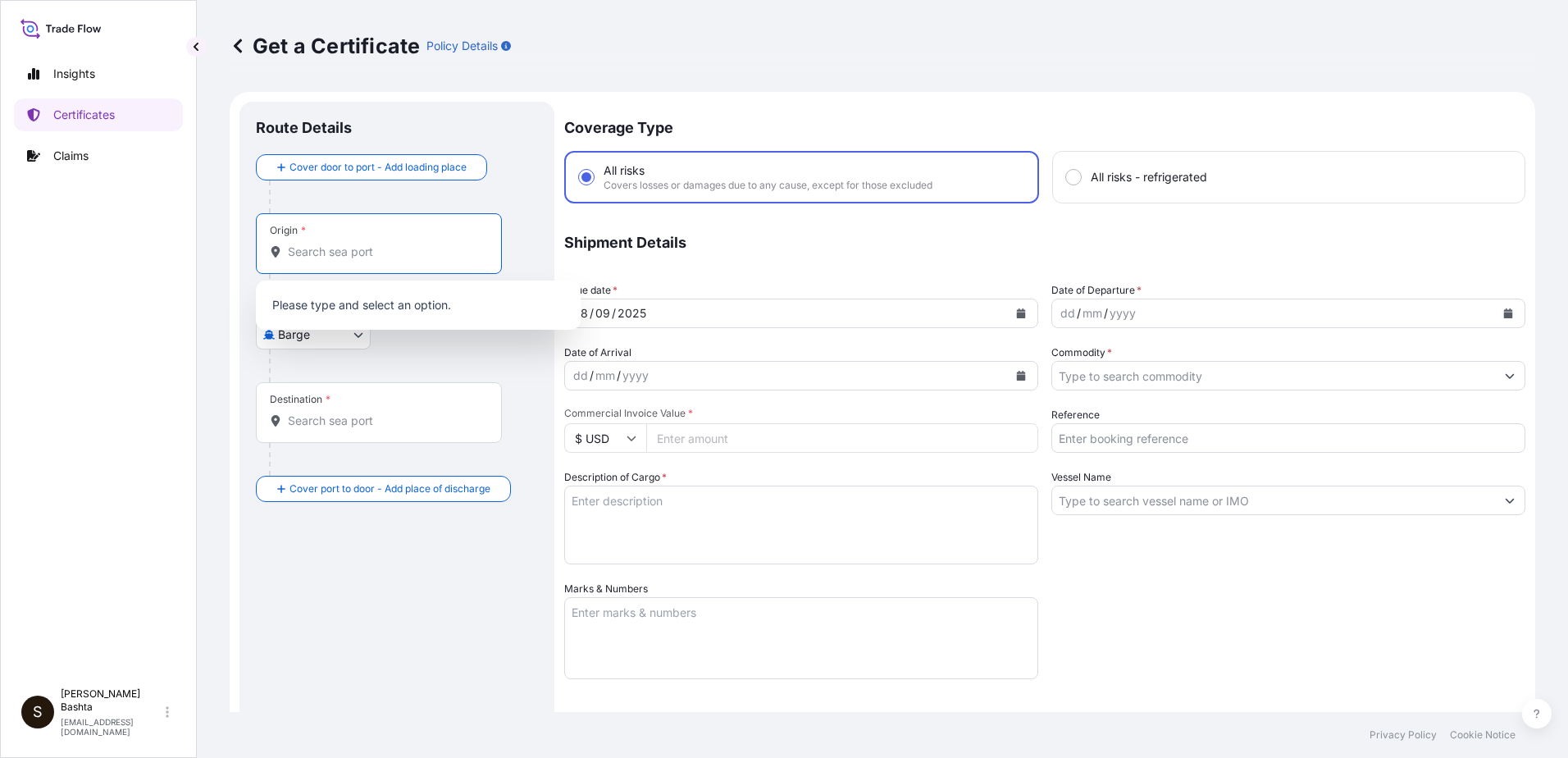
click at [337, 258] on input "Origin *" at bounding box center [385, 252] width 194 height 16
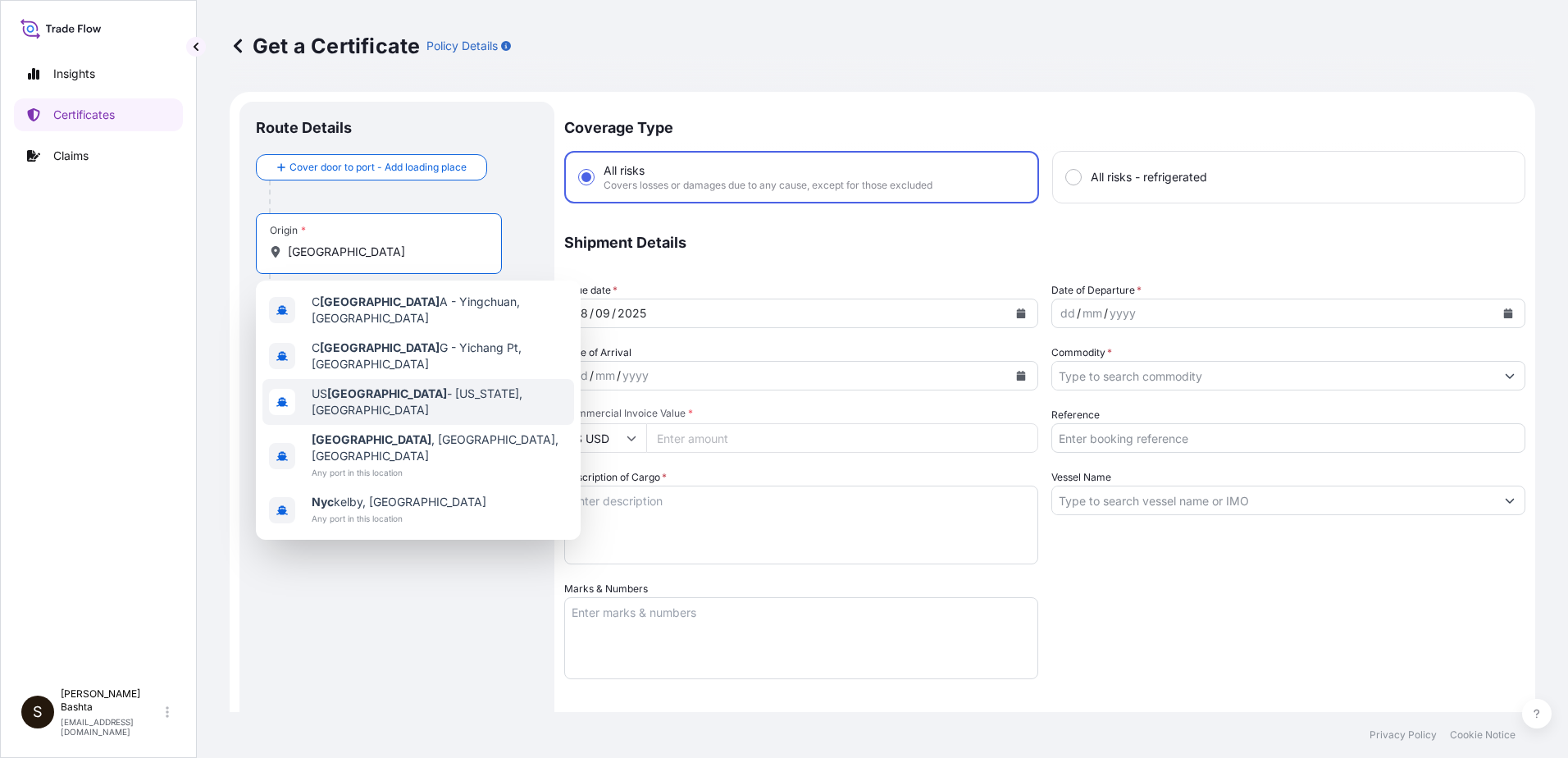
click at [365, 385] on span "US [GEOGRAPHIC_DATA] - [US_STATE], [GEOGRAPHIC_DATA]" at bounding box center [440, 402] width 256 height 33
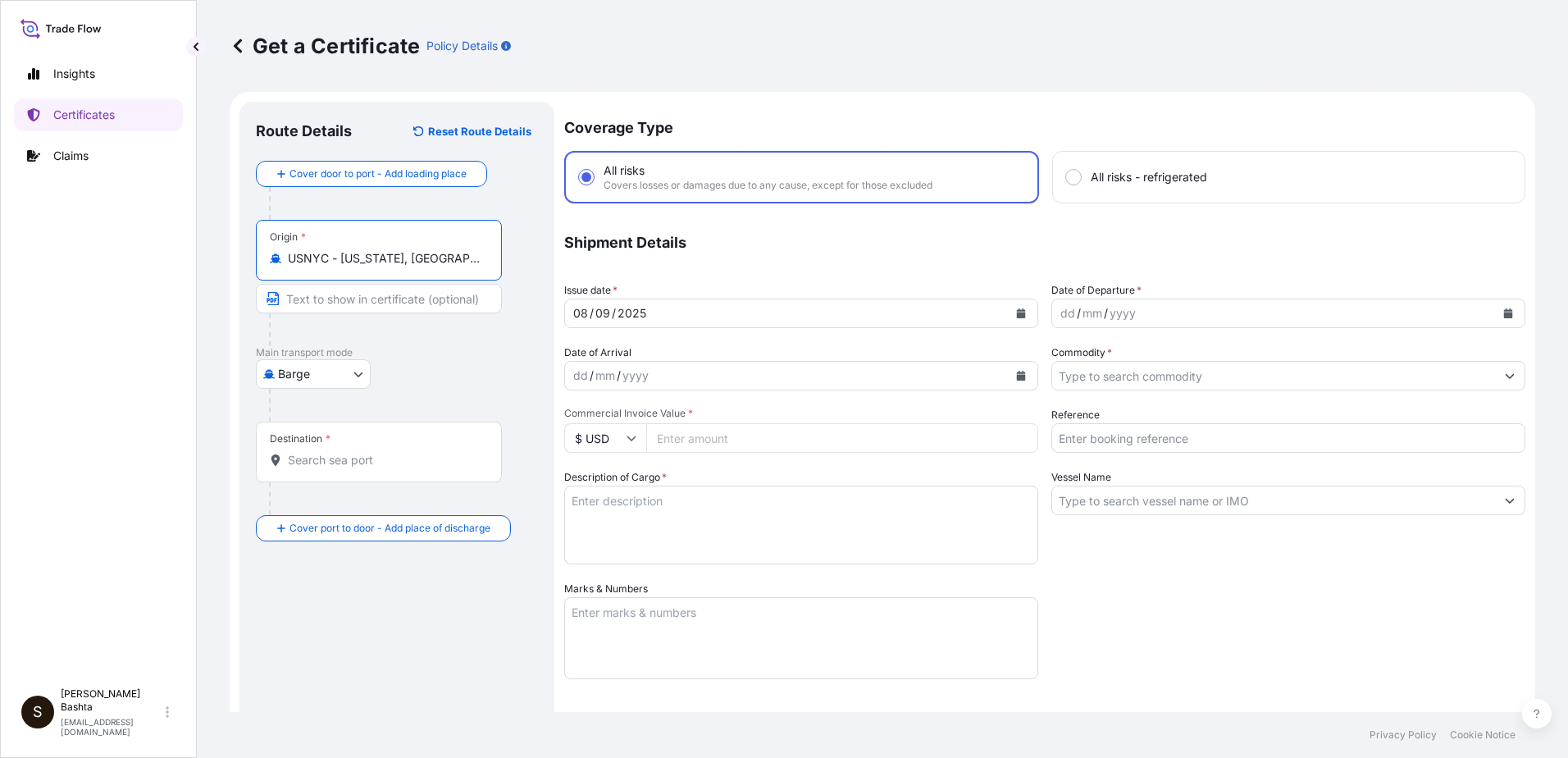
type input "USNYC - [US_STATE], [GEOGRAPHIC_DATA]"
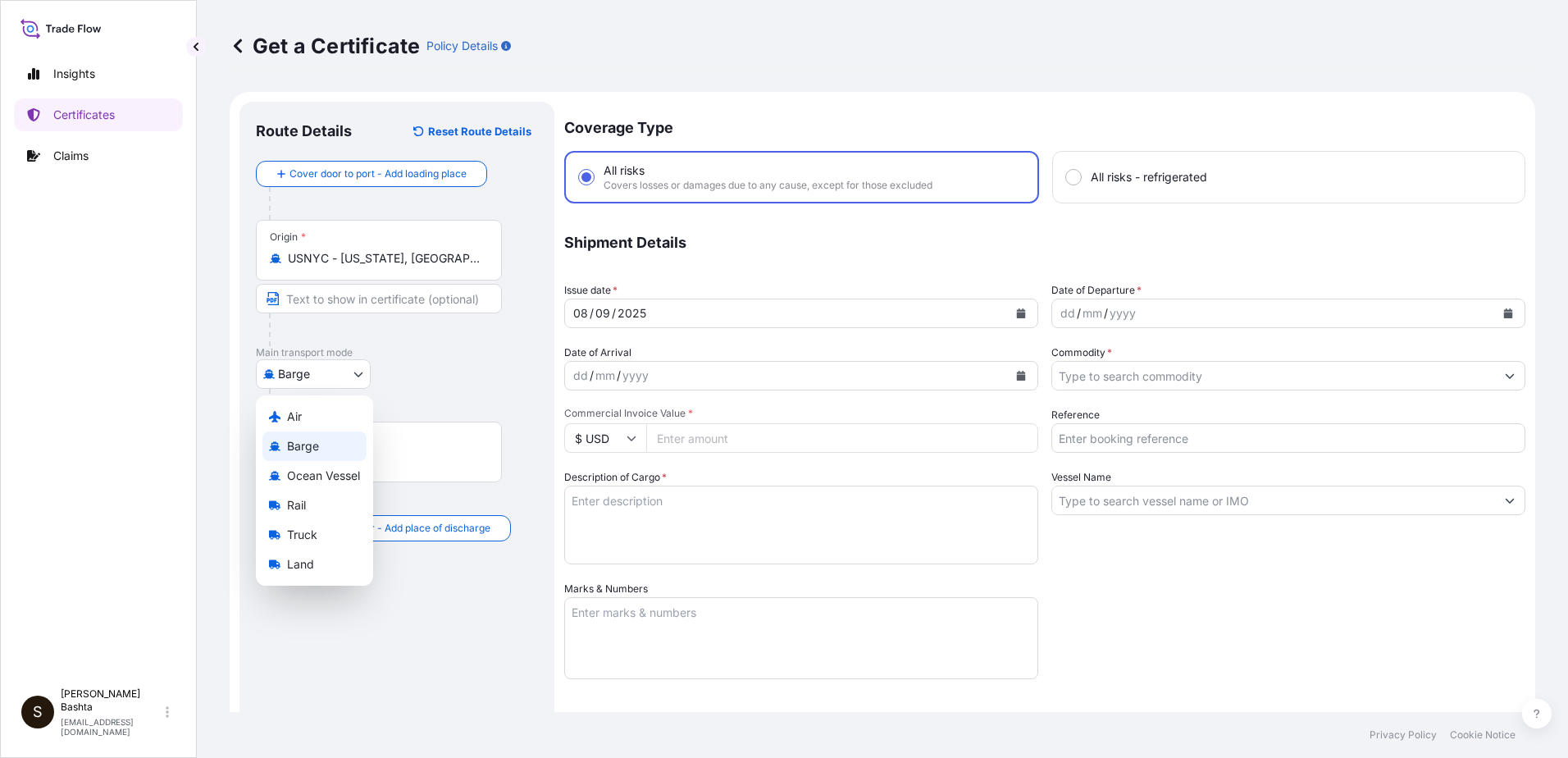
click at [358, 377] on body "0 options available. 5 options available. Insights Certificates Claims S [PERSO…" at bounding box center [784, 379] width 1568 height 758
click at [297, 413] on span "Air" at bounding box center [294, 417] width 15 height 16
select select "Air"
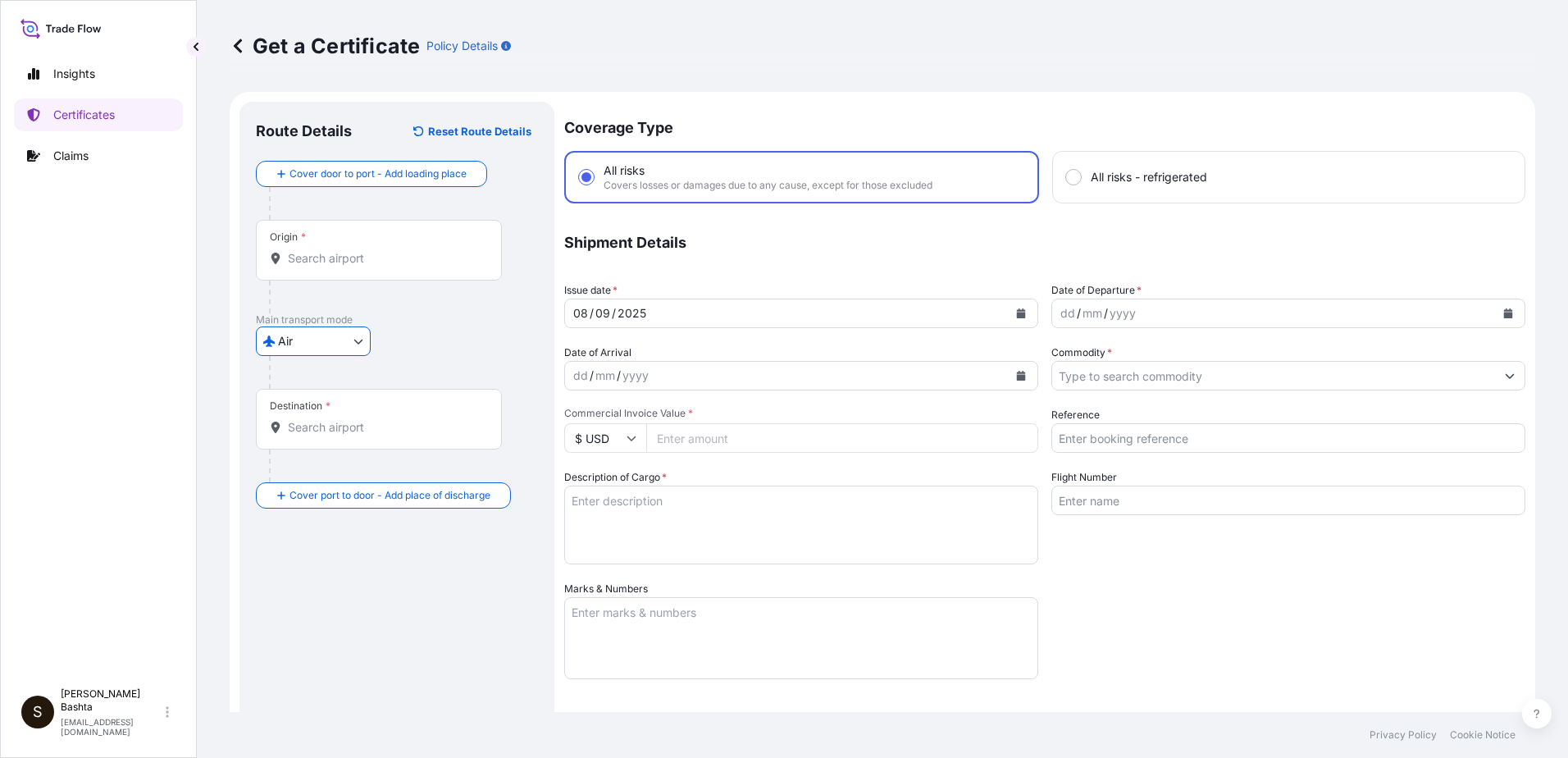
click at [335, 433] on input "Destination *" at bounding box center [385, 427] width 194 height 16
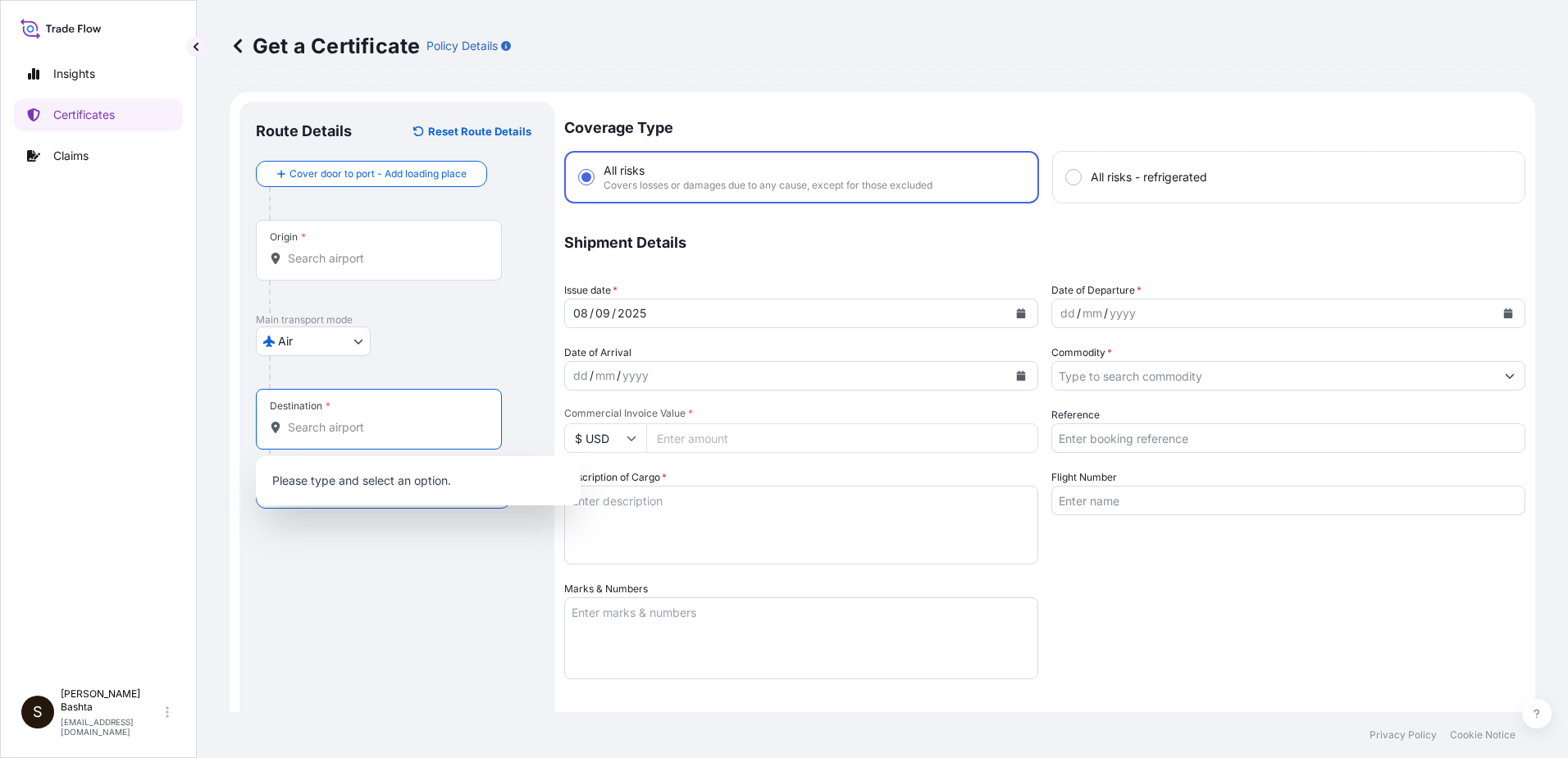
click at [309, 245] on div "Origin *" at bounding box center [379, 250] width 246 height 61
click at [309, 250] on input "Origin *" at bounding box center [385, 258] width 194 height 16
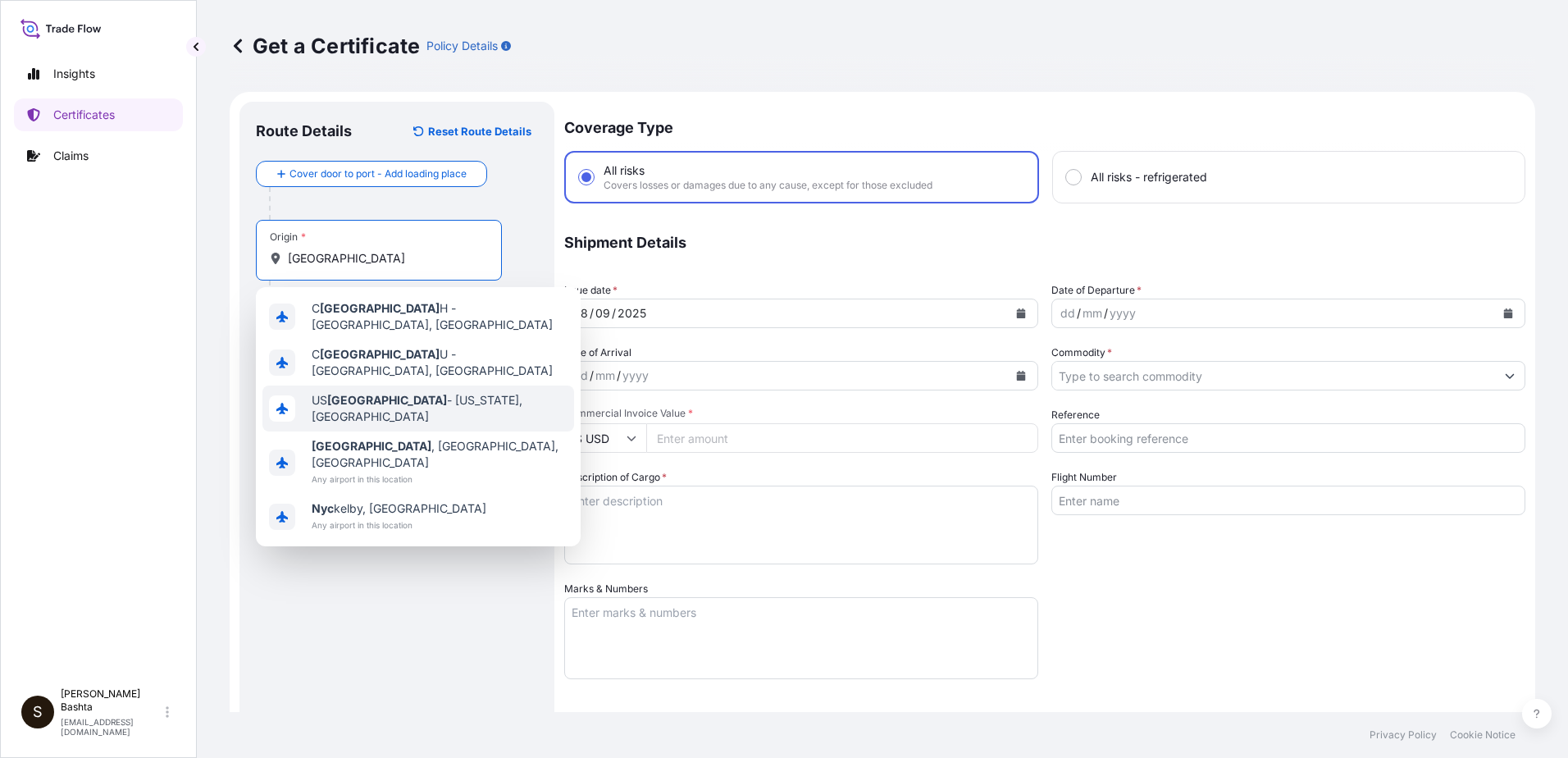
click at [429, 393] on span "US [GEOGRAPHIC_DATA] - [US_STATE], [GEOGRAPHIC_DATA]" at bounding box center [440, 409] width 256 height 33
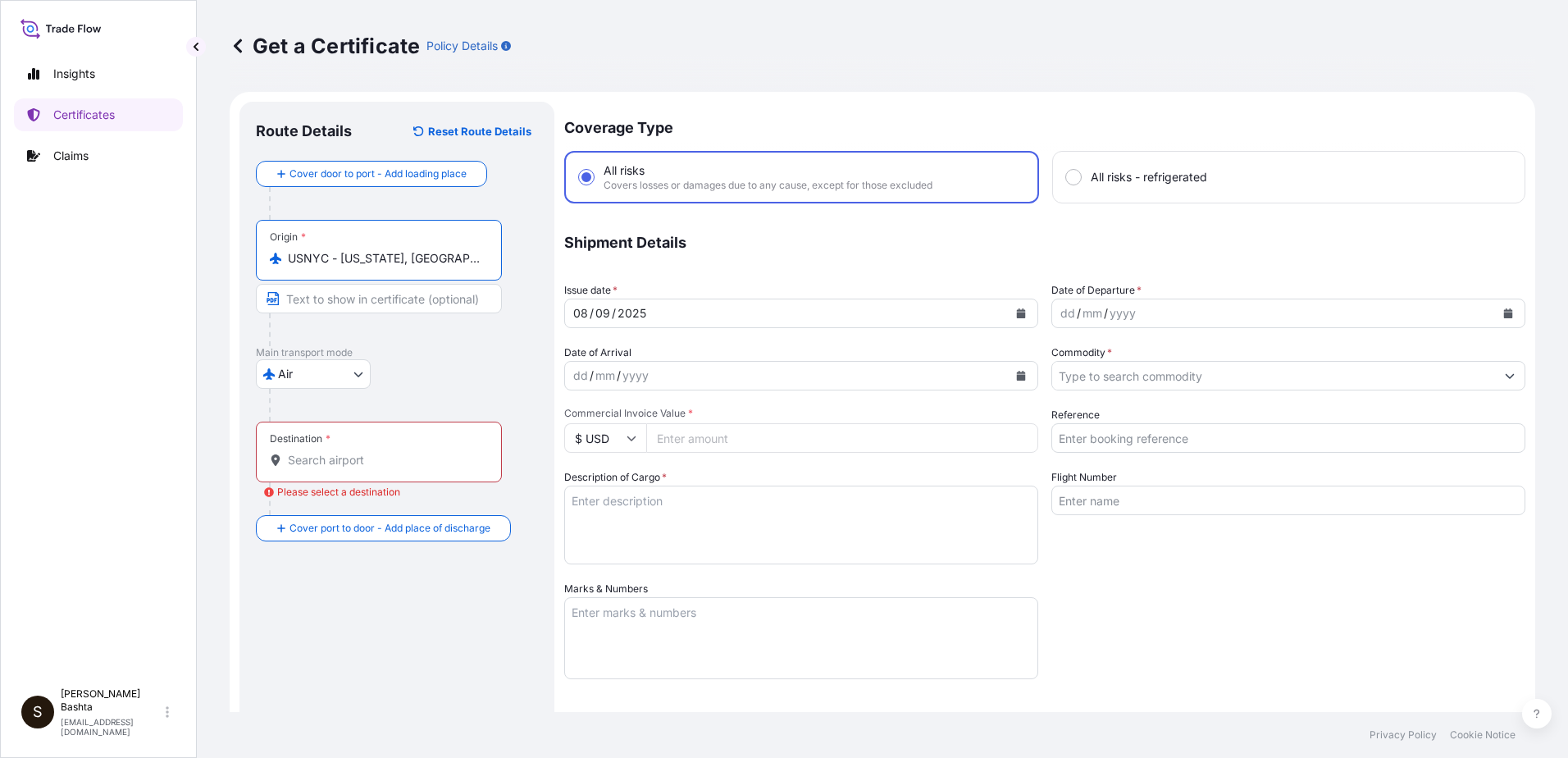
type input "USNYC - [US_STATE], [GEOGRAPHIC_DATA]"
drag, startPoint x: 327, startPoint y: 468, endPoint x: 320, endPoint y: 438, distance: 30.8
click at [327, 466] on div "Destination *" at bounding box center [379, 452] width 246 height 61
click at [327, 466] on input "Destination * Please select a destination" at bounding box center [385, 460] width 194 height 16
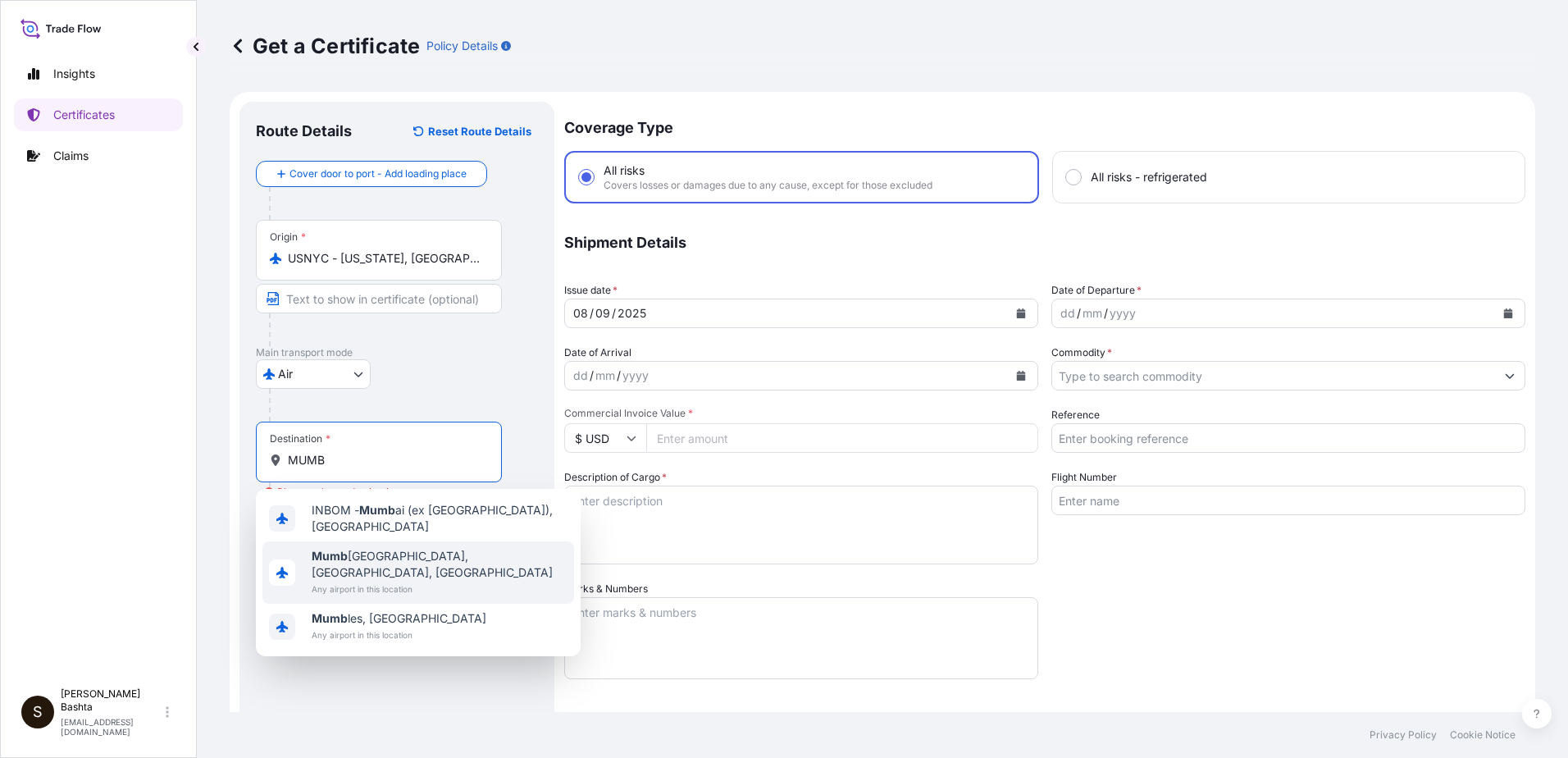
click at [390, 548] on span "Mumb ai, [GEOGRAPHIC_DATA], [GEOGRAPHIC_DATA]" at bounding box center [440, 564] width 256 height 33
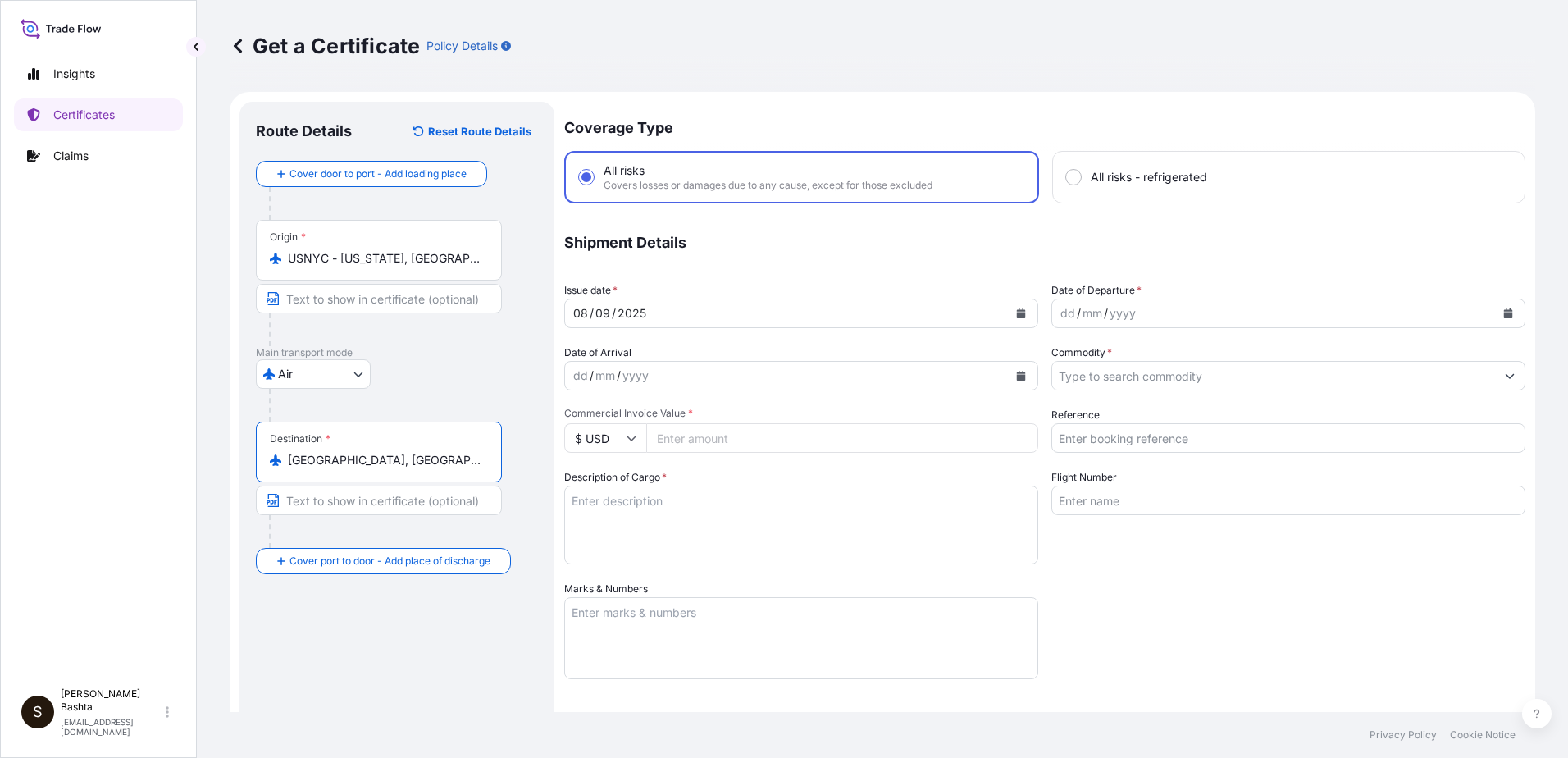
type input "[GEOGRAPHIC_DATA], [GEOGRAPHIC_DATA], [GEOGRAPHIC_DATA]"
click at [1077, 315] on div "/" at bounding box center [1079, 313] width 4 height 20
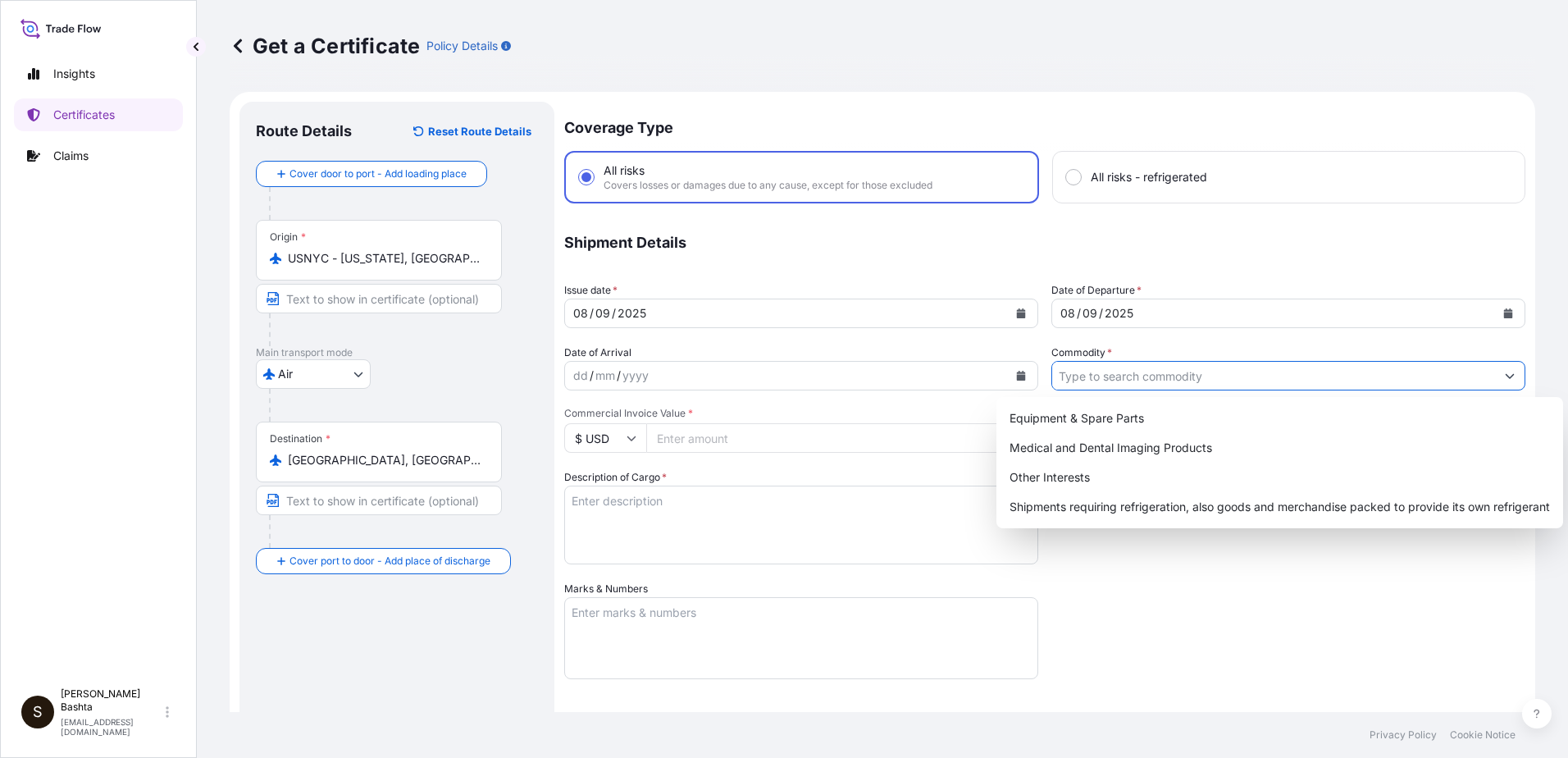
click at [1506, 376] on icon "Show suggestions" at bounding box center [1510, 377] width 9 height 5
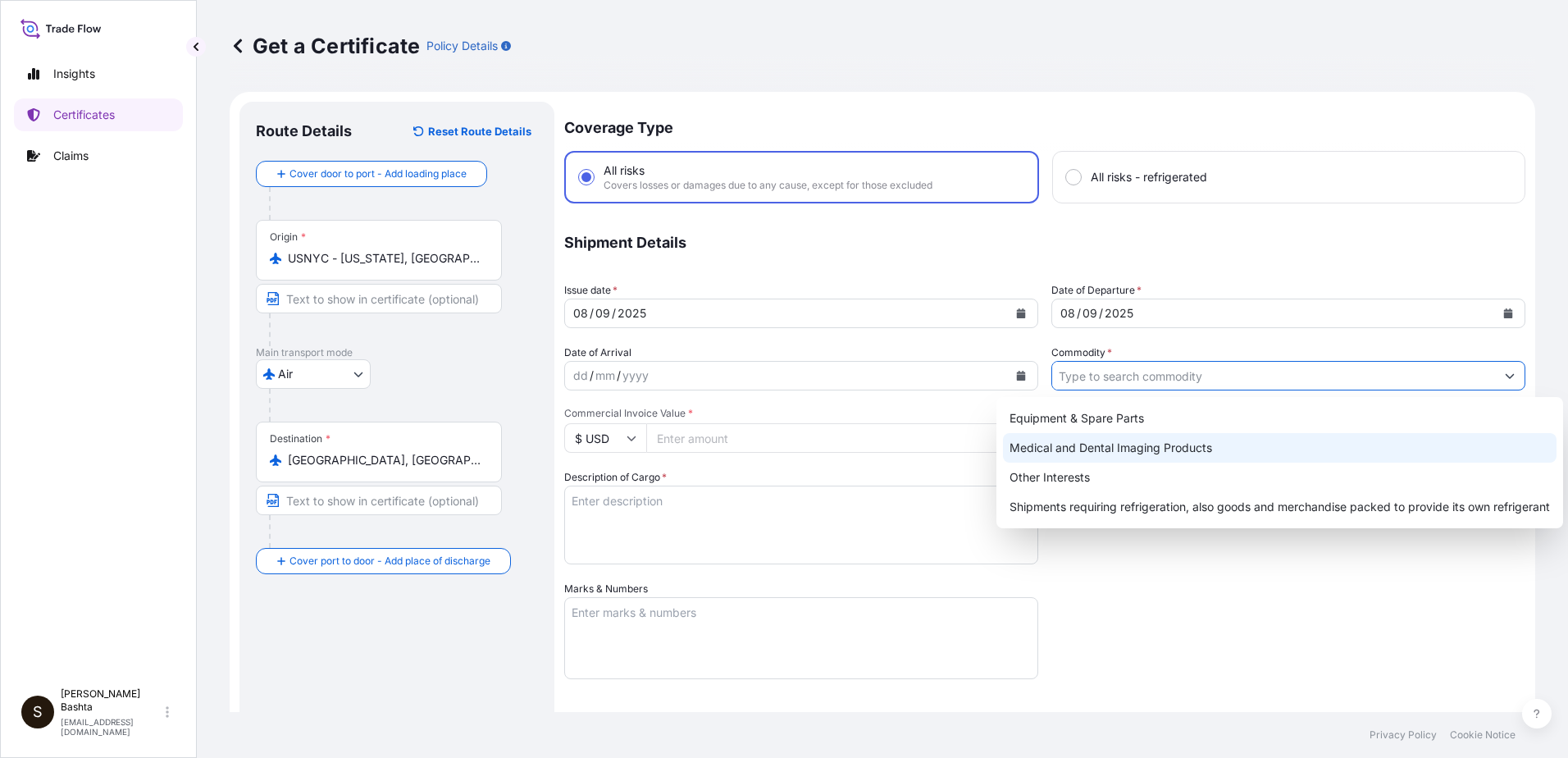
click at [1192, 449] on div "Medical and Dental Imaging Products" at bounding box center [1280, 448] width 554 height 29
type input "Medical and Dental Imaging Products"
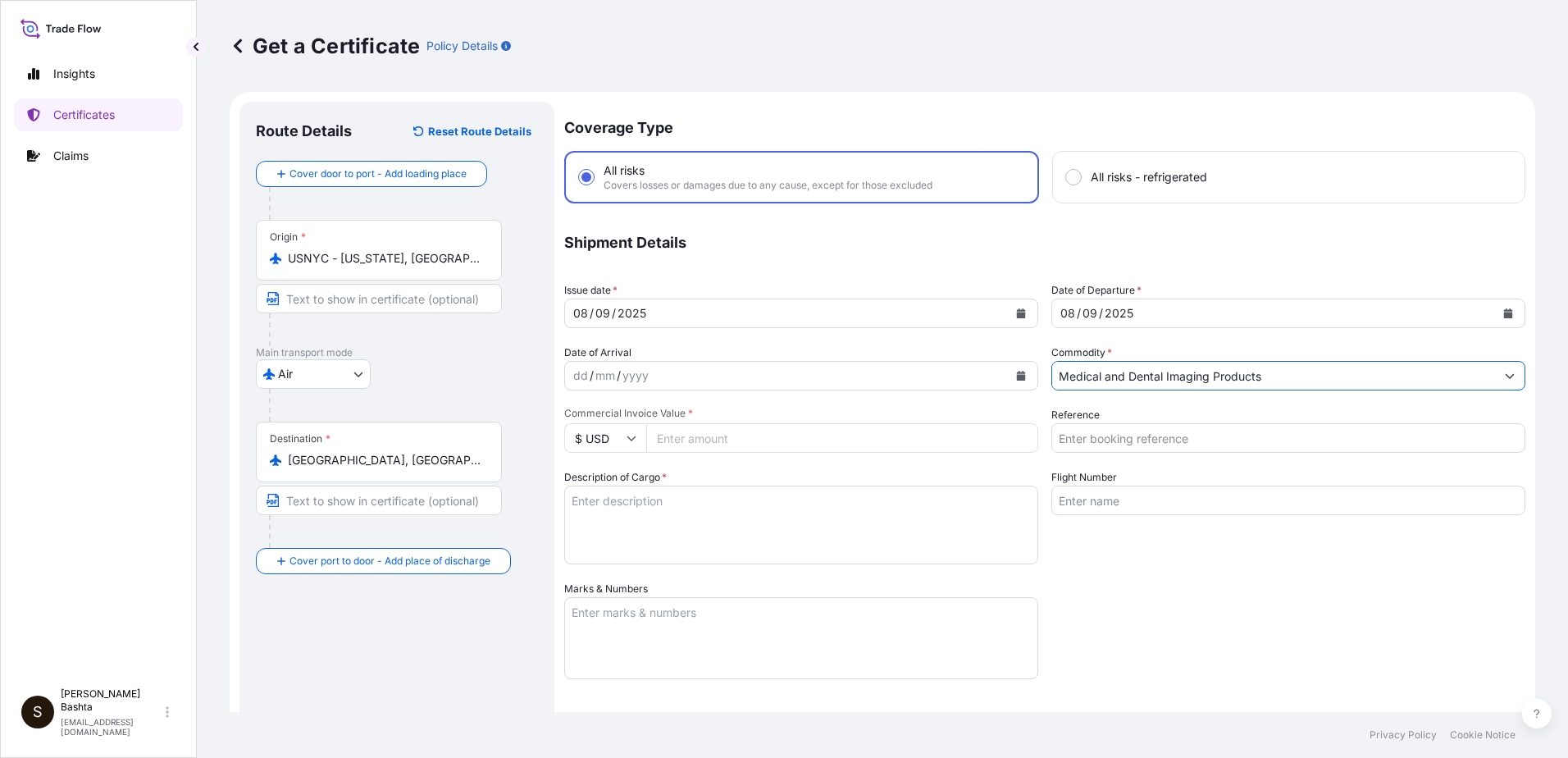
click at [1119, 445] on input "Reference" at bounding box center [1289, 438] width 474 height 29
type input "21243939"
click at [690, 449] on input "Commercial Invoice Value *" at bounding box center [843, 438] width 392 height 29
type input "1000.00"
click at [605, 510] on textarea "Description of Cargo *" at bounding box center [801, 525] width 474 height 79
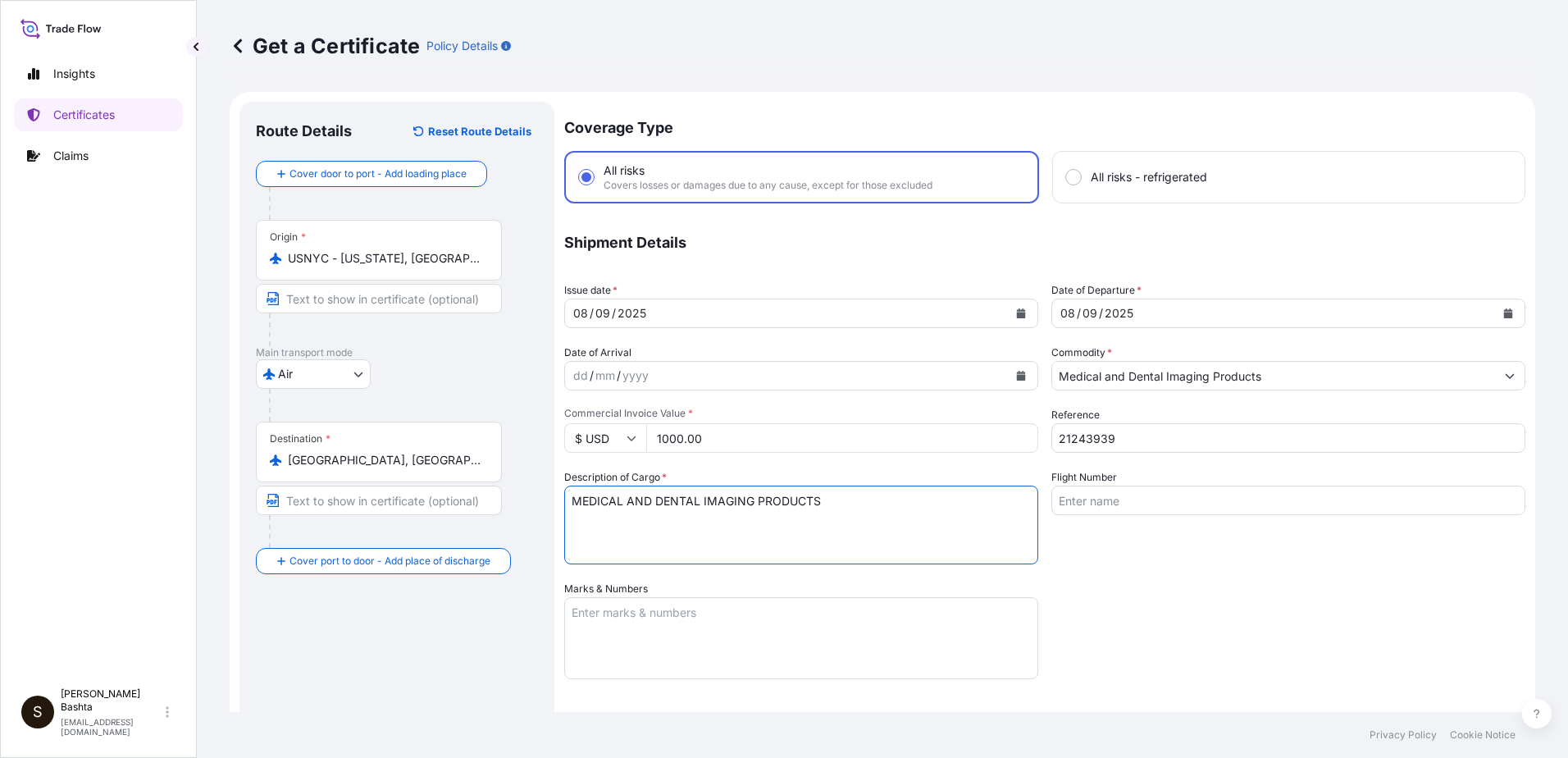
type textarea "MEDICAL AND DENTAL IMAGING PRODUCTS"
click at [589, 614] on textarea "Marks & Numbers" at bounding box center [801, 638] width 474 height 82
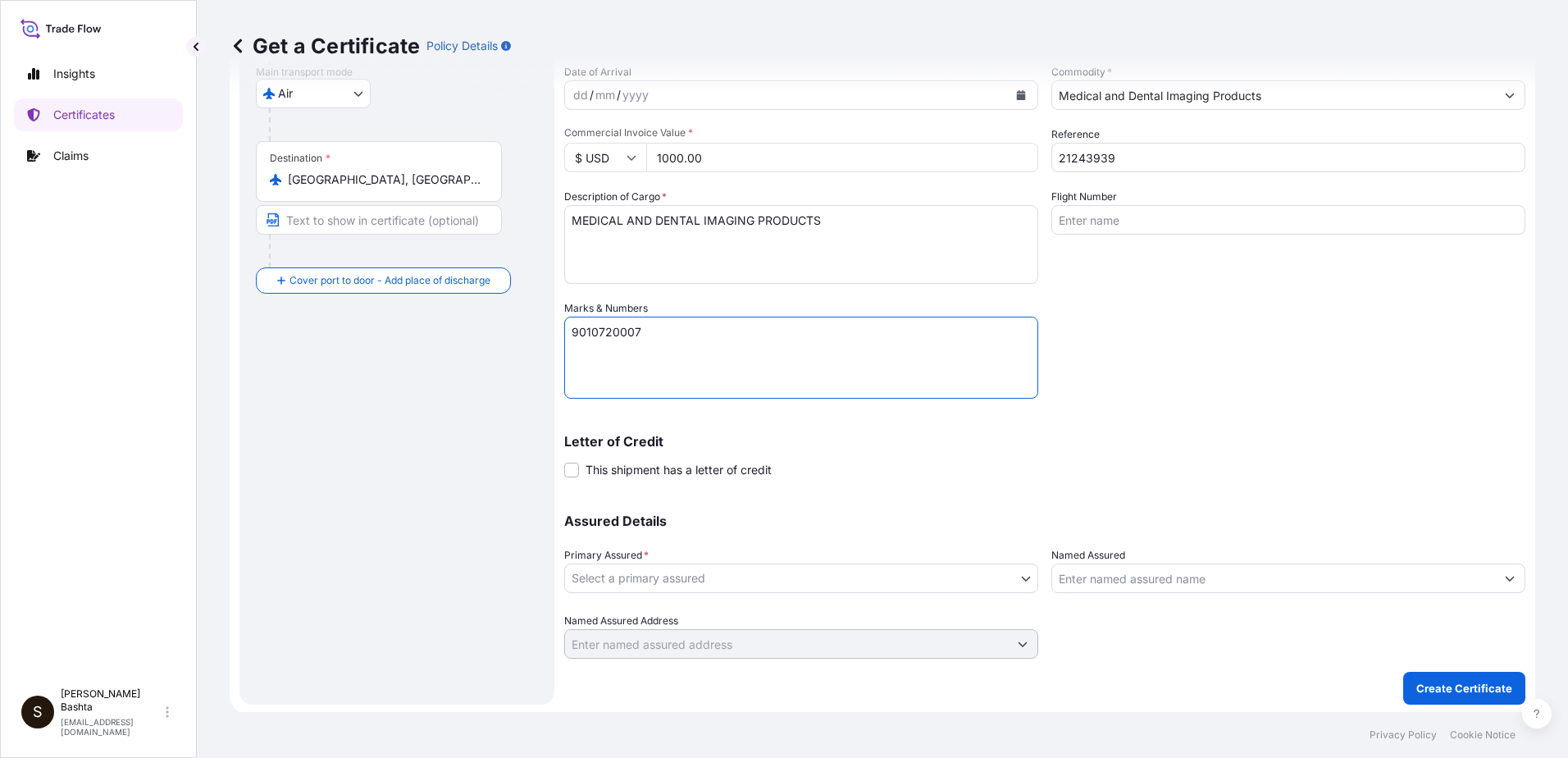
scroll to position [283, 0]
type textarea "9010720007"
click at [1021, 579] on body "Insights Certificates Claims S [PERSON_NAME] [PERSON_NAME][EMAIL_ADDRESS][PERSO…" at bounding box center [784, 379] width 1568 height 758
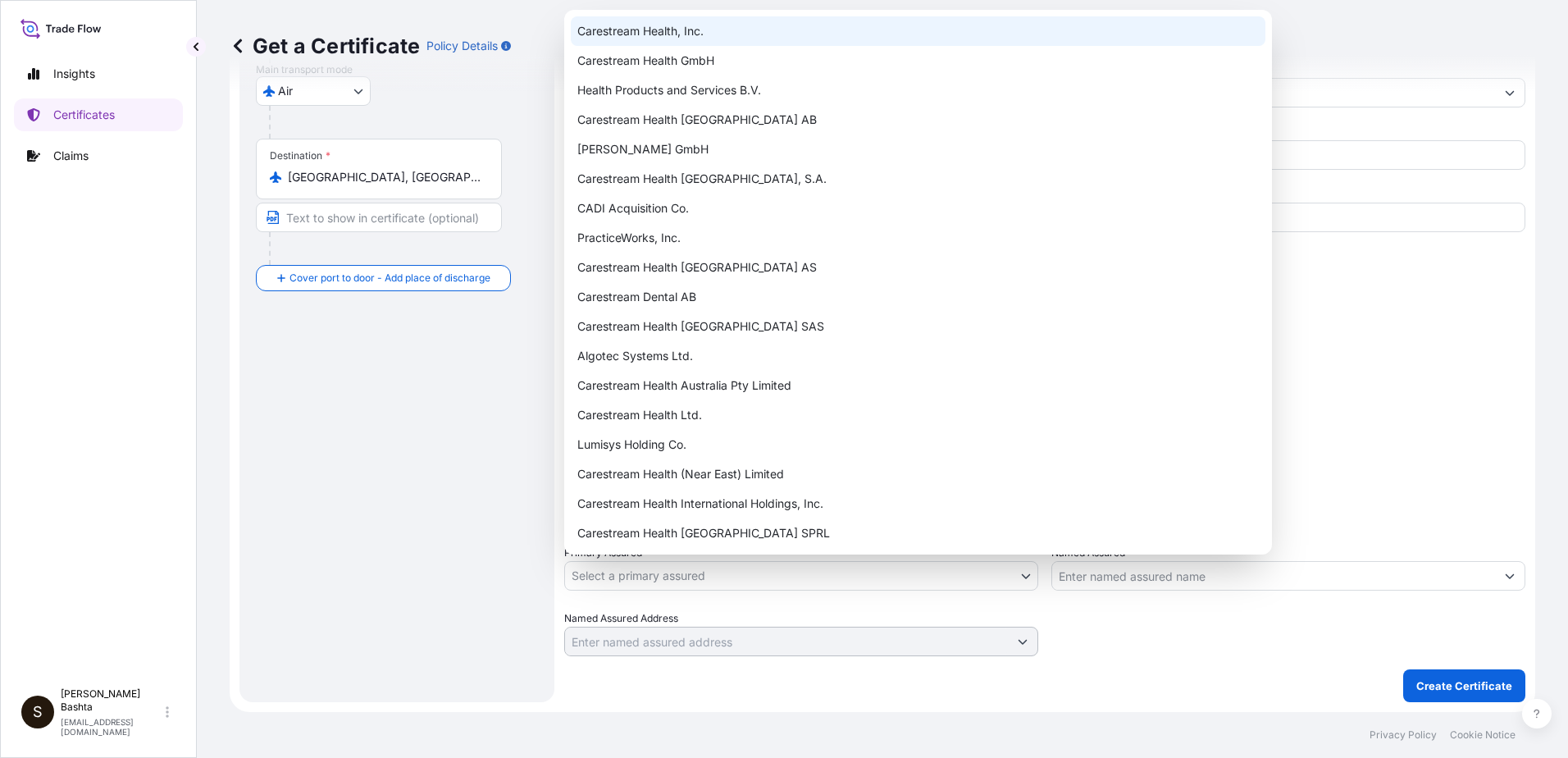
click at [691, 21] on div "Carestream Health, Inc." at bounding box center [918, 31] width 695 height 29
select select "32008"
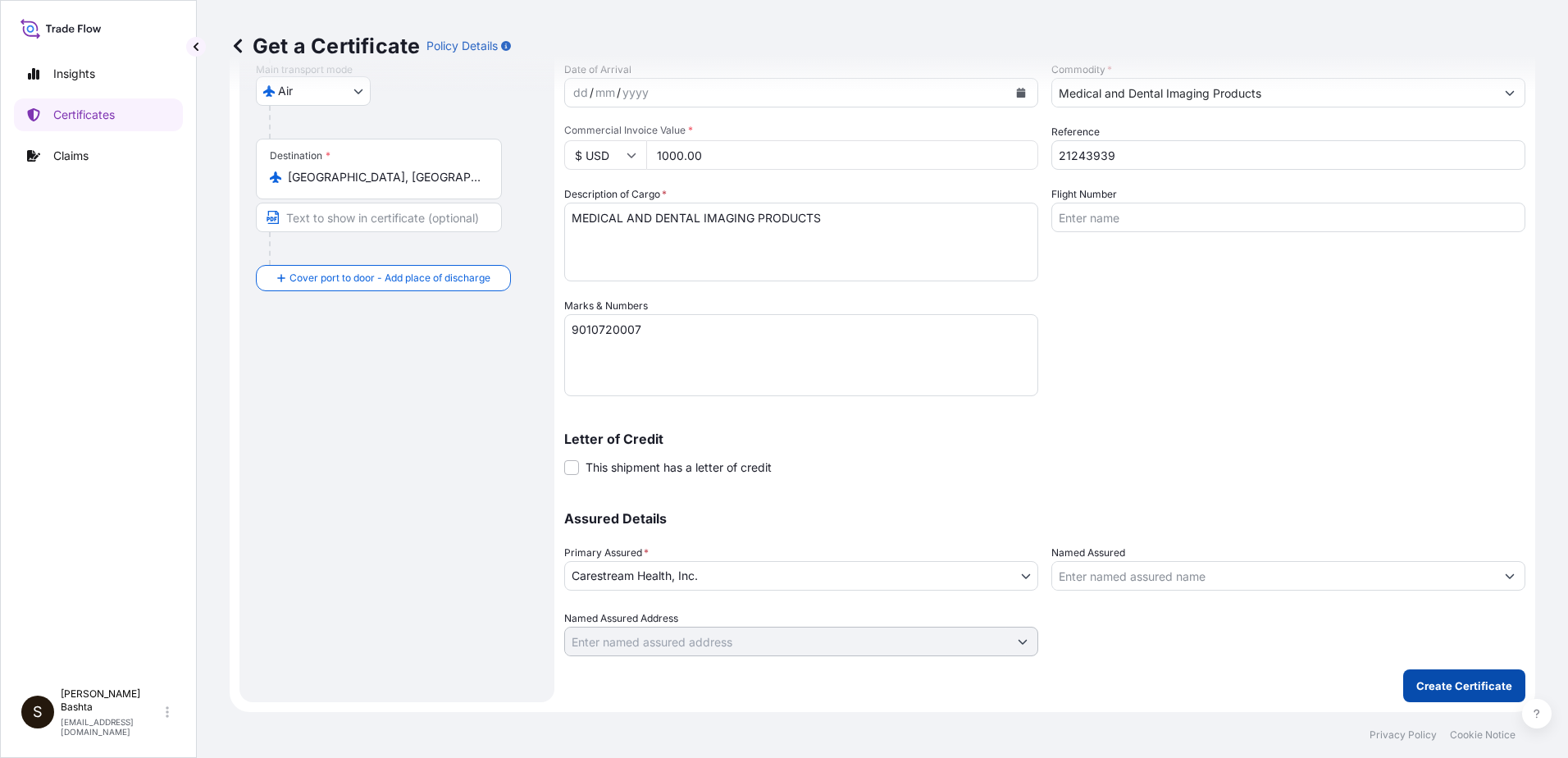
click at [1441, 687] on p "Create Certificate" at bounding box center [1464, 685] width 96 height 16
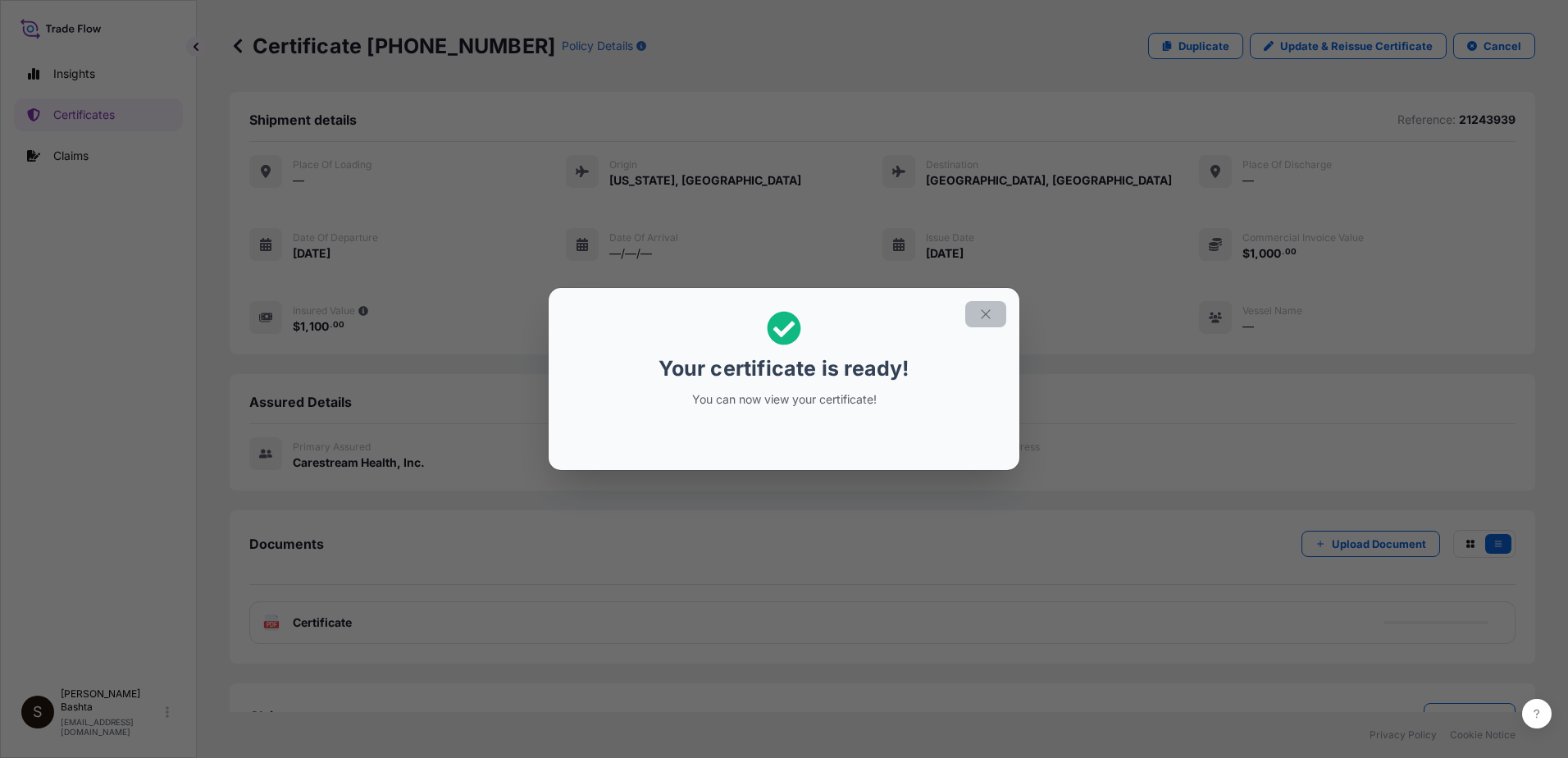
click at [993, 314] on button "button" at bounding box center [985, 314] width 41 height 26
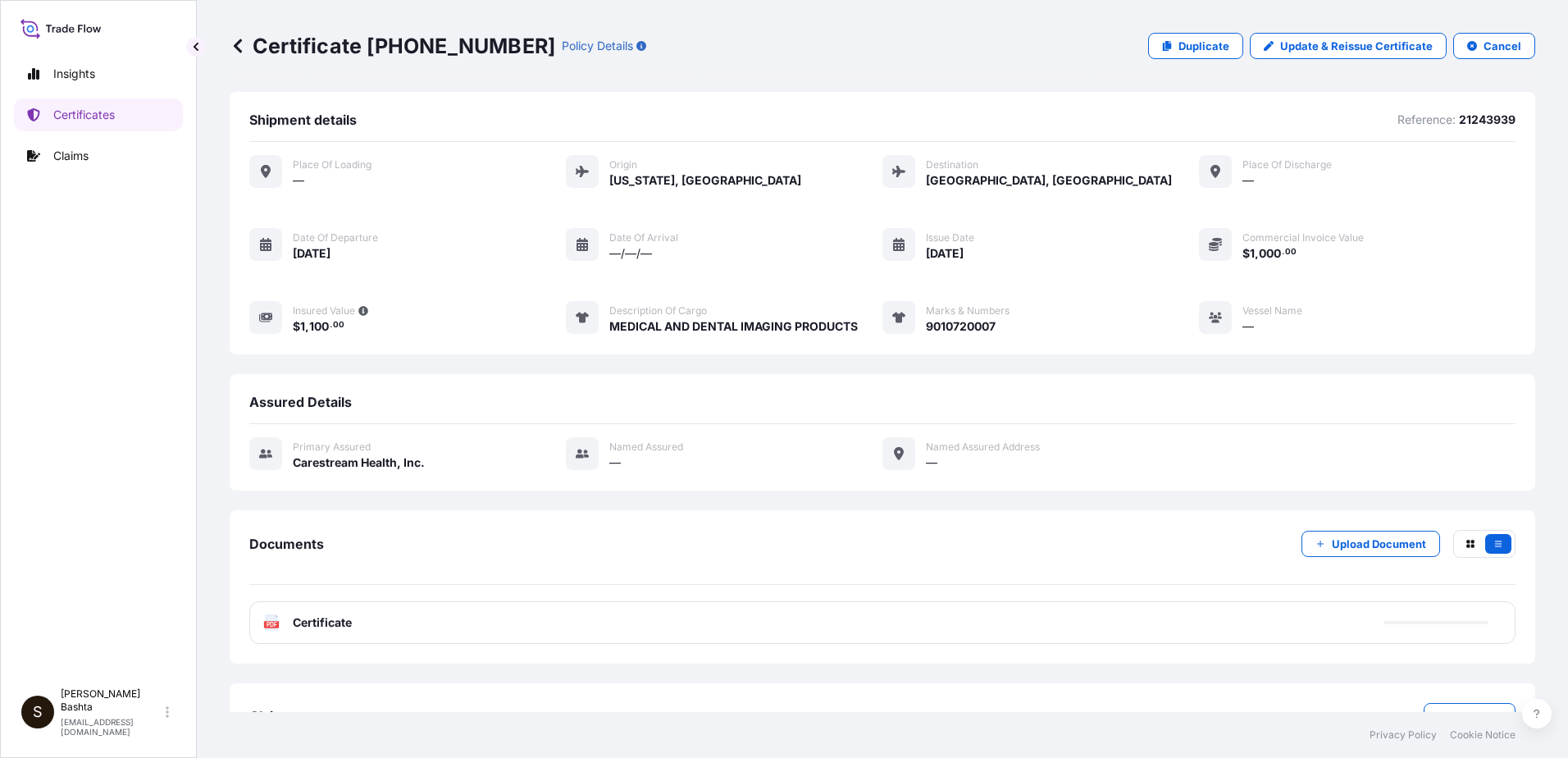
click at [270, 623] on text "PDF" at bounding box center [271, 624] width 10 height 6
click at [268, 625] on text "PDF" at bounding box center [271, 624] width 10 height 6
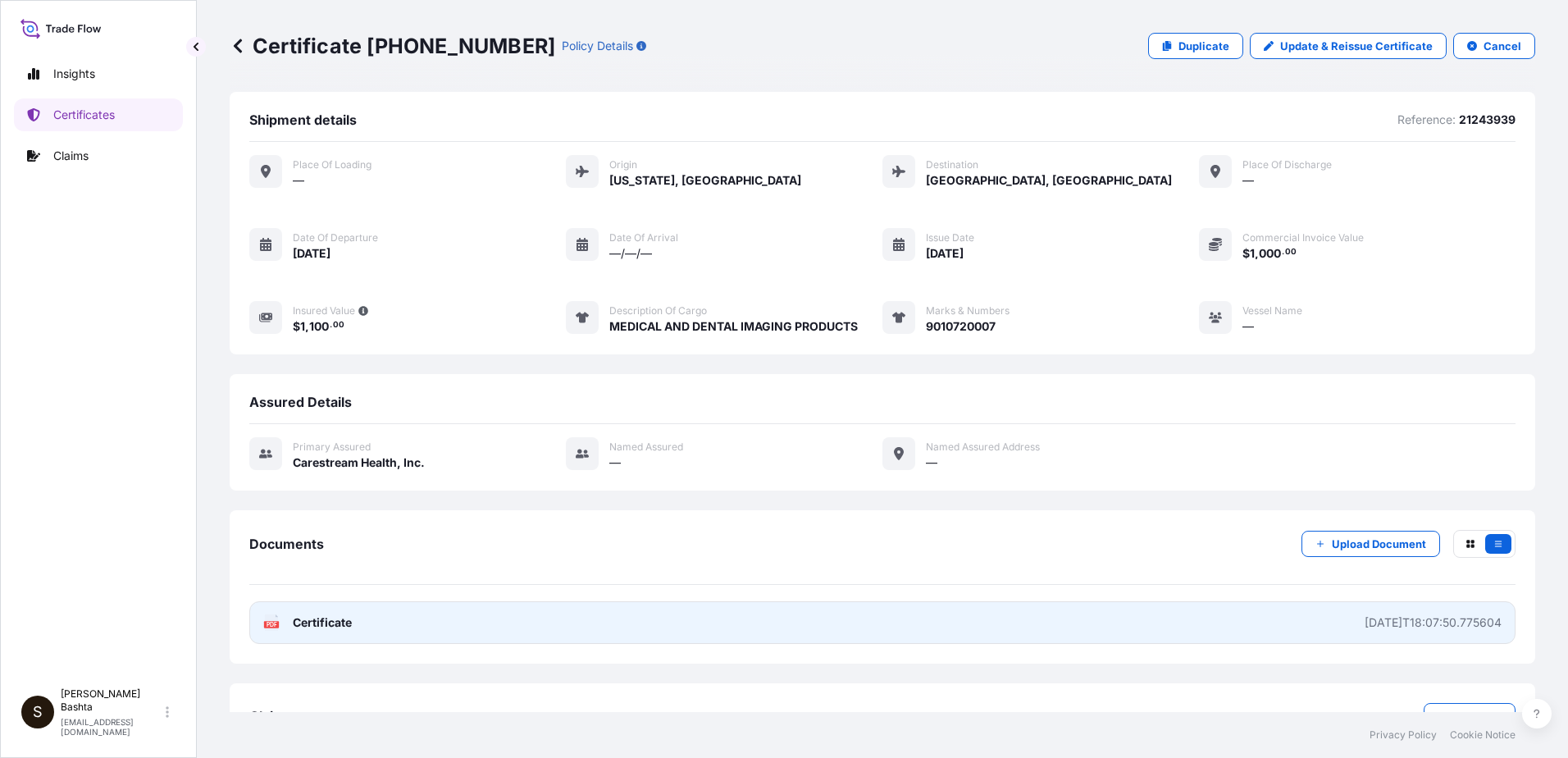
click at [267, 625] on text "PDF" at bounding box center [271, 624] width 10 height 6
